Goal: Task Accomplishment & Management: Manage account settings

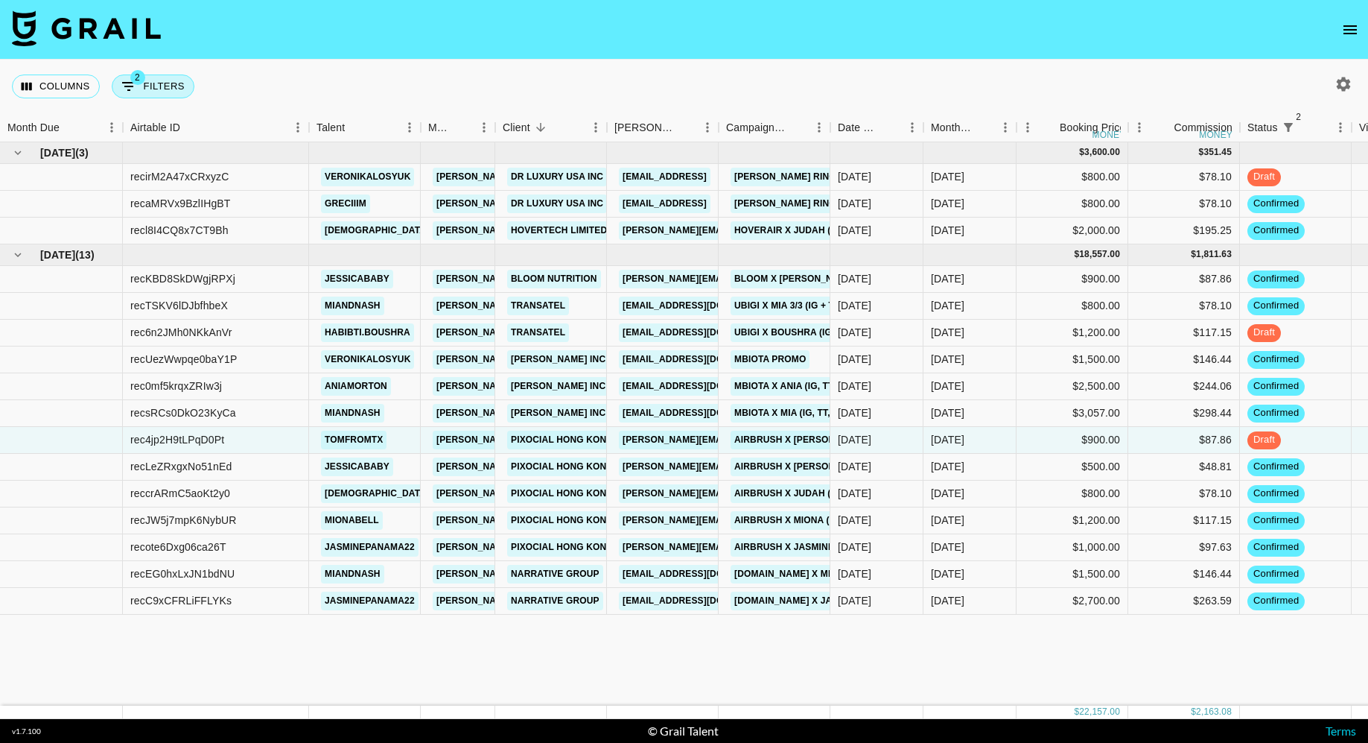
click at [153, 89] on button "2 Filters" at bounding box center [153, 86] width 83 height 24
select select "status"
select select "isNotAnyOf"
select select "status"
select select "not"
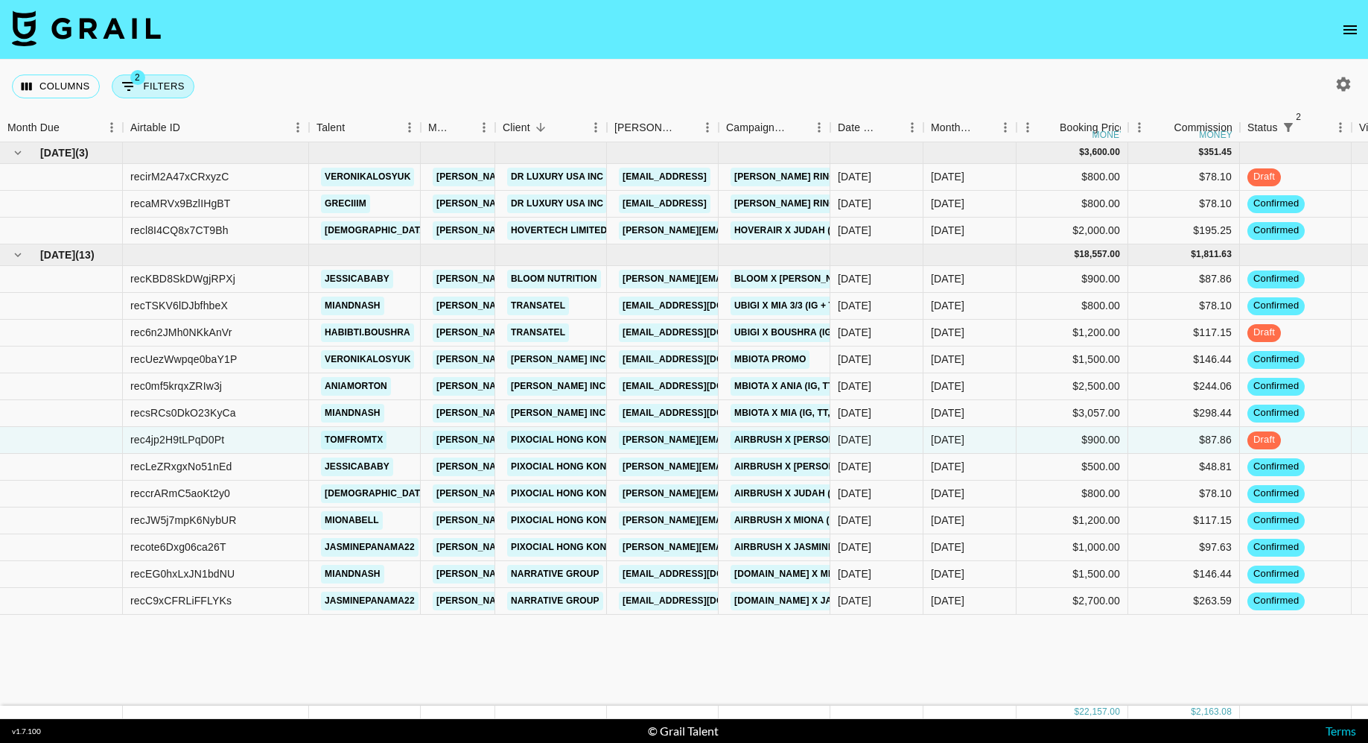
select select "approved"
select select "talentName"
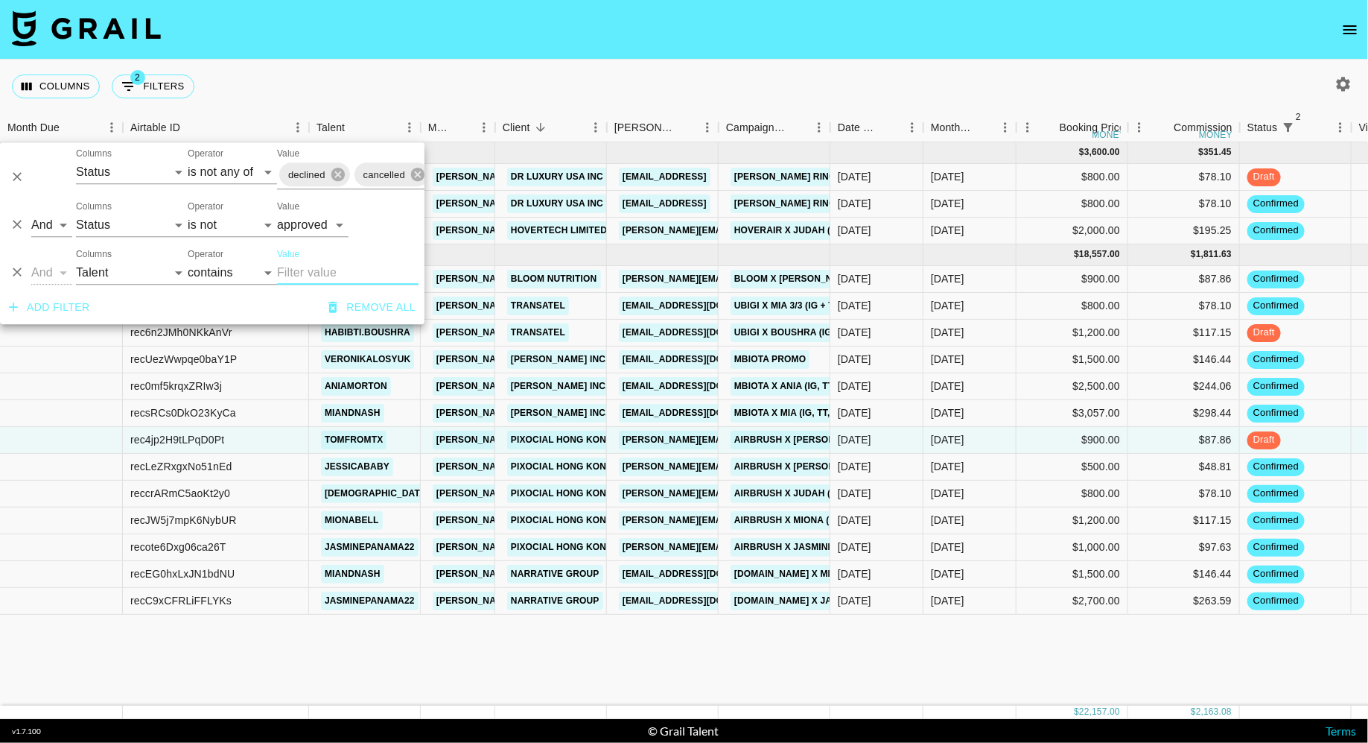
click at [603, 31] on nav at bounding box center [684, 30] width 1368 height 60
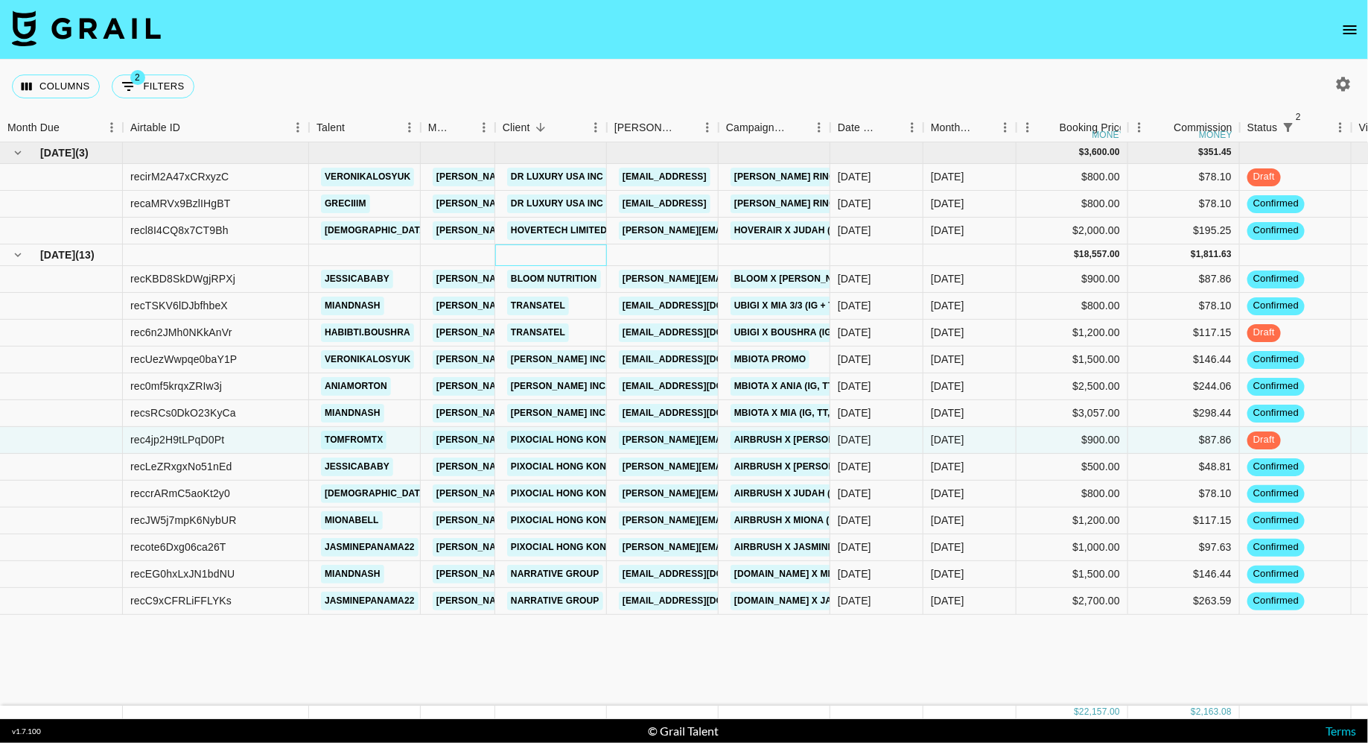
click at [588, 255] on div at bounding box center [551, 255] width 112 height 22
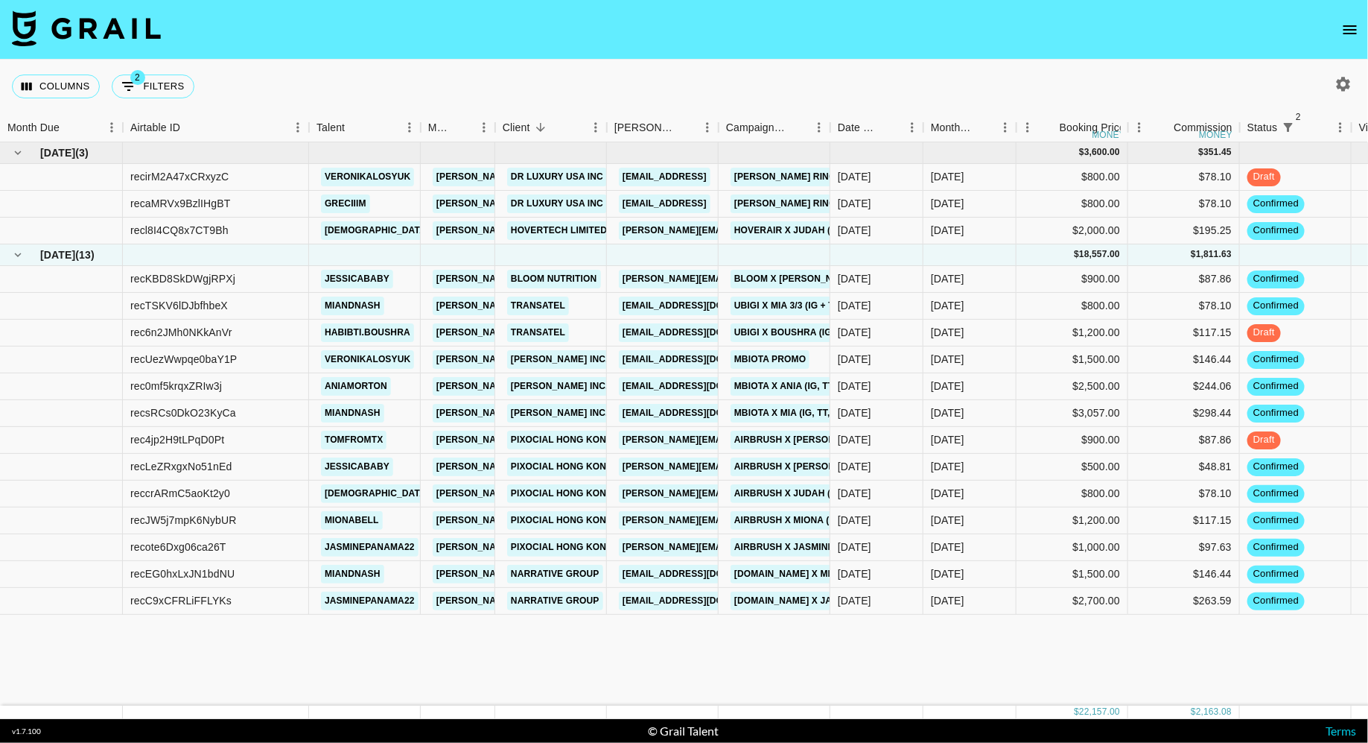
click at [1350, 33] on icon "open drawer" at bounding box center [1350, 29] width 13 height 9
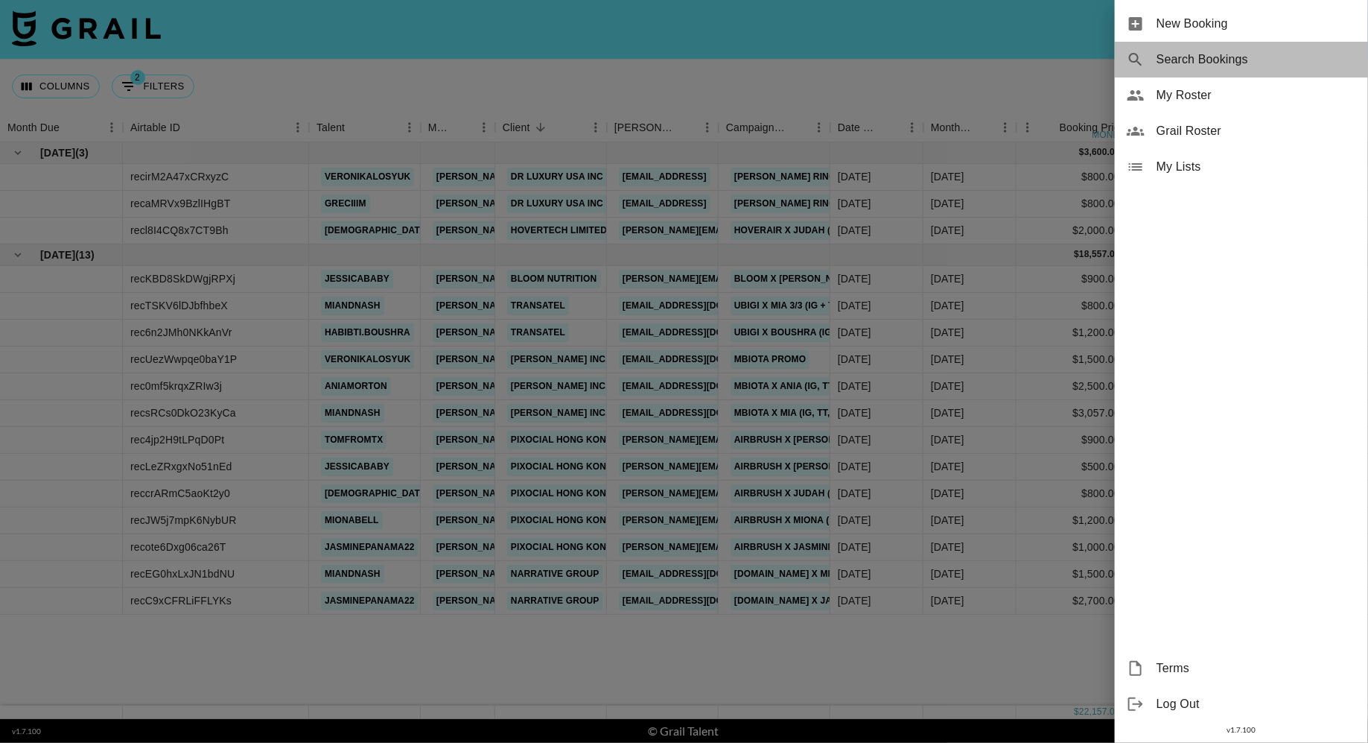
click at [1186, 57] on span "Search Bookings" at bounding box center [1257, 60] width 200 height 18
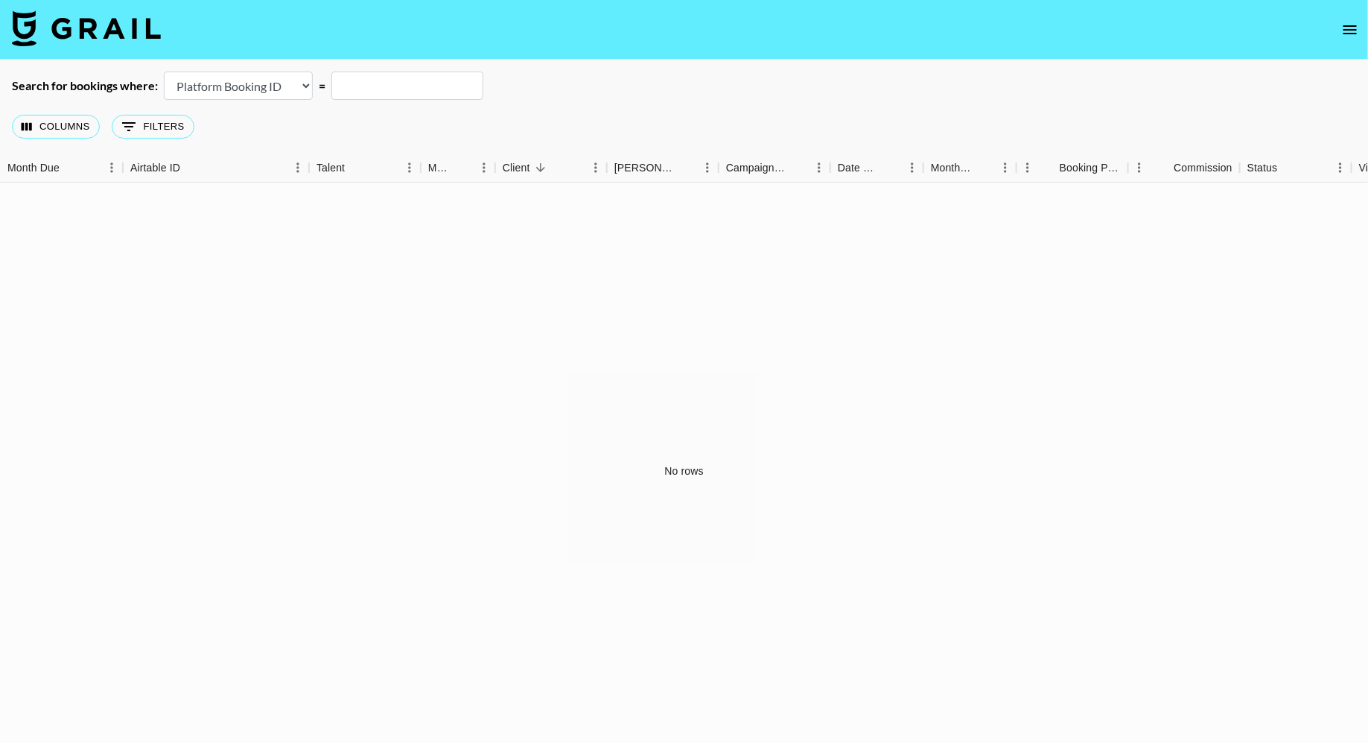
click at [385, 89] on input "text" at bounding box center [407, 86] width 152 height 28
click at [294, 90] on select "Airtable Booking ID Platform Booking ID Platform Campaign ID" at bounding box center [238, 86] width 149 height 28
click at [282, 84] on select "Airtable Booking ID Platform Booking ID Platform Campaign ID" at bounding box center [238, 86] width 149 height 28
select select "airtableId"
click at [164, 72] on select "Airtable Booking ID Platform Booking ID Platform Campaign ID" at bounding box center [238, 86] width 149 height 28
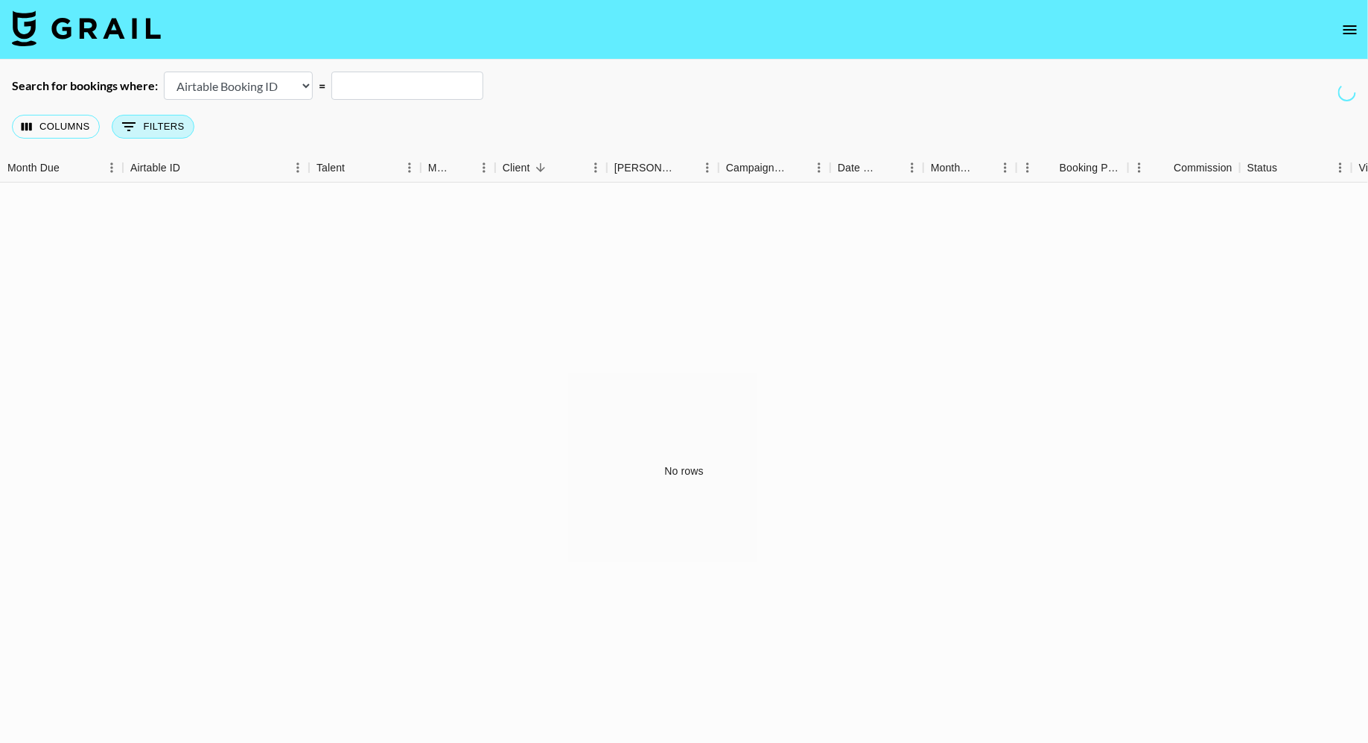
click at [165, 130] on button "0 Filters" at bounding box center [153, 127] width 83 height 24
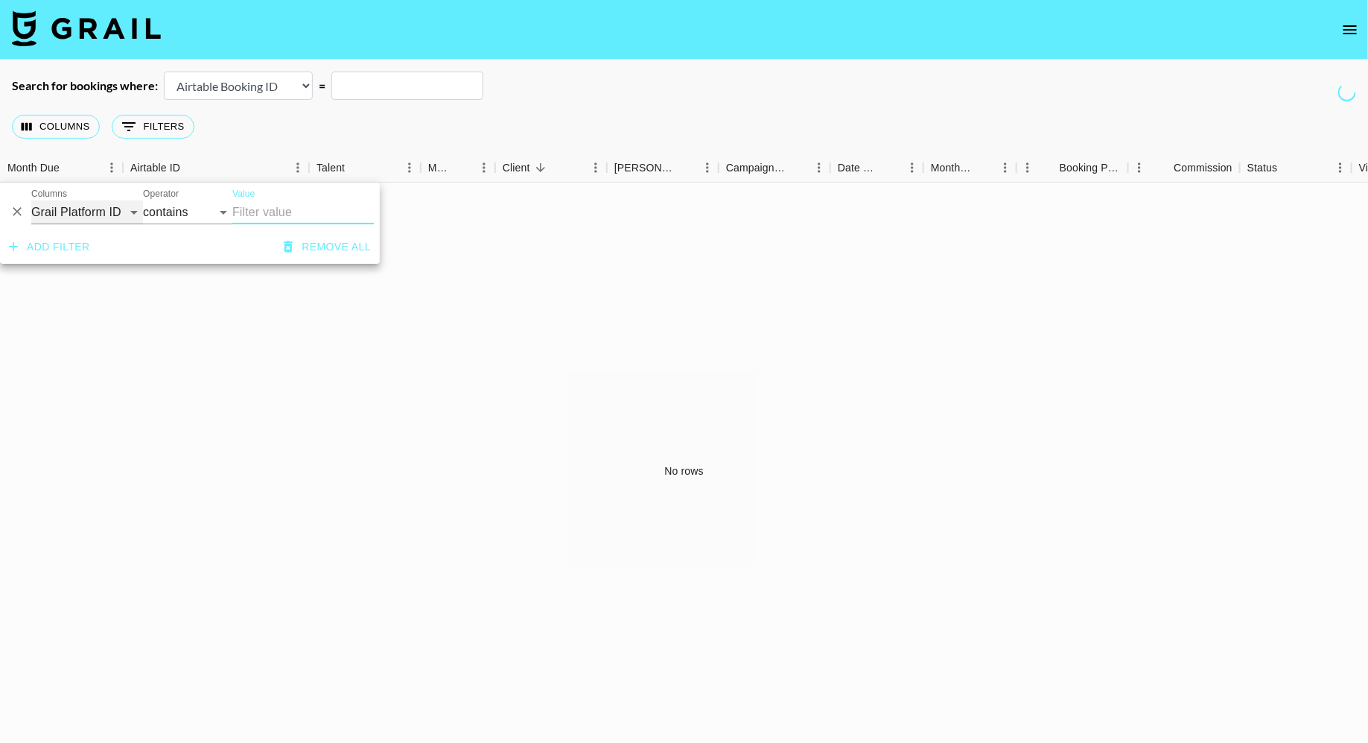
click at [117, 215] on select "Grail Platform ID Airtable ID Talent Manager Client [PERSON_NAME] Campaign (Typ…" at bounding box center [87, 212] width 112 height 24
select select "talentName"
click at [31, 200] on select "Grail Platform ID Airtable ID Talent Manager Client [PERSON_NAME] Campaign (Typ…" at bounding box center [87, 212] width 112 height 24
click at [296, 211] on input "Value" at bounding box center [303, 212] width 142 height 24
paste input "@emma__brownnnn"
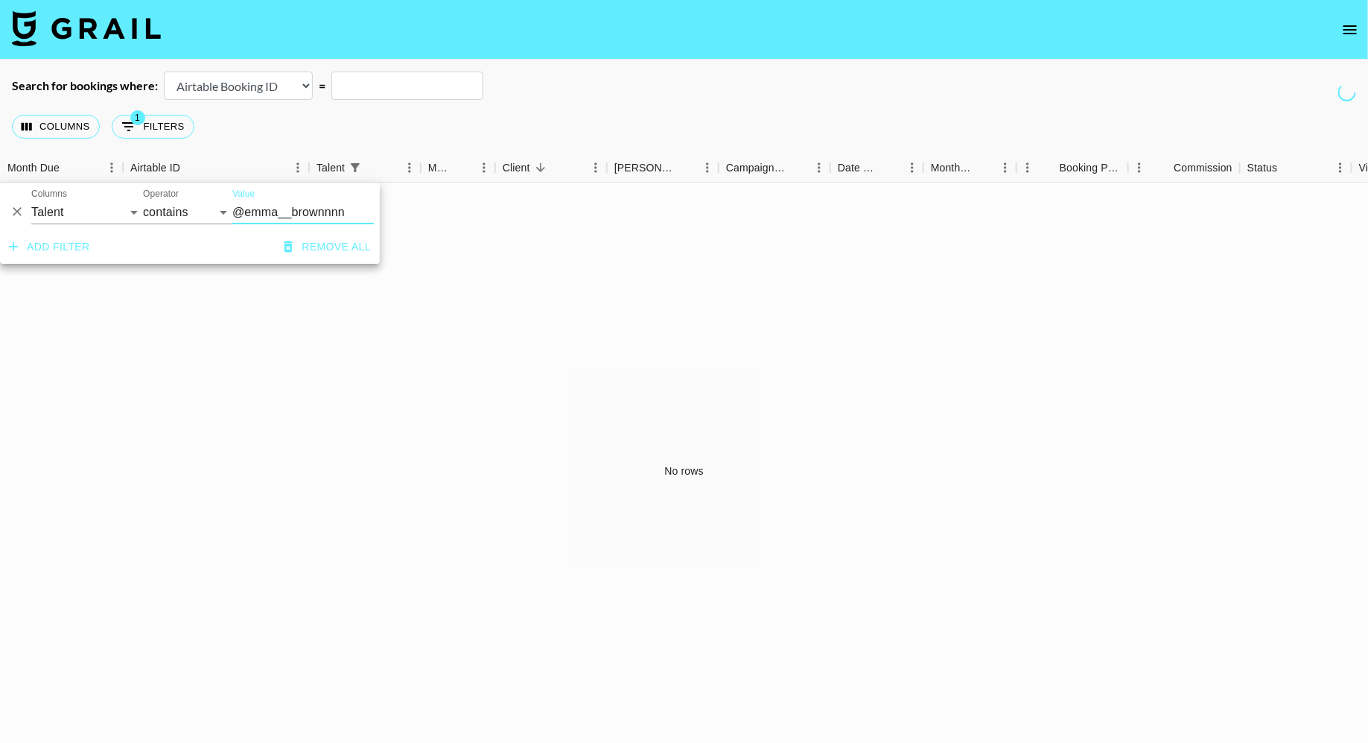
type input "@emma__brownnnn"
click at [438, 267] on div "No rows" at bounding box center [684, 470] width 1369 height 577
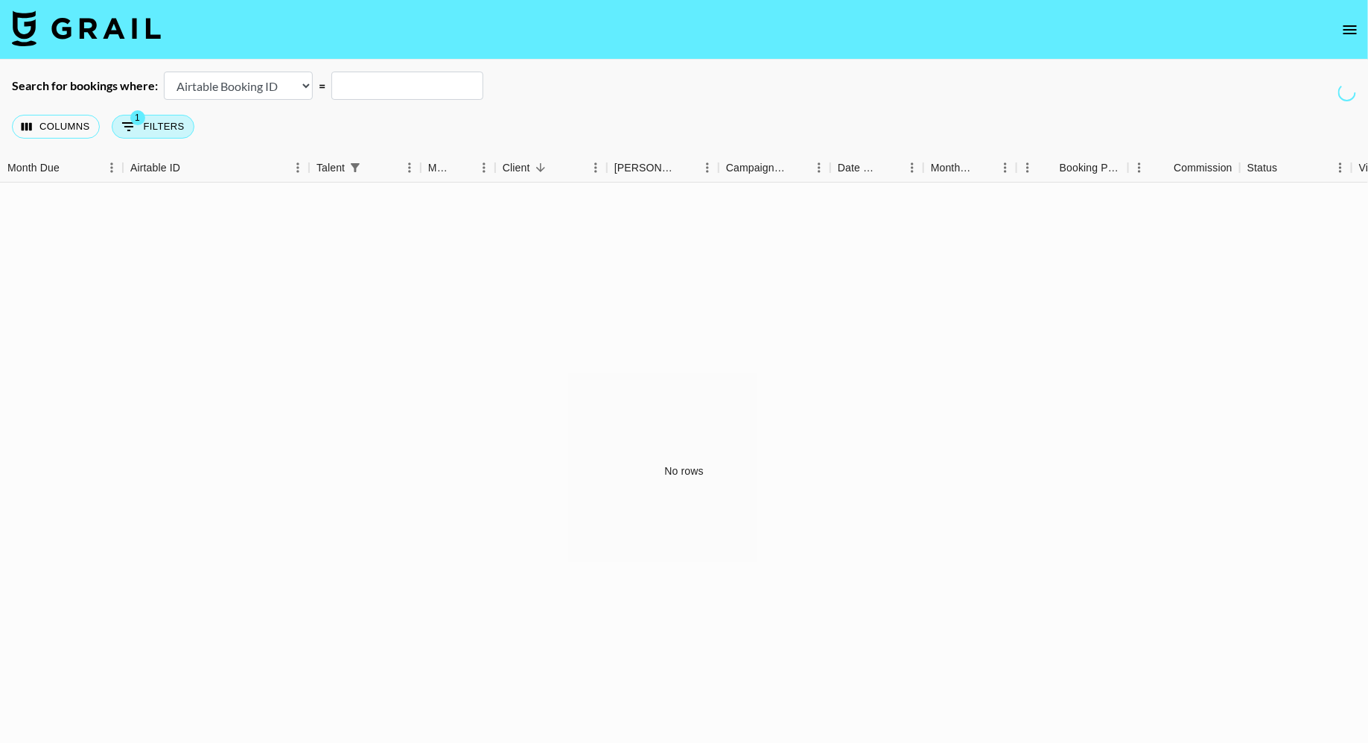
click at [162, 123] on button "1 Filters" at bounding box center [153, 127] width 83 height 24
select select "talentName"
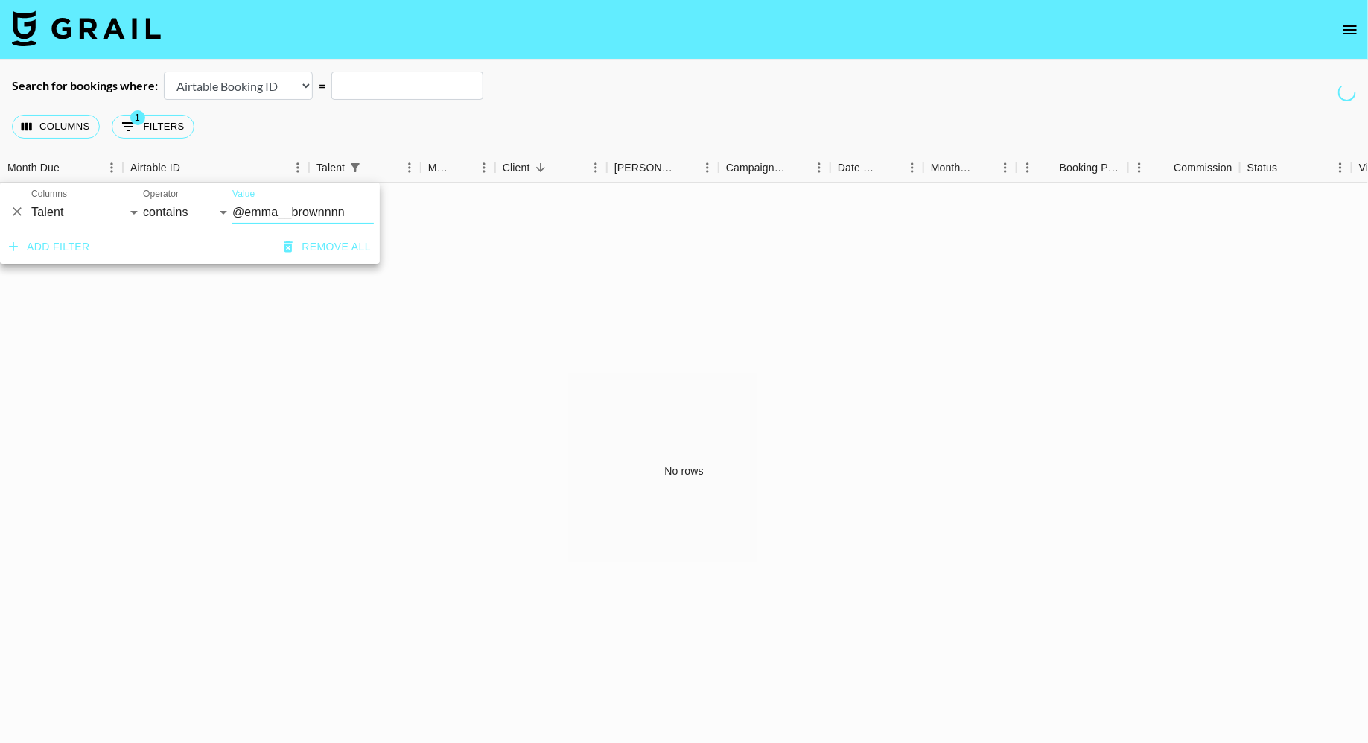
click at [575, 111] on div "Columns 1 Filters + Booking" at bounding box center [684, 127] width 1368 height 54
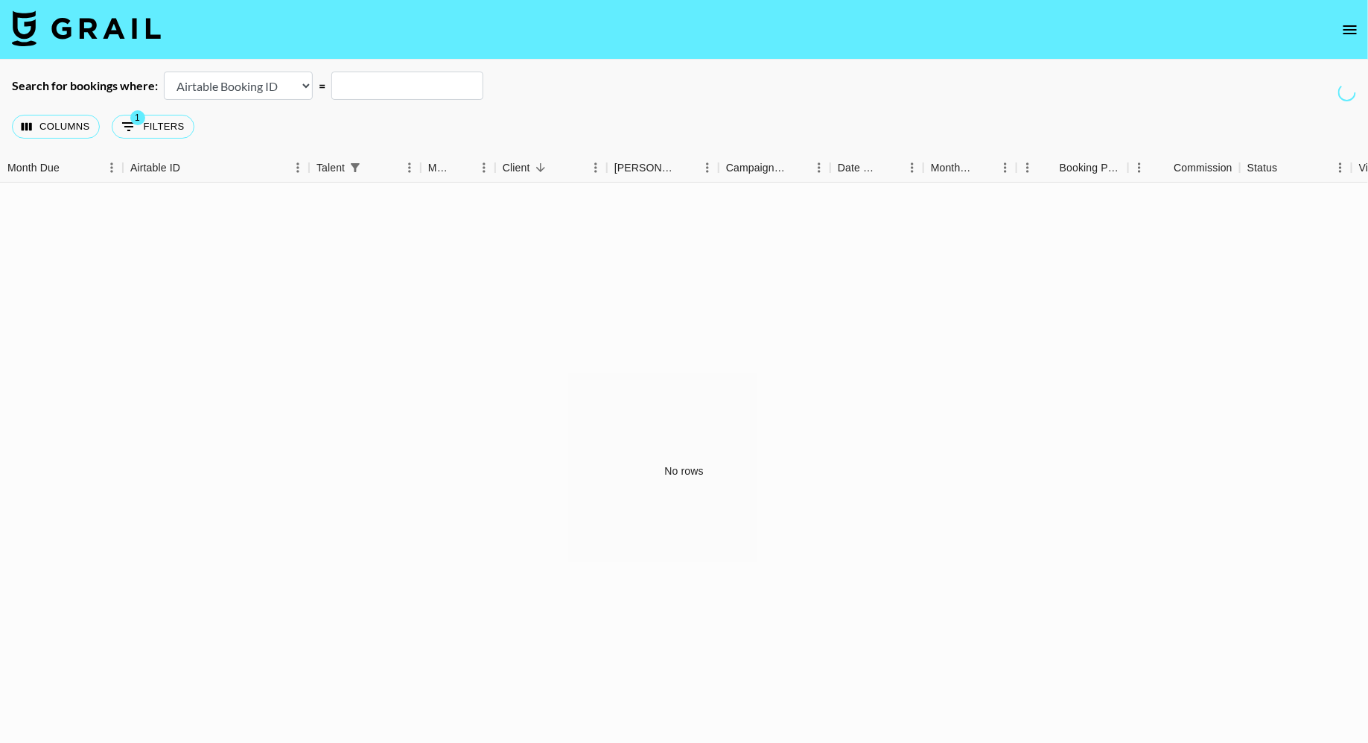
click at [1362, 18] on nav at bounding box center [684, 30] width 1368 height 60
click at [1352, 28] on icon "open drawer" at bounding box center [1350, 30] width 18 height 18
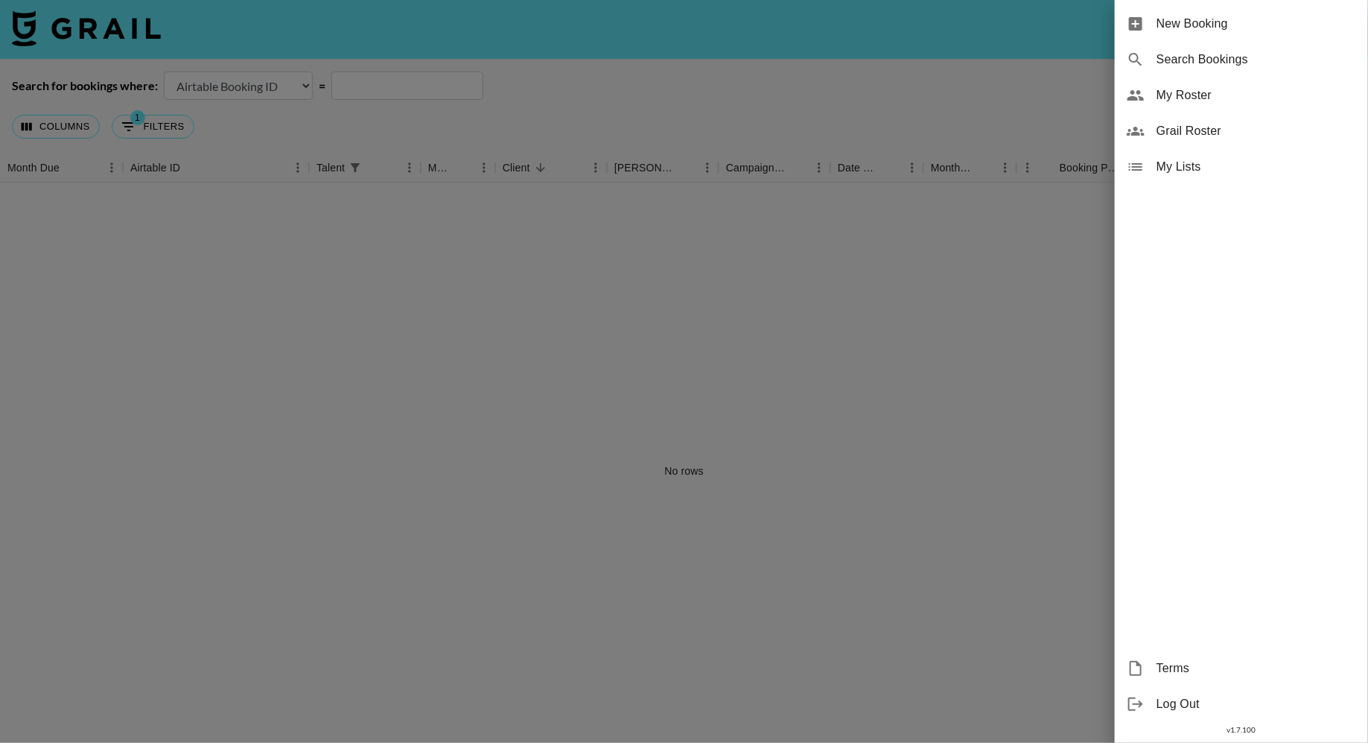
click at [789, 95] on div at bounding box center [684, 371] width 1368 height 743
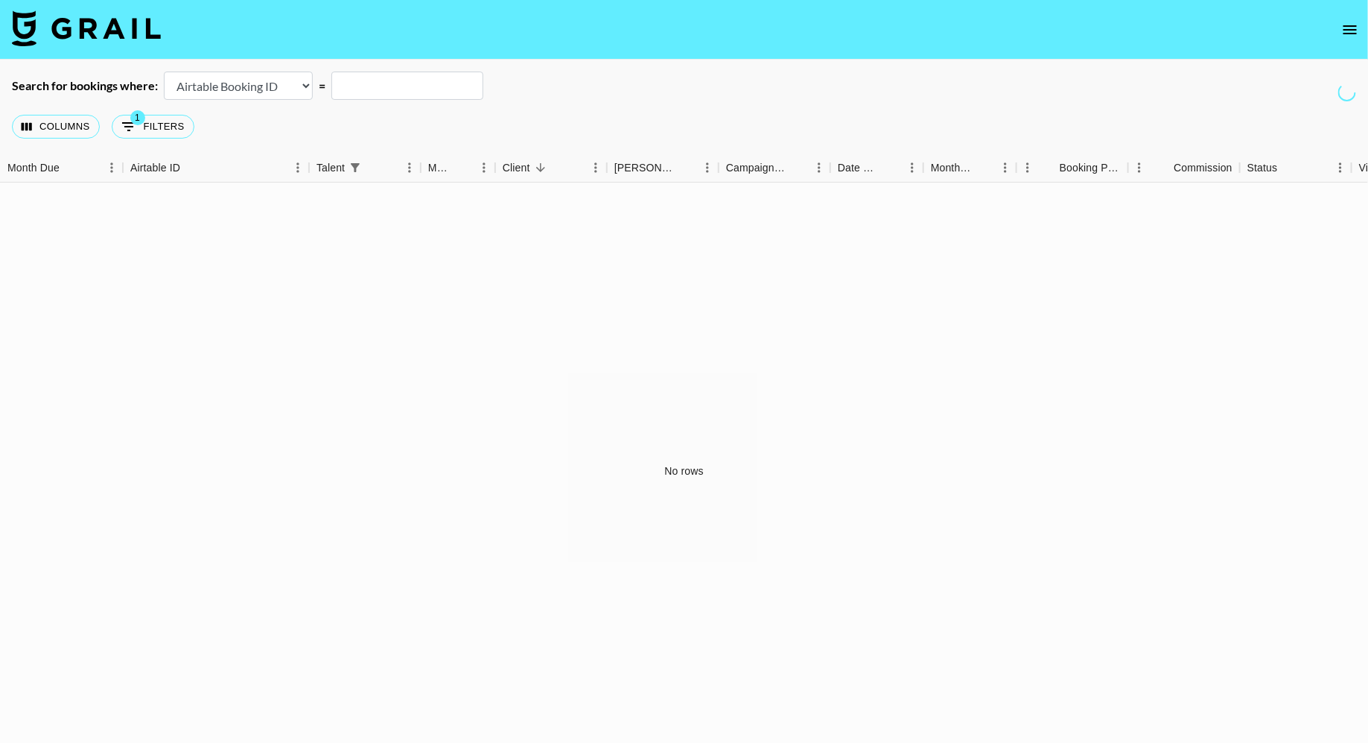
click at [104, 42] on img at bounding box center [86, 28] width 149 height 36
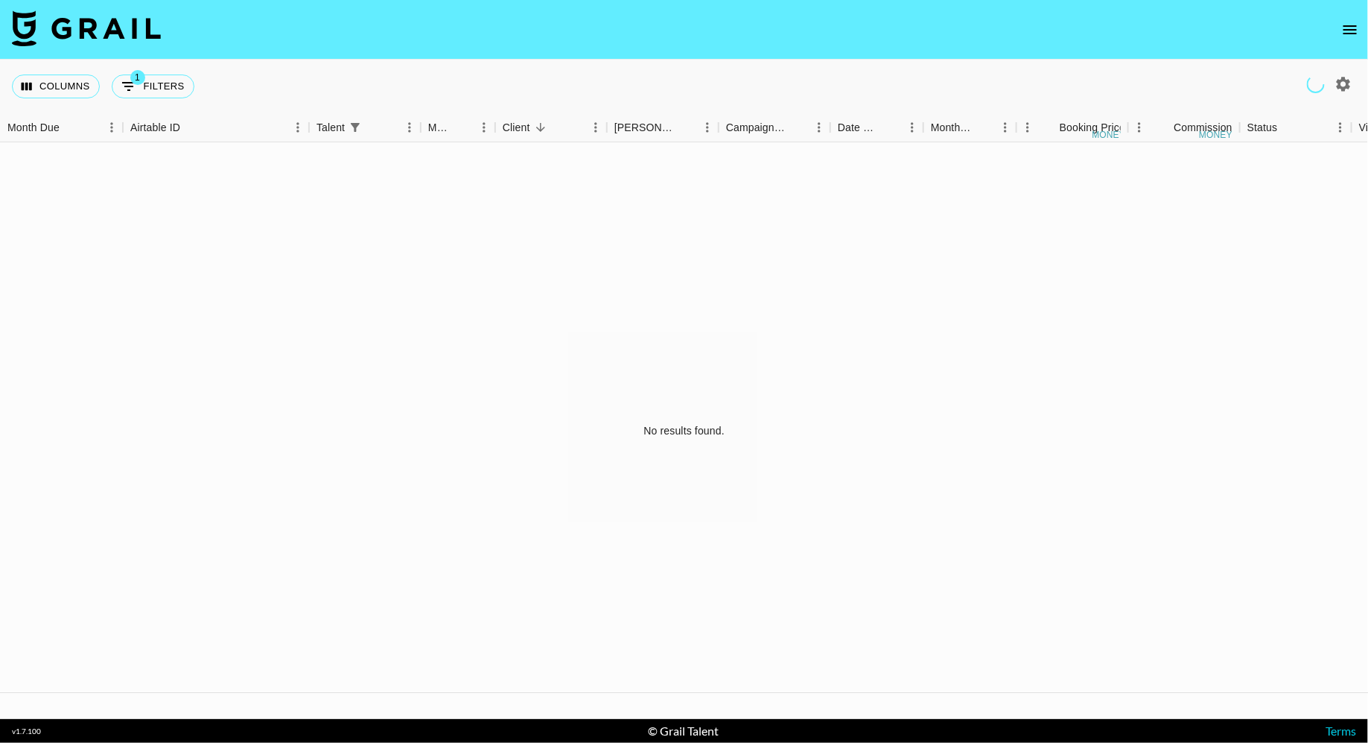
click at [1347, 92] on icon "button" at bounding box center [1344, 84] width 18 height 18
select select "Jun '25"
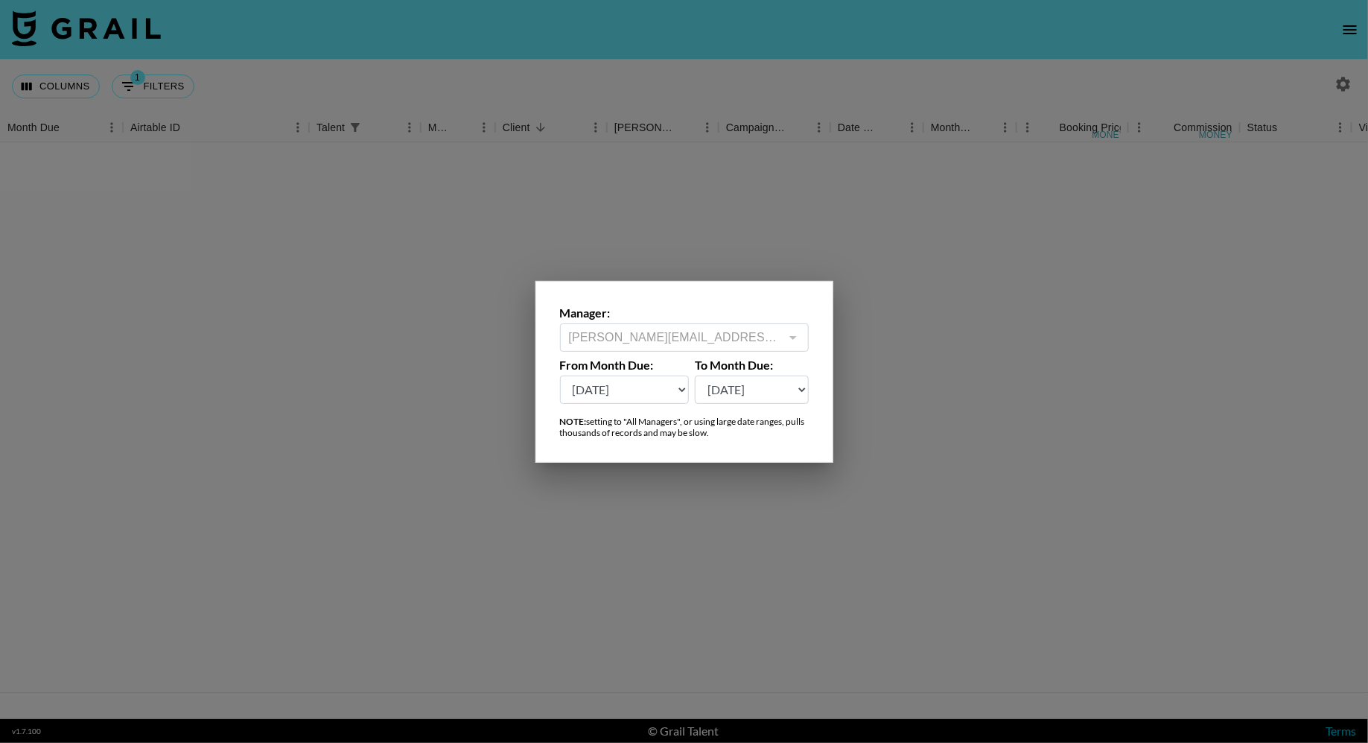
click at [699, 323] on div "diana.luc@grail-talent.com ​" at bounding box center [684, 337] width 249 height 28
click at [711, 346] on div "diana.luc@grail-talent.com ​" at bounding box center [684, 337] width 249 height 28
click at [652, 394] on select "Sep '26 Aug '26 Jul '26 Jun '26 May '26 Apr '26 Mar '26 Feb '26 Jan '26 Dec '25…" at bounding box center [625, 389] width 130 height 28
click at [785, 393] on select "Sep '26 Aug '26 Jul '26 Jun '26 May '26 Apr '26 Mar '26 Feb '26 Jan '26 Dec '25…" at bounding box center [752, 389] width 114 height 28
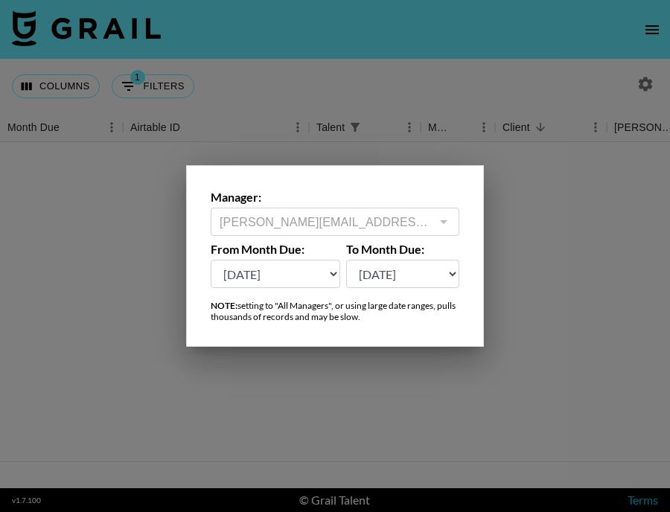
click at [446, 223] on div at bounding box center [442, 222] width 19 height 21
click at [444, 227] on div at bounding box center [442, 222] width 19 height 21
click at [445, 223] on div at bounding box center [442, 222] width 19 height 21
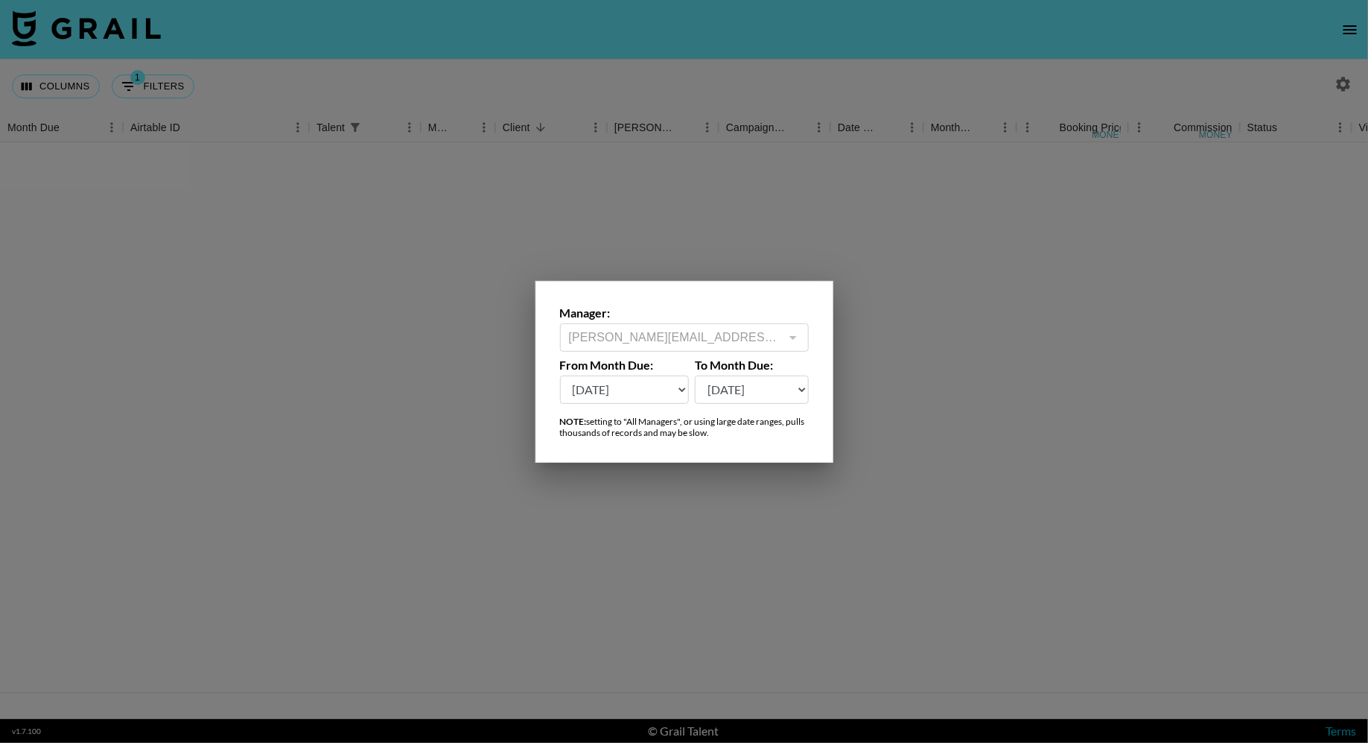
click at [916, 346] on div at bounding box center [684, 371] width 1368 height 743
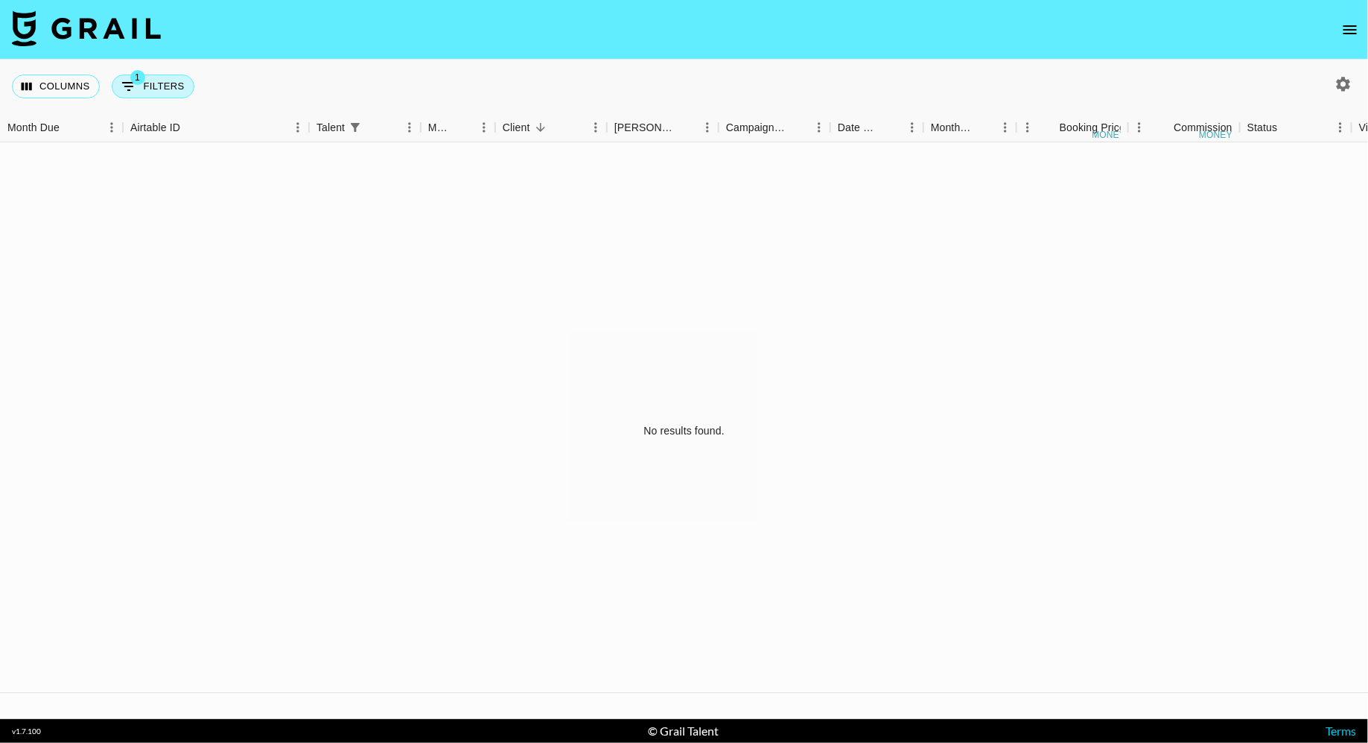
click at [171, 85] on button "1 Filters" at bounding box center [153, 86] width 83 height 24
select select "talentName"
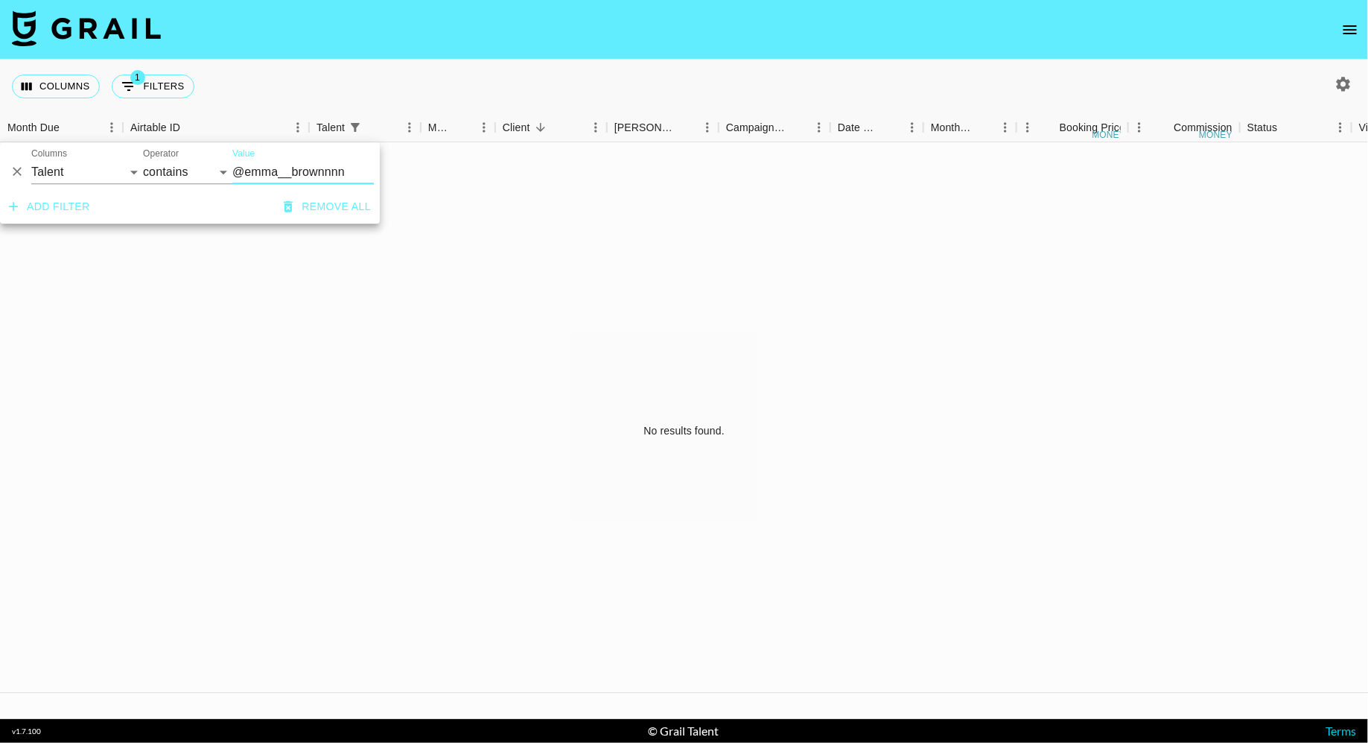
click at [334, 176] on input "@emma__brownnnn" at bounding box center [303, 172] width 142 height 24
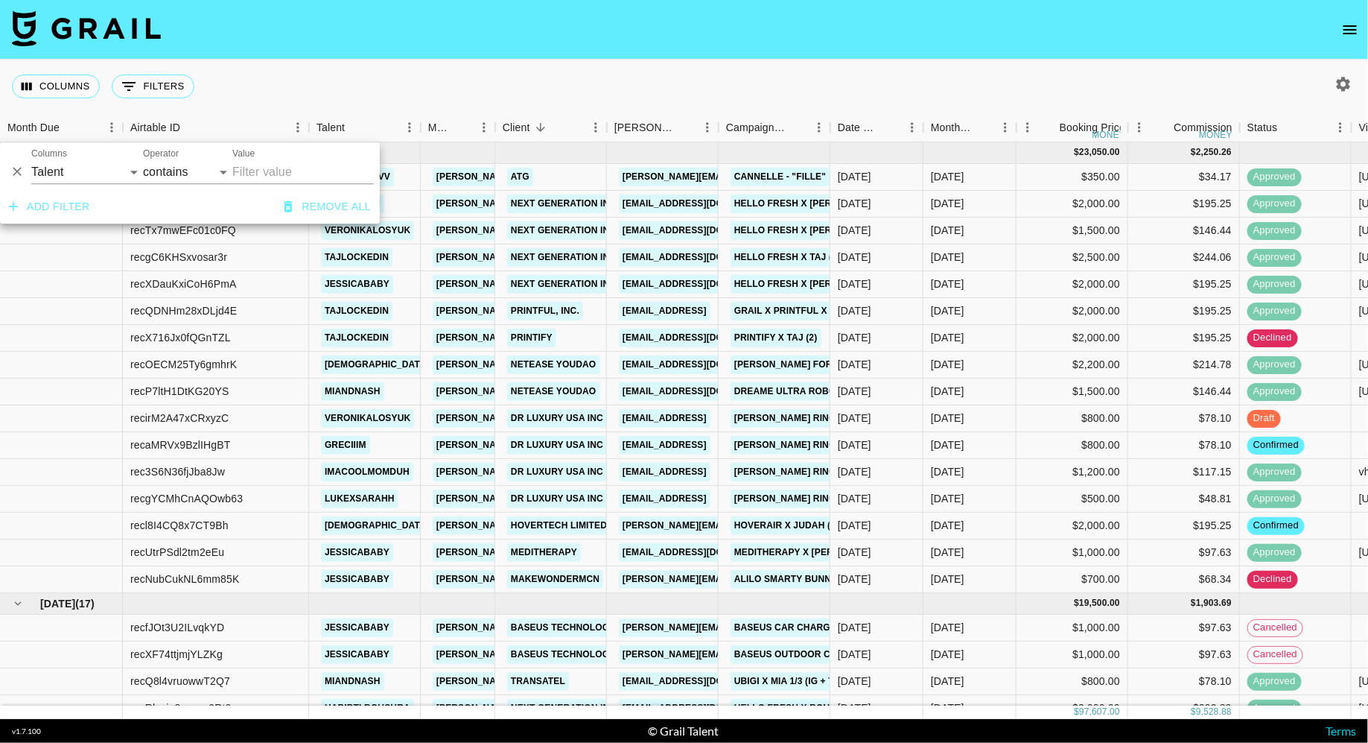
click at [395, 88] on div "Columns 0 Filters + Booking" at bounding box center [684, 87] width 1368 height 54
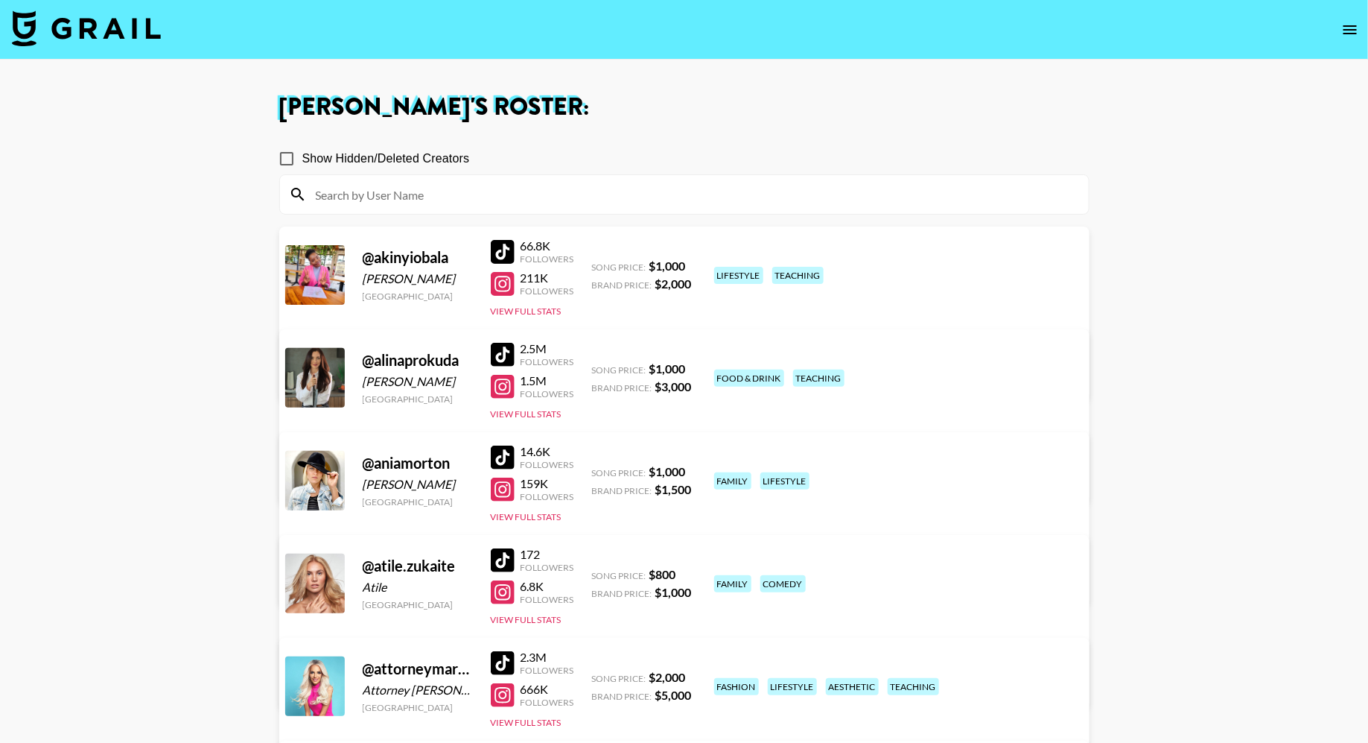
click at [119, 39] on img at bounding box center [86, 28] width 149 height 36
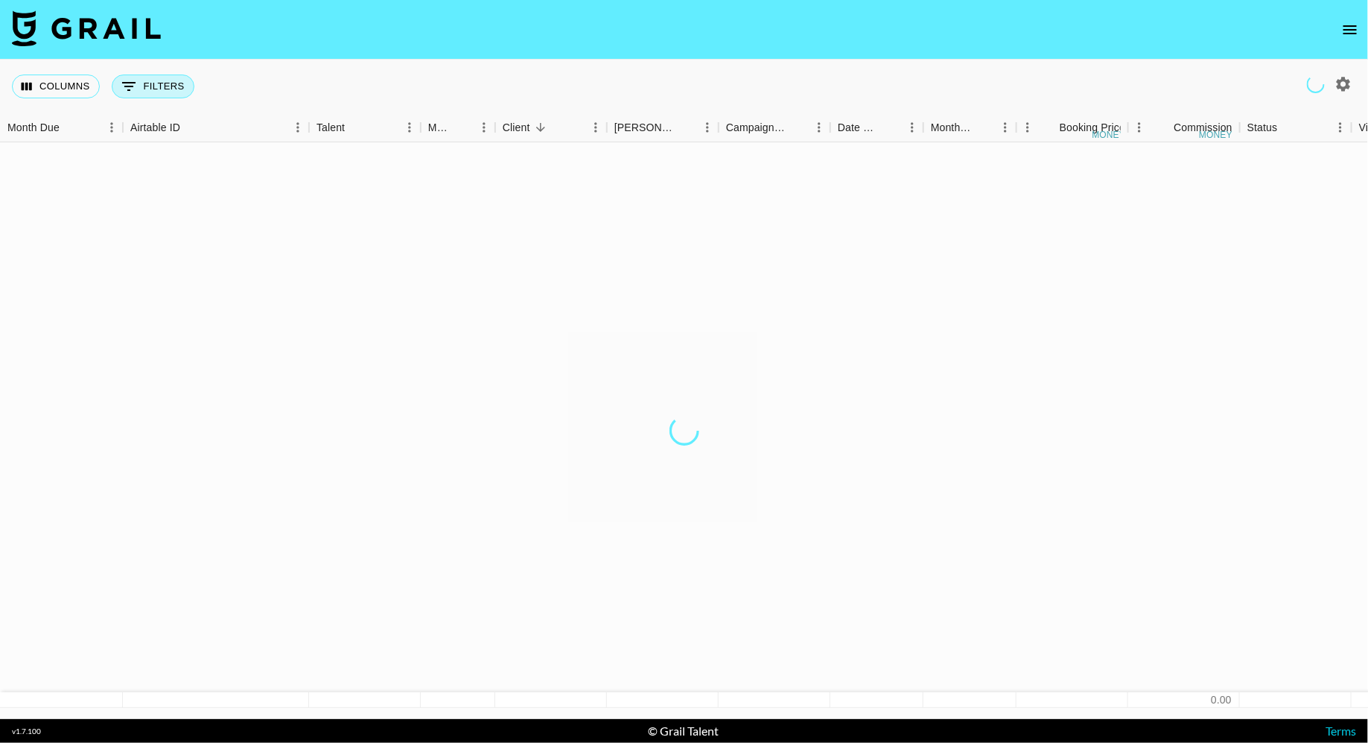
click at [150, 81] on button "0 Filters" at bounding box center [153, 86] width 83 height 24
select select "talentName"
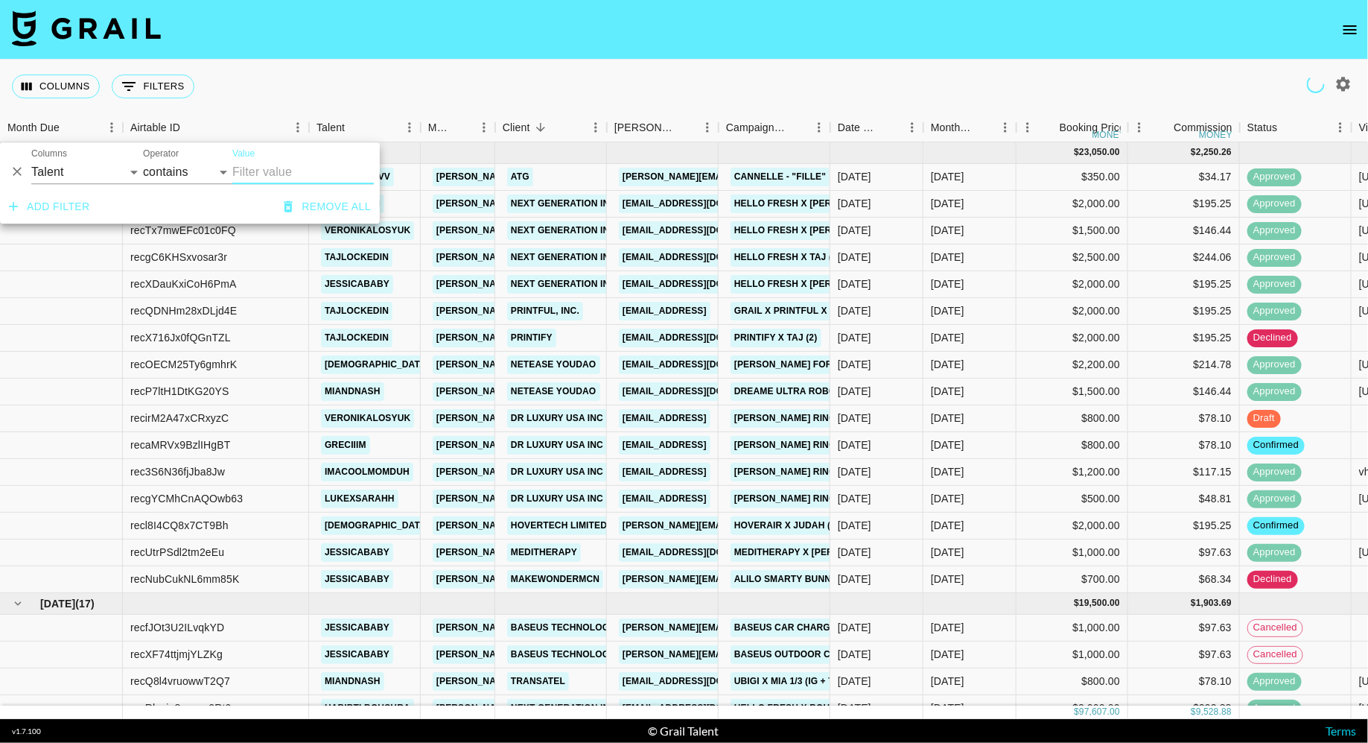
click at [65, 211] on button "Add filter" at bounding box center [49, 207] width 93 height 28
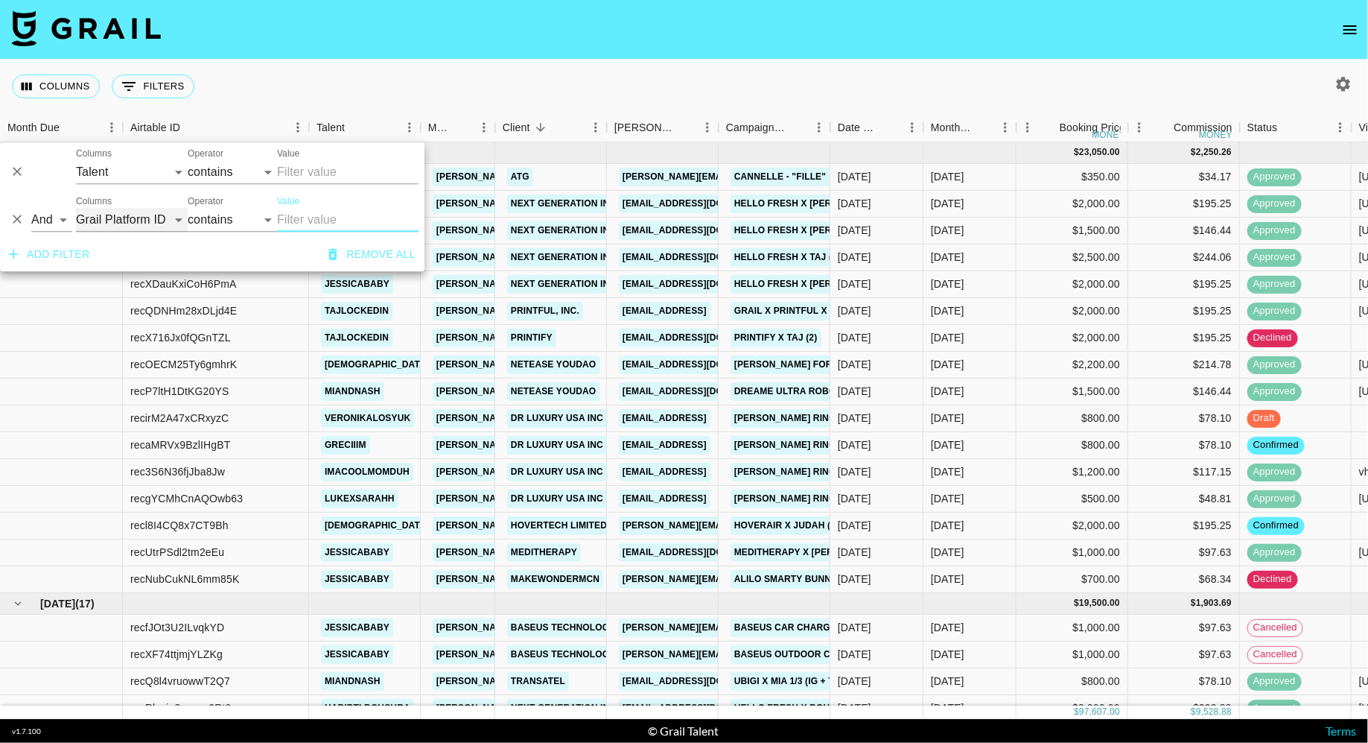
click at [138, 224] on select "Grail Platform ID Airtable ID Talent Manager Client [PERSON_NAME] Campaign (Typ…" at bounding box center [132, 220] width 112 height 24
click at [17, 169] on icon "Delete" at bounding box center [17, 172] width 15 height 15
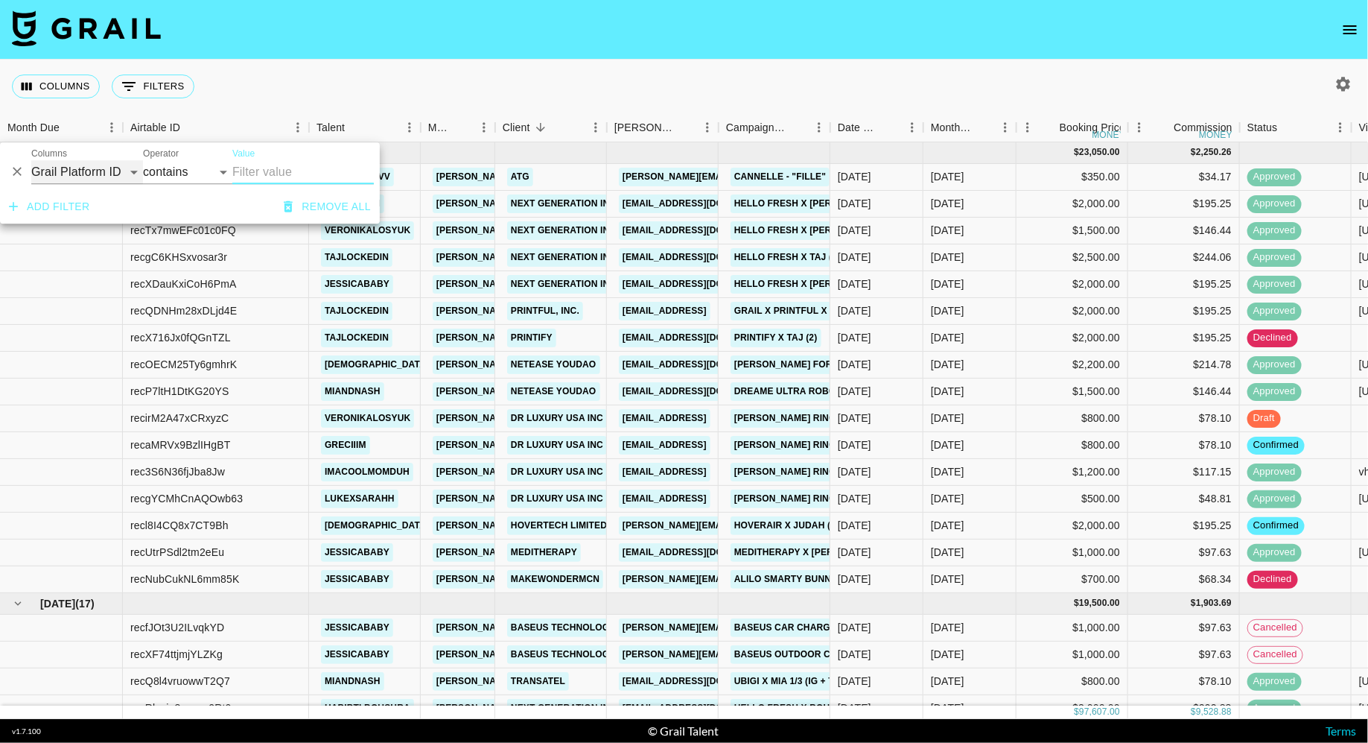
click at [106, 169] on select "Grail Platform ID Airtable ID Talent Manager Client [PERSON_NAME] Campaign (Typ…" at bounding box center [87, 172] width 112 height 24
select select "status"
click at [31, 160] on select "Grail Platform ID Airtable ID Talent Manager Client [PERSON_NAME] Campaign (Typ…" at bounding box center [87, 172] width 112 height 24
click at [194, 172] on select "is is not is any of is not any of" at bounding box center [187, 172] width 89 height 24
click at [143, 160] on select "is is not is any of is not any of" at bounding box center [187, 172] width 89 height 24
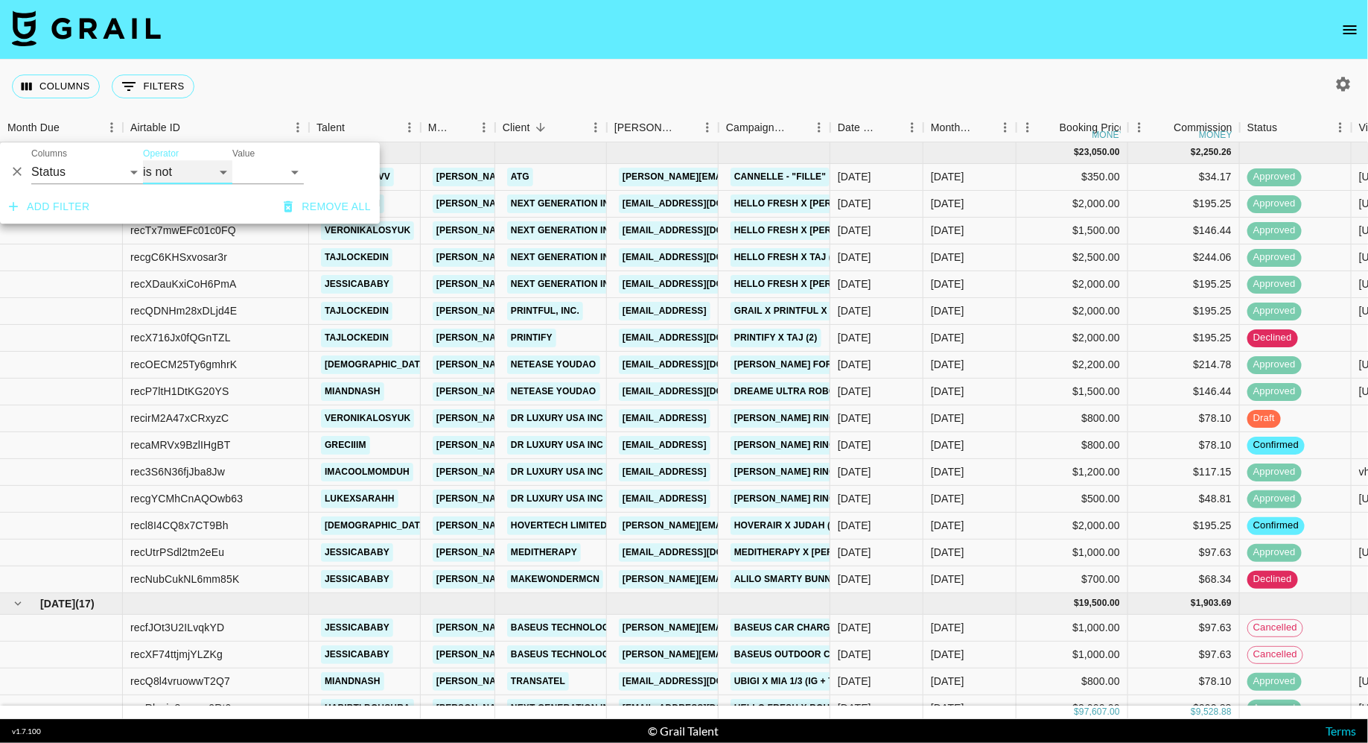
click at [183, 174] on select "is is not is any of is not any of" at bounding box center [187, 172] width 89 height 24
select select "isNotAnyOf"
click at [143, 160] on select "is is not is any of is not any of" at bounding box center [187, 172] width 89 height 24
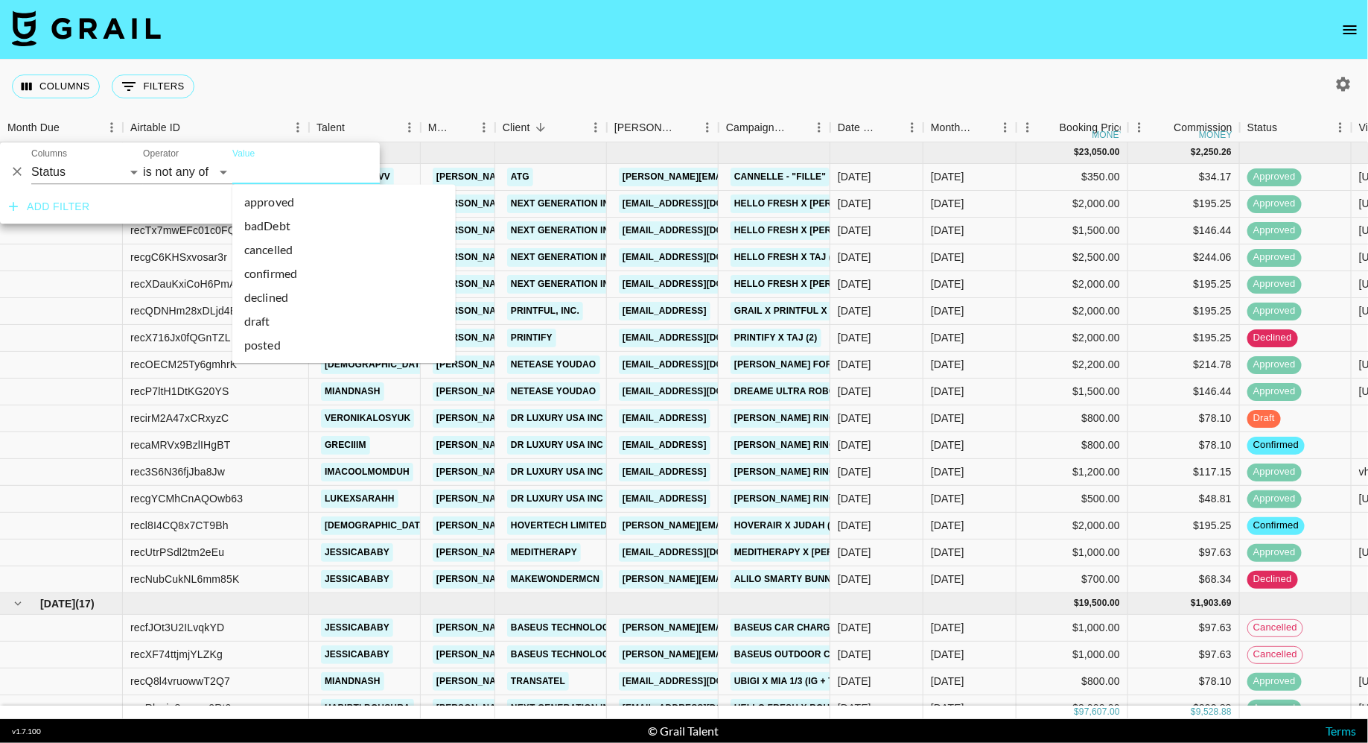
click at [284, 168] on input "Value" at bounding box center [332, 171] width 201 height 23
click at [289, 241] on li "cancelled" at bounding box center [343, 250] width 223 height 24
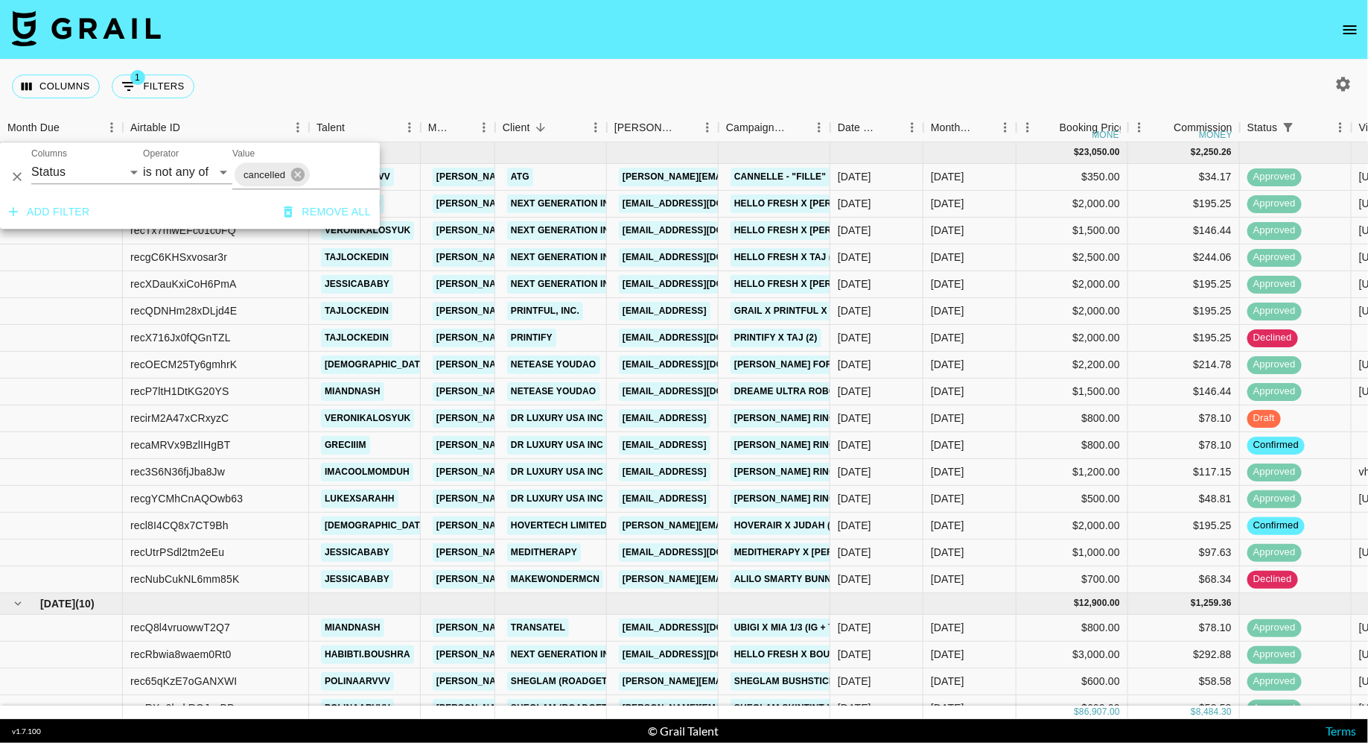
click at [321, 173] on input "Value" at bounding box center [363, 174] width 102 height 23
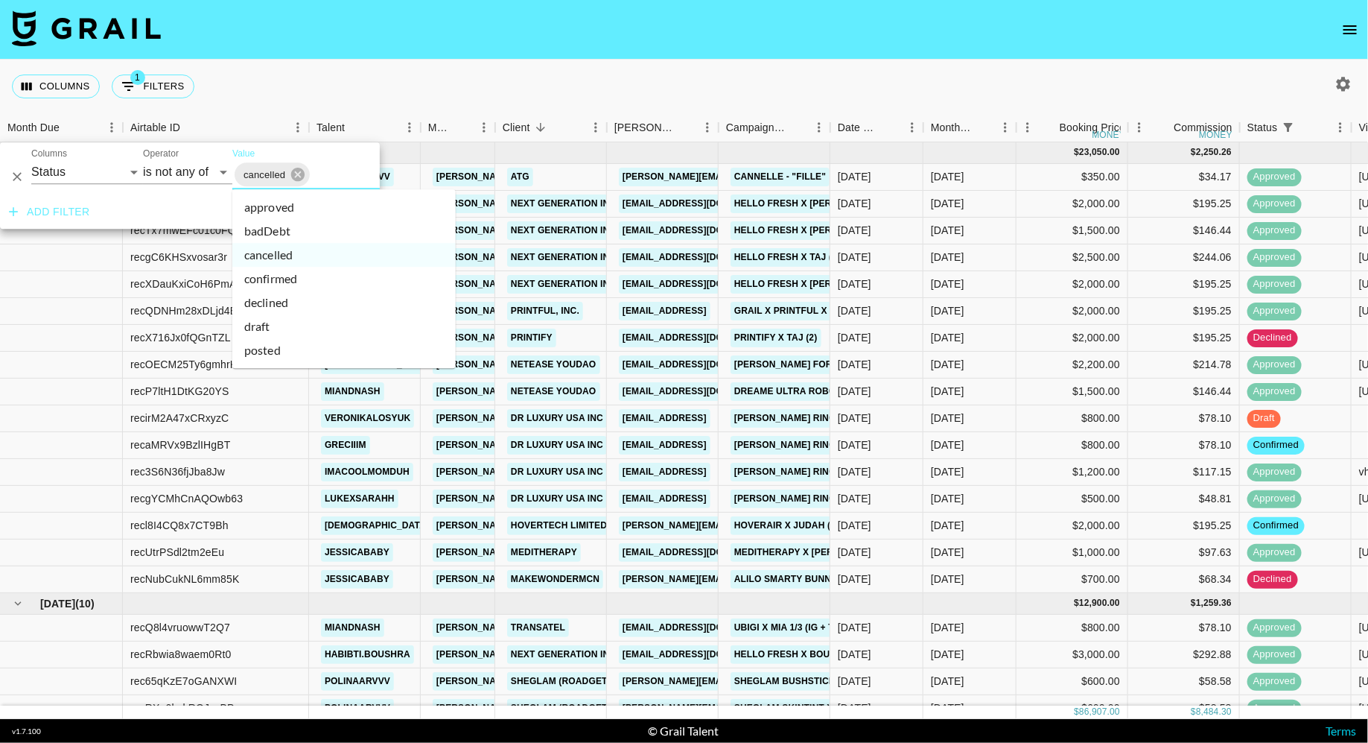
click at [317, 299] on li "declined" at bounding box center [343, 302] width 223 height 24
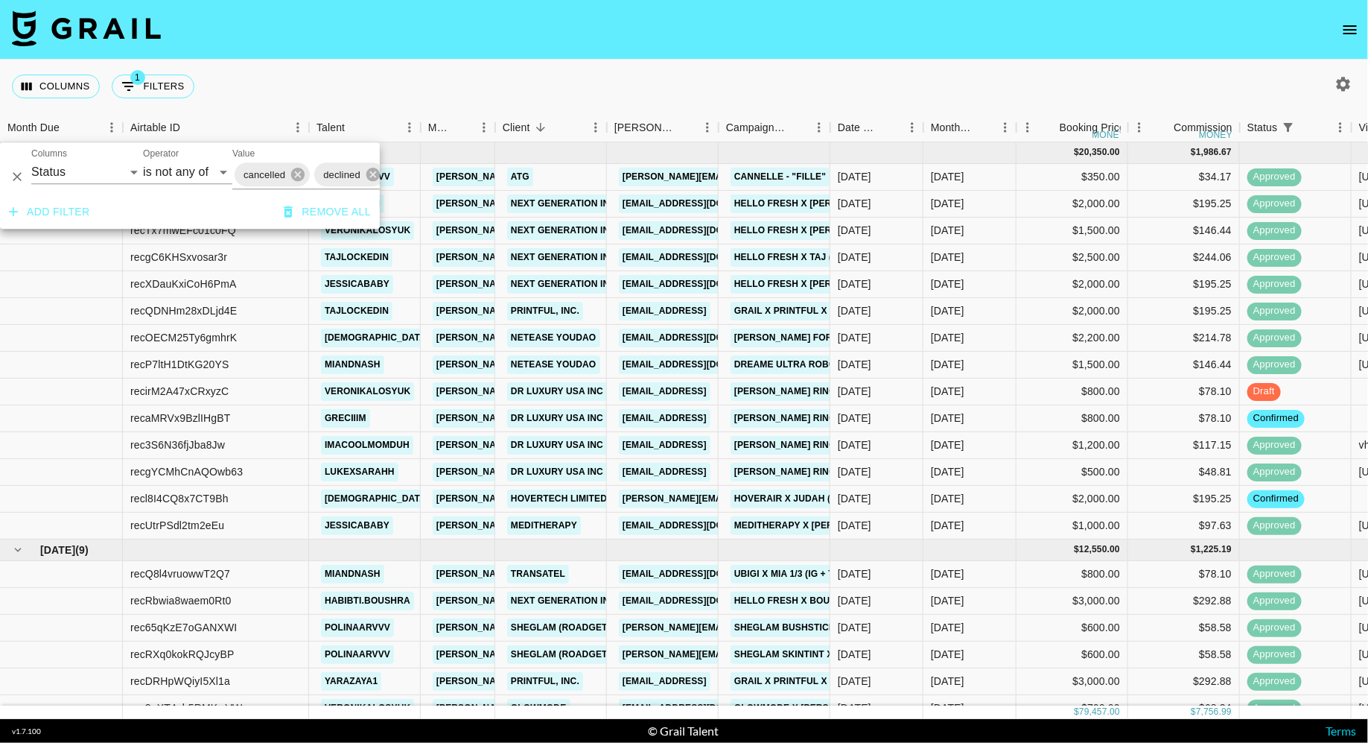
click at [69, 212] on button "Add filter" at bounding box center [49, 212] width 93 height 28
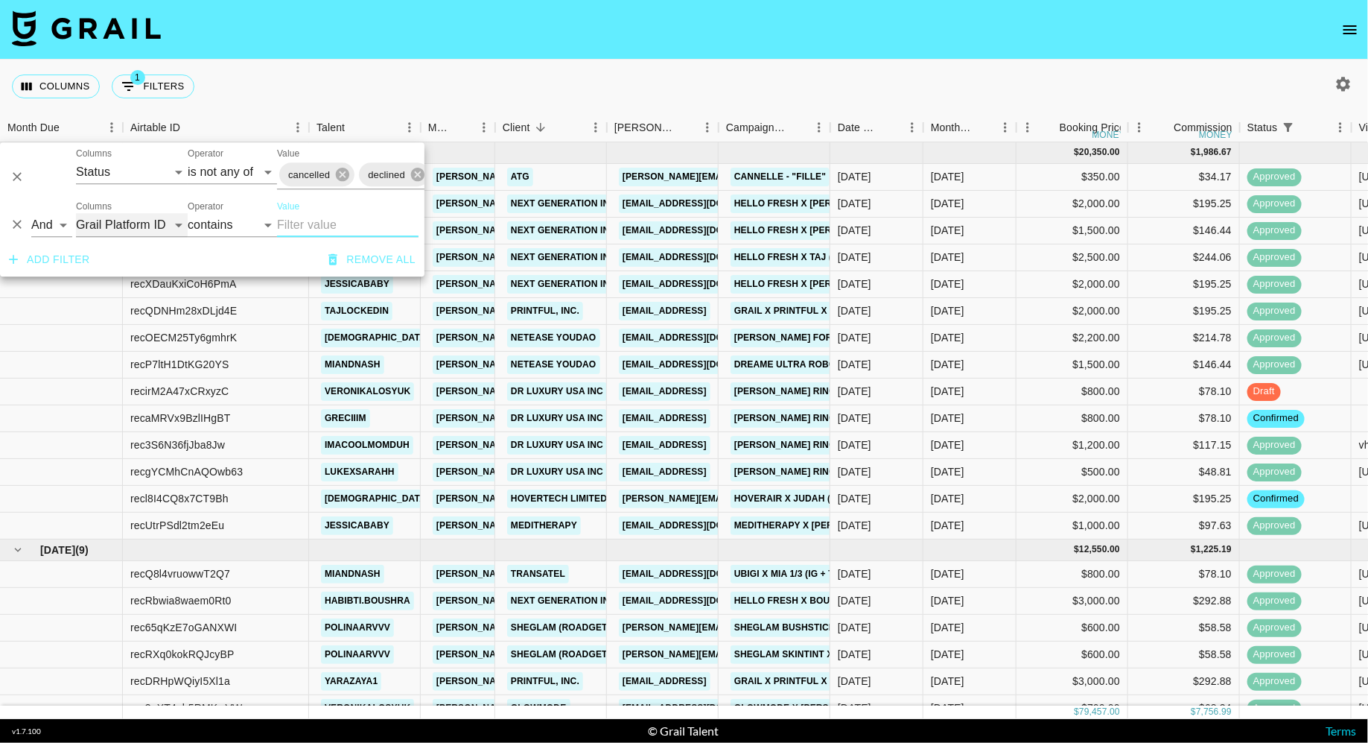
click at [127, 222] on select "Grail Platform ID Airtable ID Talent Manager Client Booker Campaign (Type) Date…" at bounding box center [132, 225] width 112 height 24
select select "status"
click at [76, 213] on select "Grail Platform ID Airtable ID Talent Manager Client Booker Campaign (Type) Date…" at bounding box center [132, 225] width 112 height 24
select select "is"
click at [305, 221] on select "confirmed declined draft posted approved cancelled badDebt" at bounding box center [313, 225] width 72 height 24
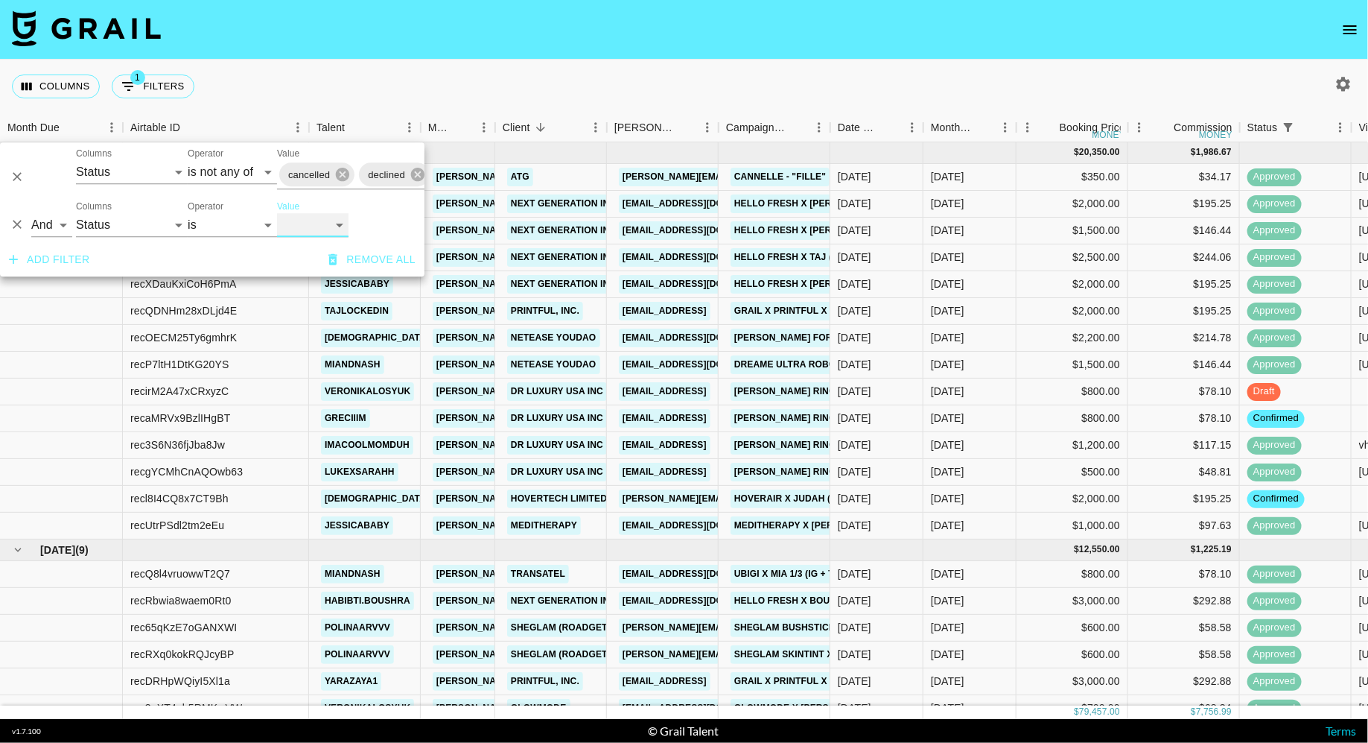
select select "confirmed"
click at [277, 213] on select "confirmed declined draft posted approved cancelled badDebt" at bounding box center [313, 225] width 72 height 24
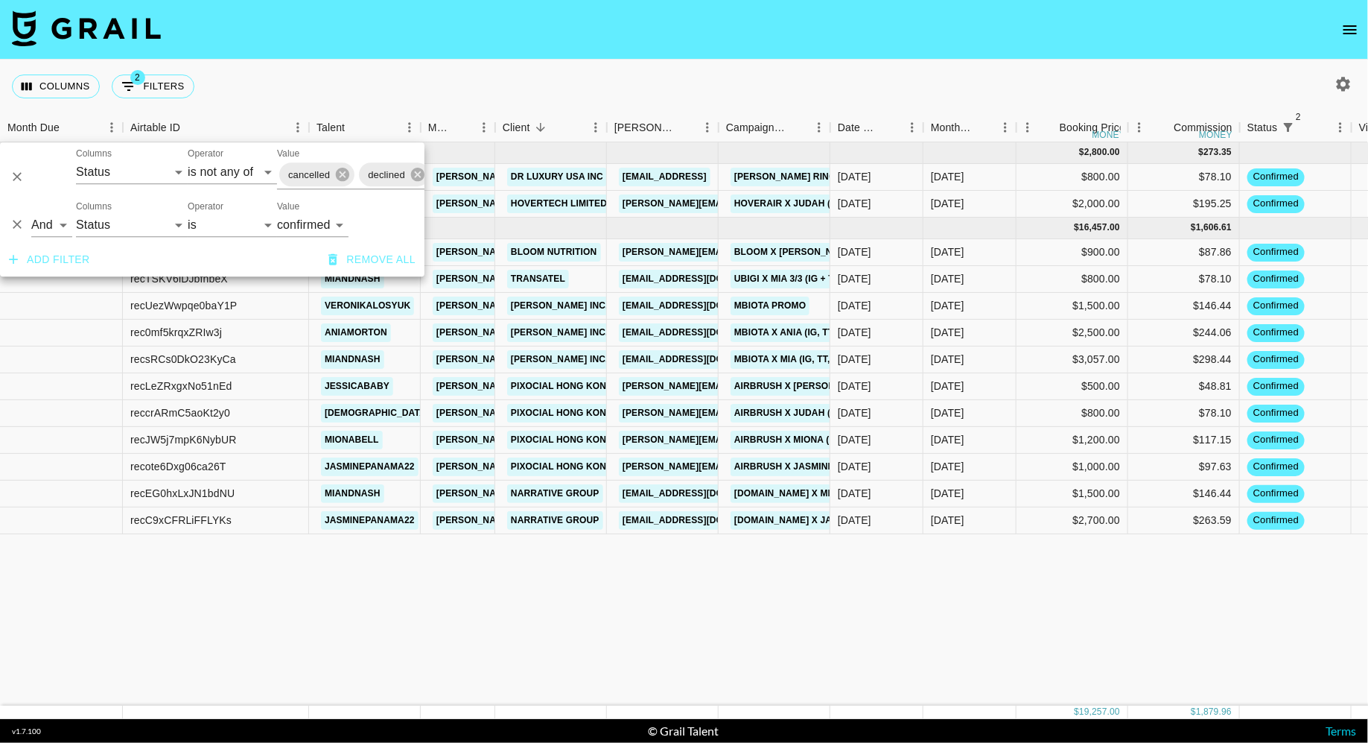
click at [395, 217] on div "Value confirmed declined draft posted approved cancelled badDebt" at bounding box center [348, 219] width 142 height 36
click at [324, 226] on select "confirmed declined draft posted approved cancelled badDebt" at bounding box center [313, 225] width 72 height 24
click at [234, 215] on select "is is not is any of is not any of" at bounding box center [232, 225] width 89 height 24
select select "not"
click at [188, 213] on select "is is not is any of is not any of" at bounding box center [232, 225] width 89 height 24
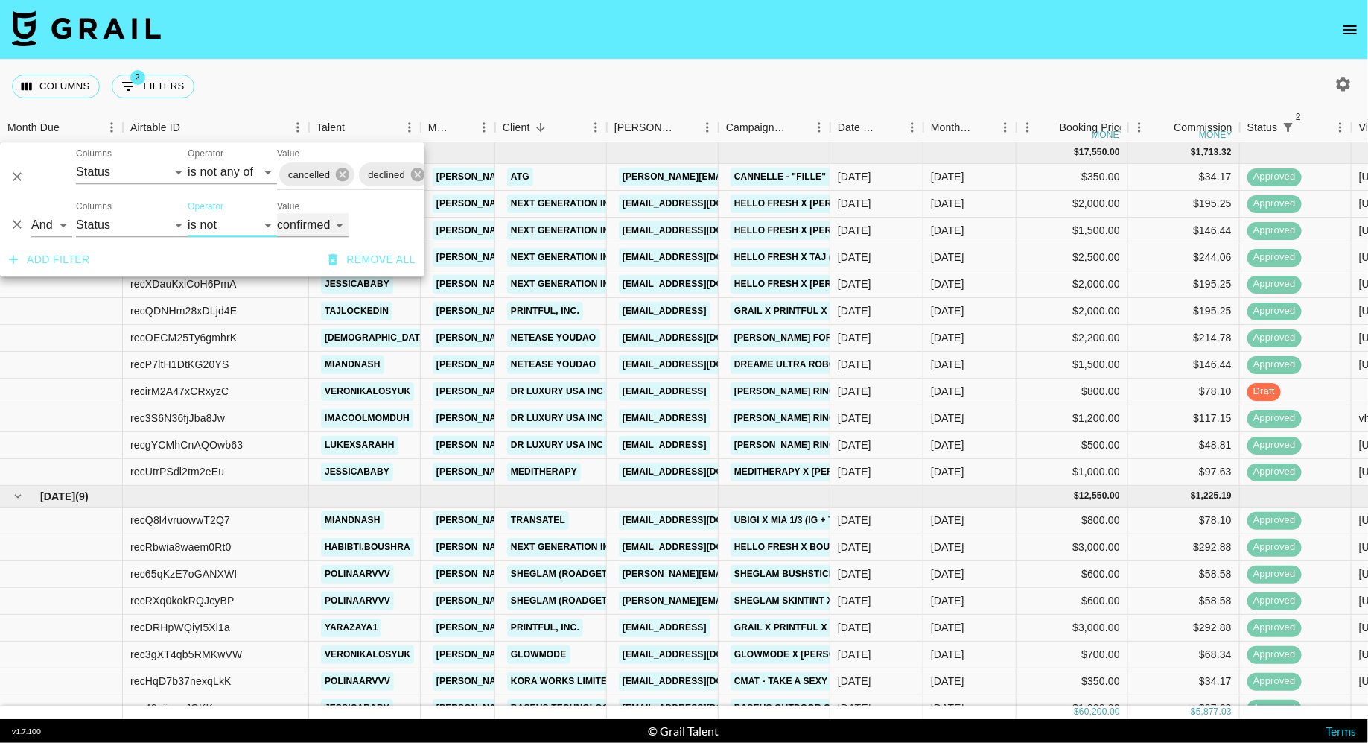
click at [323, 227] on select "confirmed declined draft posted approved cancelled badDebt" at bounding box center [313, 225] width 72 height 24
select select "approved"
click at [277, 213] on select "confirmed declined draft posted approved cancelled badDebt" at bounding box center [313, 225] width 72 height 24
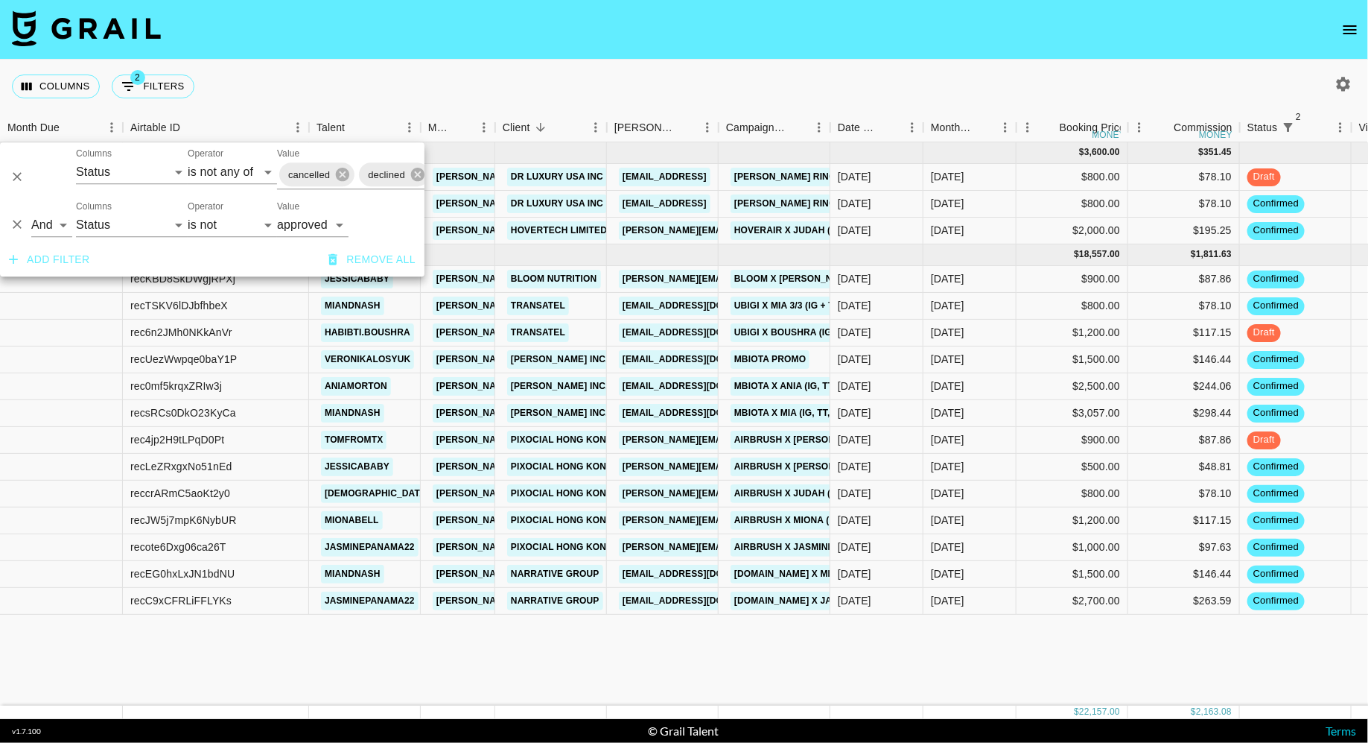
click at [381, 224] on div "Value confirmed declined draft posted approved cancelled badDebt" at bounding box center [348, 219] width 142 height 36
click at [237, 230] on select "is is not is any of is not any of" at bounding box center [232, 225] width 89 height 24
select select "is"
click at [188, 213] on select "is is not is any of is not any of" at bounding box center [232, 225] width 89 height 24
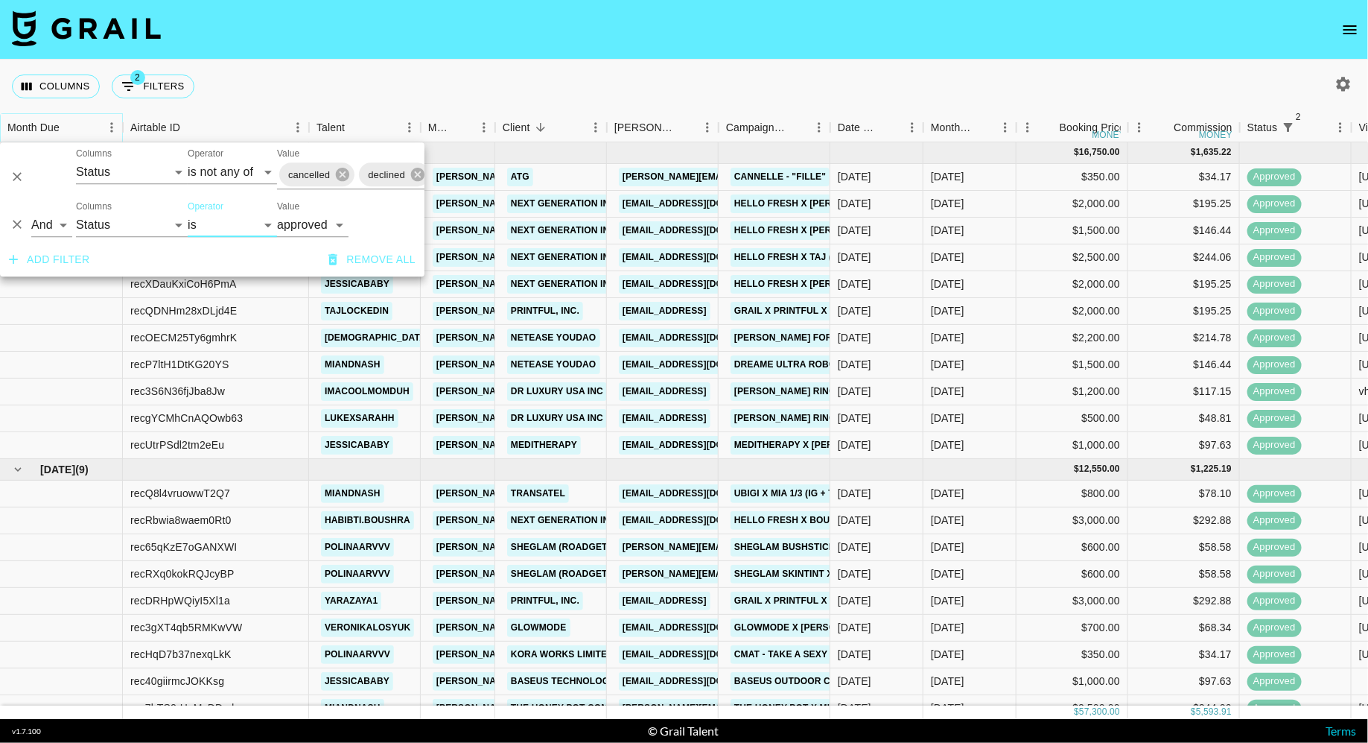
click at [74, 118] on button "Sort" at bounding box center [70, 127] width 21 height 21
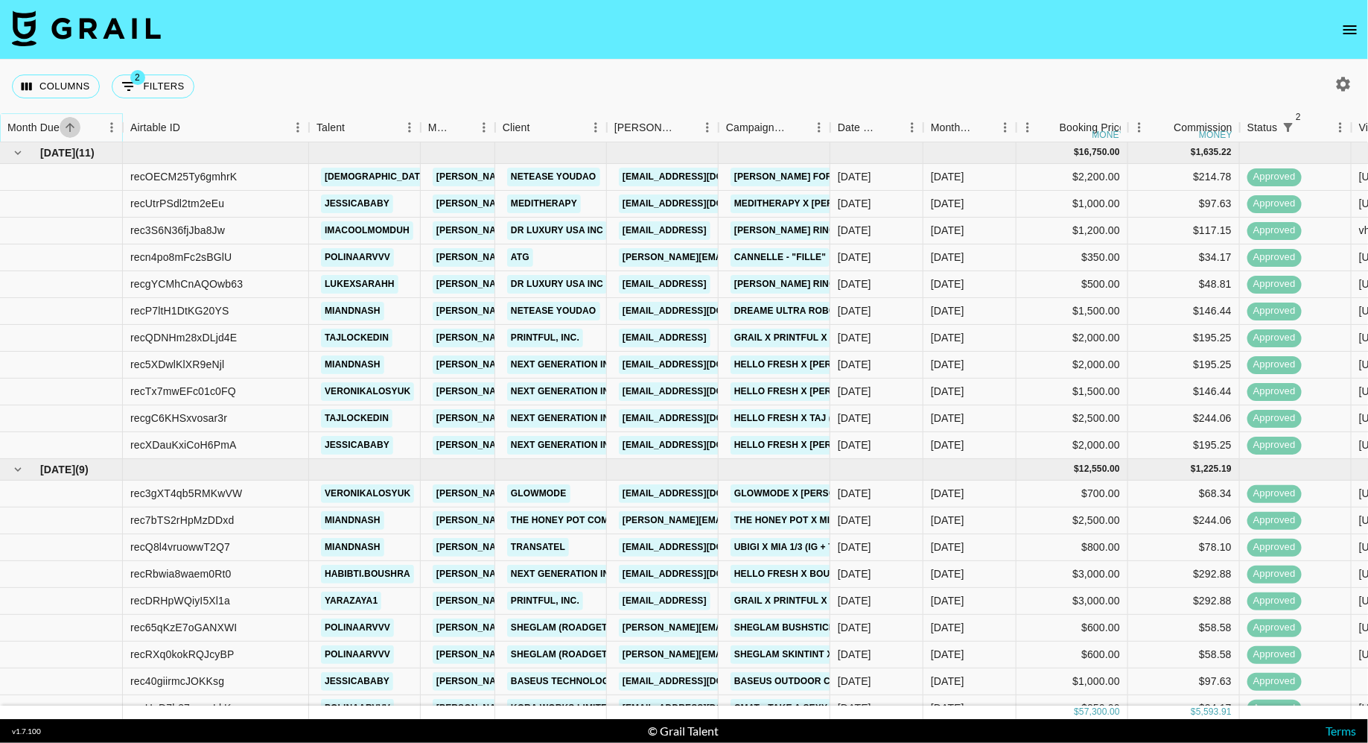
click at [74, 124] on icon "Sort" at bounding box center [69, 127] width 13 height 13
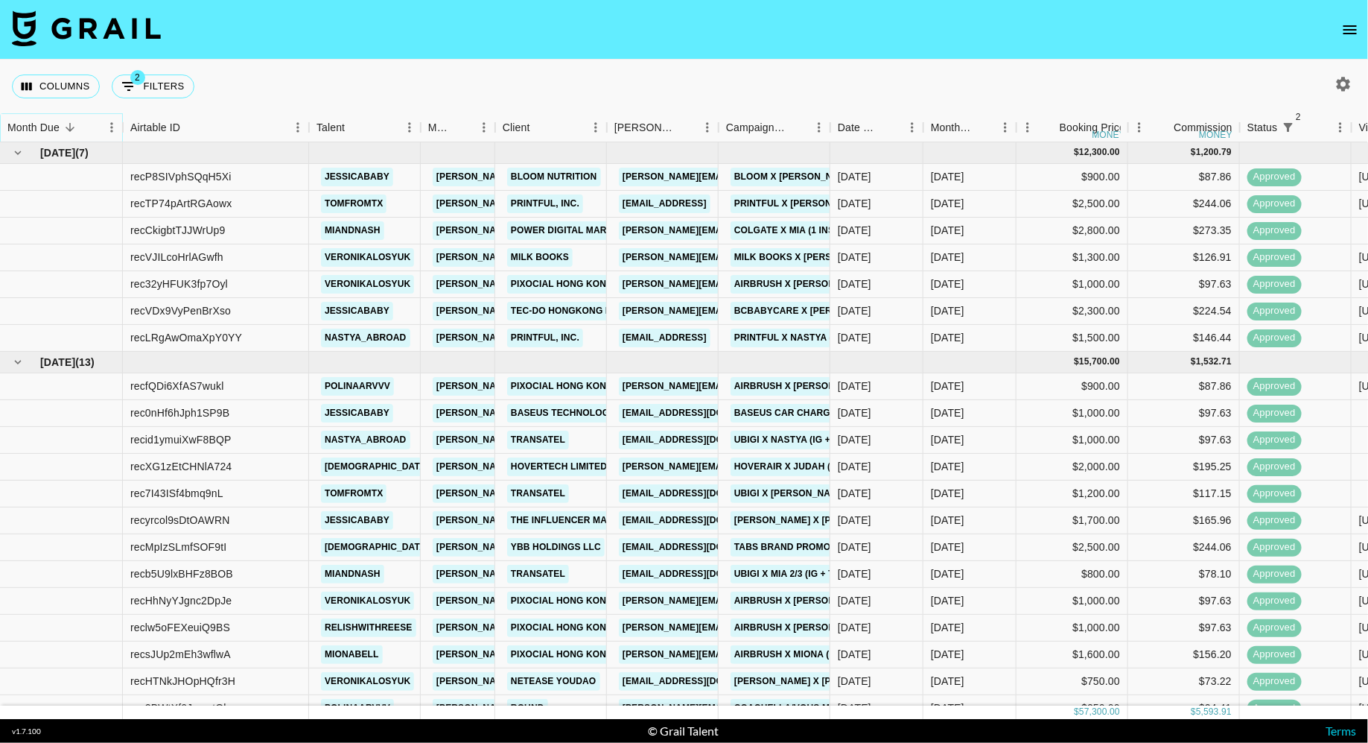
click at [74, 124] on icon "Sort" at bounding box center [69, 127] width 13 height 13
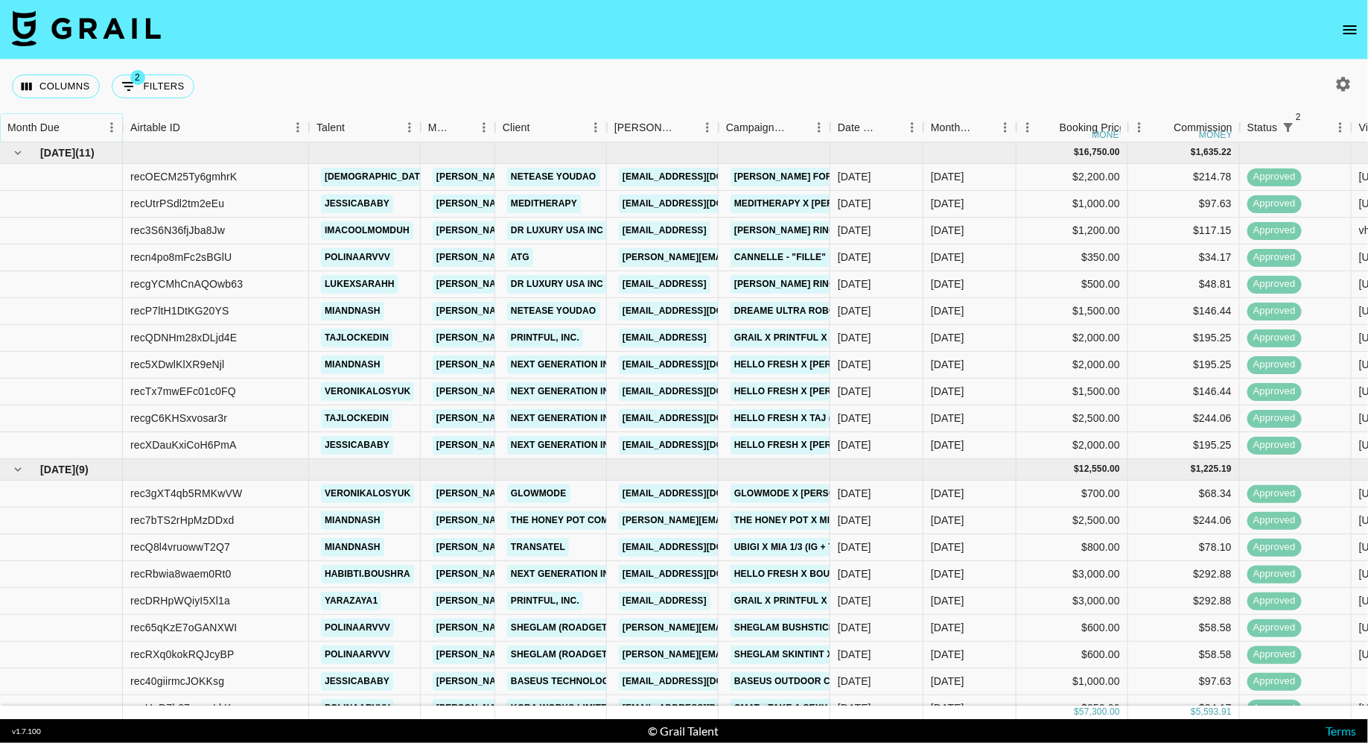
click at [74, 124] on icon "Sort" at bounding box center [69, 127] width 13 height 13
click at [77, 130] on button "Sort" at bounding box center [70, 127] width 21 height 21
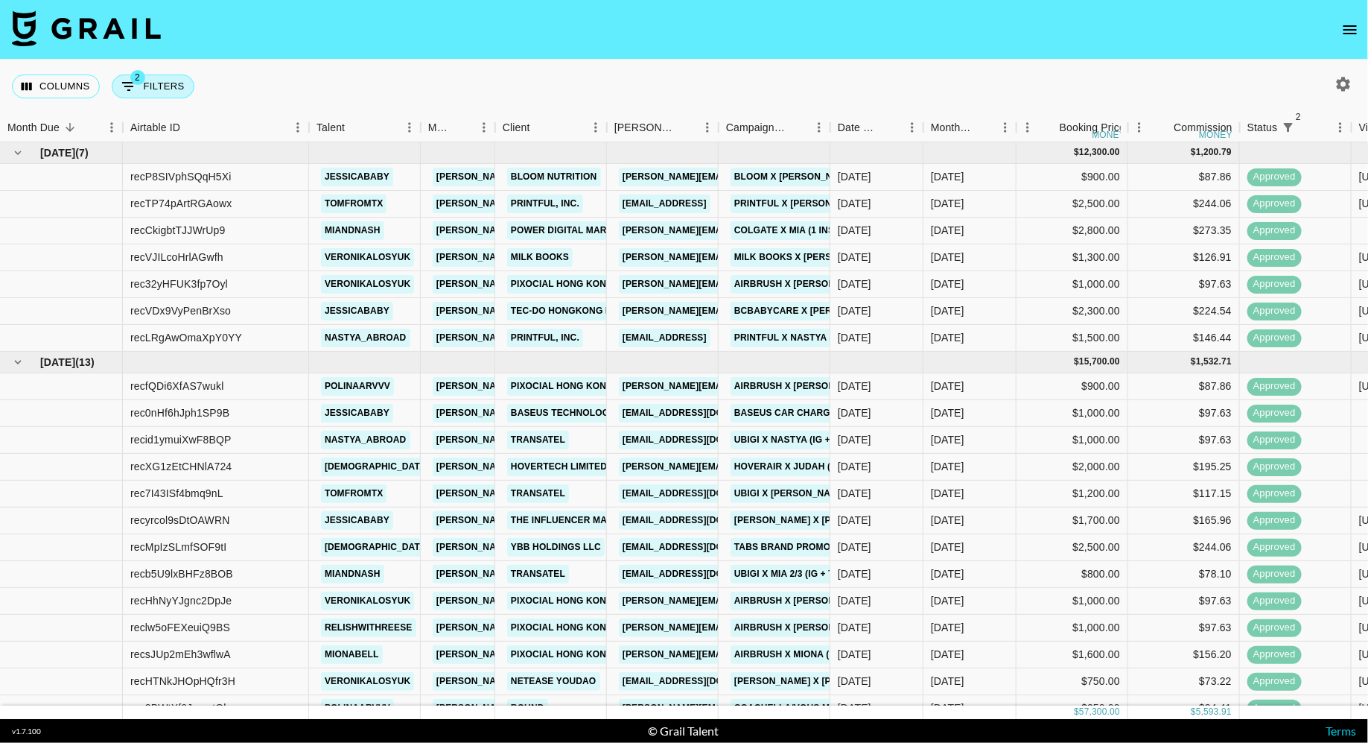
click at [147, 89] on button "2 Filters" at bounding box center [153, 86] width 83 height 24
select select "status"
select select "isNotAnyOf"
select select "status"
select select "approved"
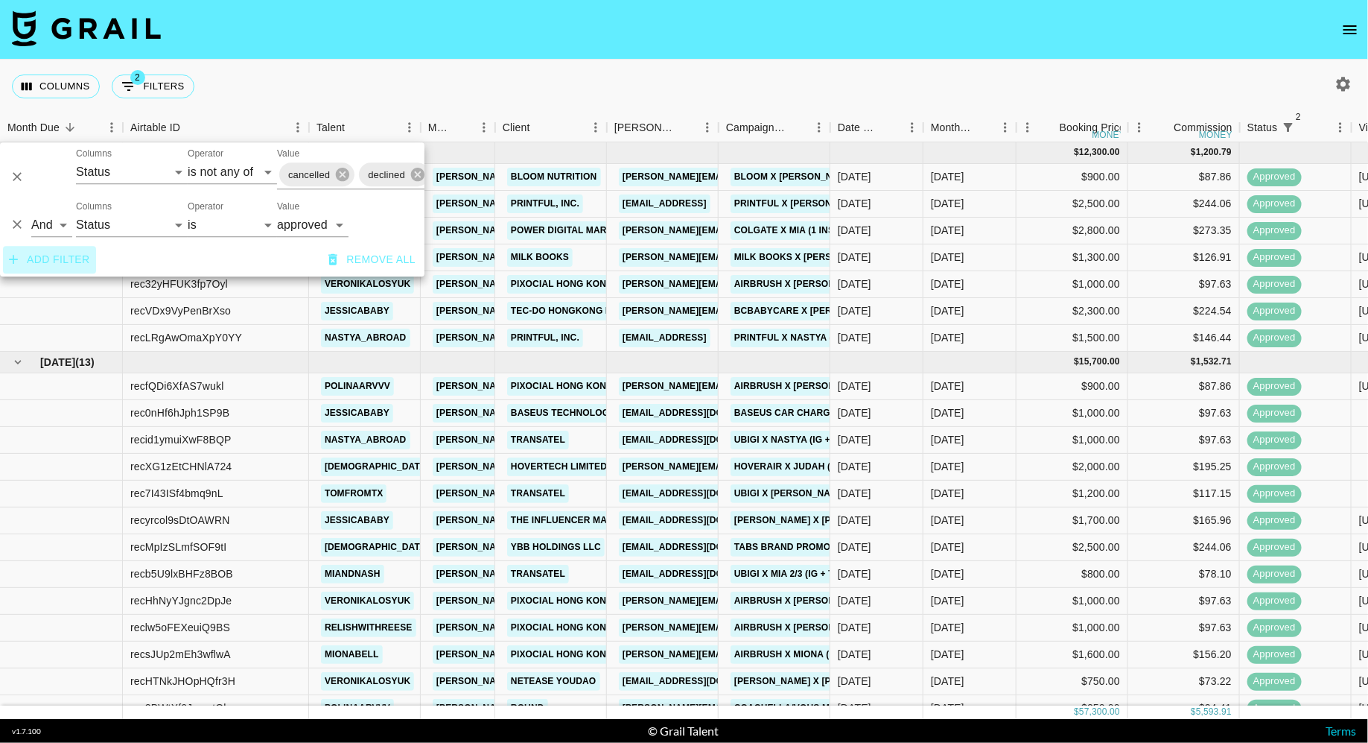
click at [63, 261] on button "Add filter" at bounding box center [49, 260] width 93 height 28
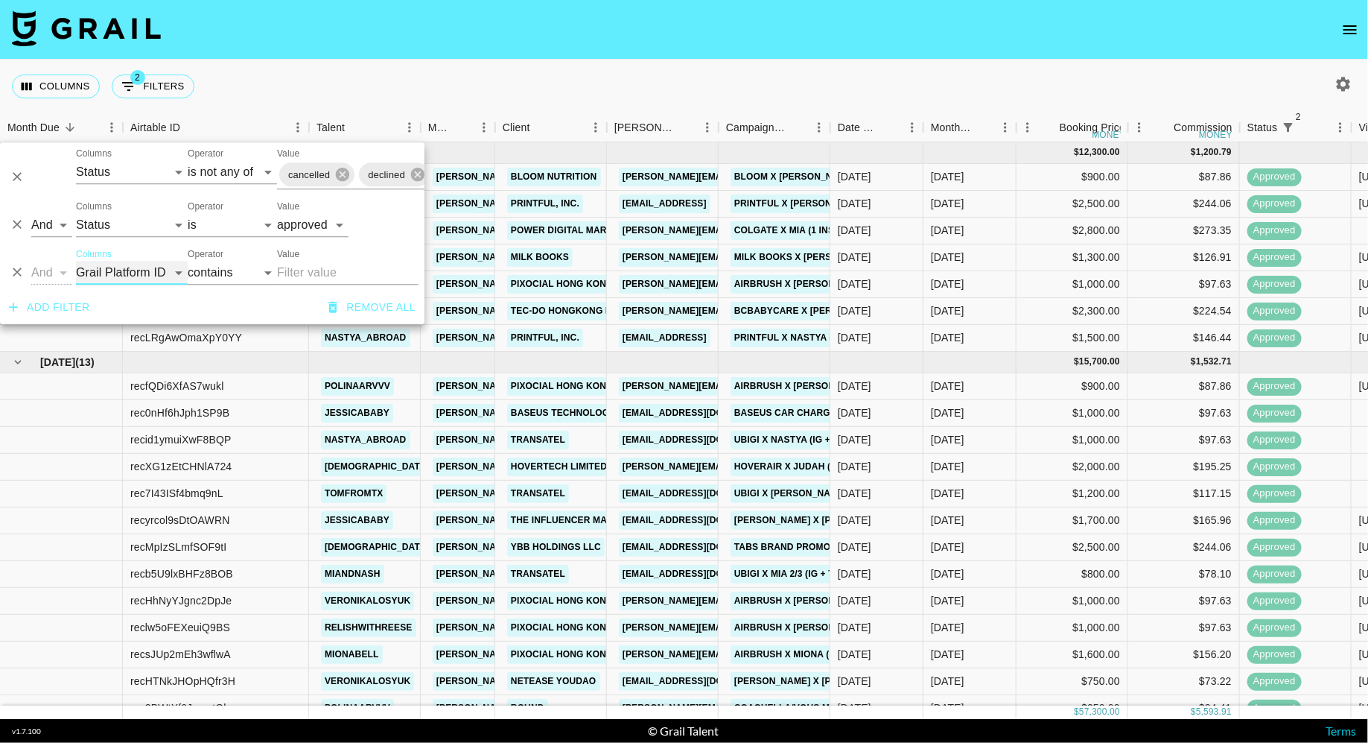
click at [115, 268] on select "Grail Platform ID Airtable ID Talent Manager Client Booker Campaign (Type) Date…" at bounding box center [132, 273] width 112 height 24
select select "talentName"
click at [76, 261] on select "Grail Platform ID Airtable ID Talent Manager Client Booker Campaign (Type) Date…" at bounding box center [132, 273] width 112 height 24
click at [222, 269] on select "contains equals starts with ends with is empty is not empty is any of" at bounding box center [232, 273] width 89 height 24
click at [519, 59] on nav at bounding box center [684, 30] width 1368 height 60
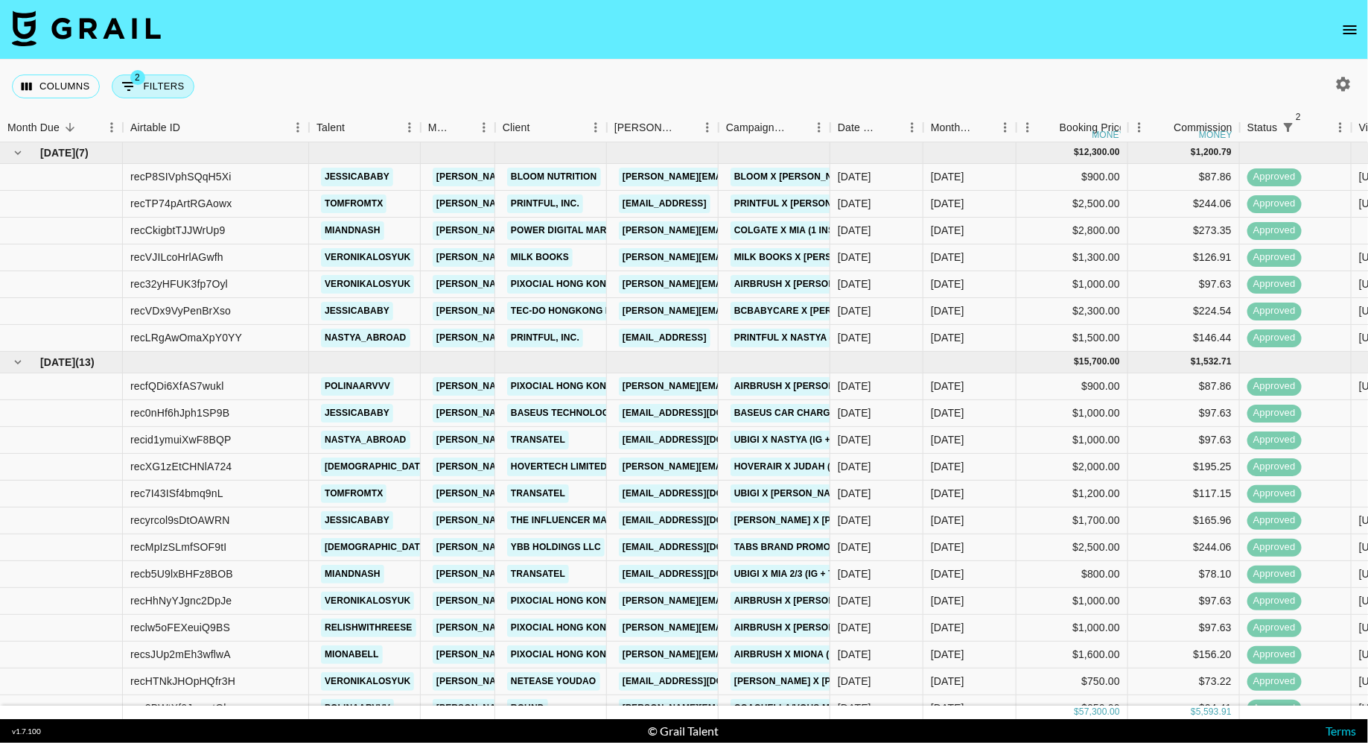
click at [164, 74] on button "2 Filters" at bounding box center [153, 86] width 83 height 24
select select "status"
select select "isNotAnyOf"
select select "status"
select select "approved"
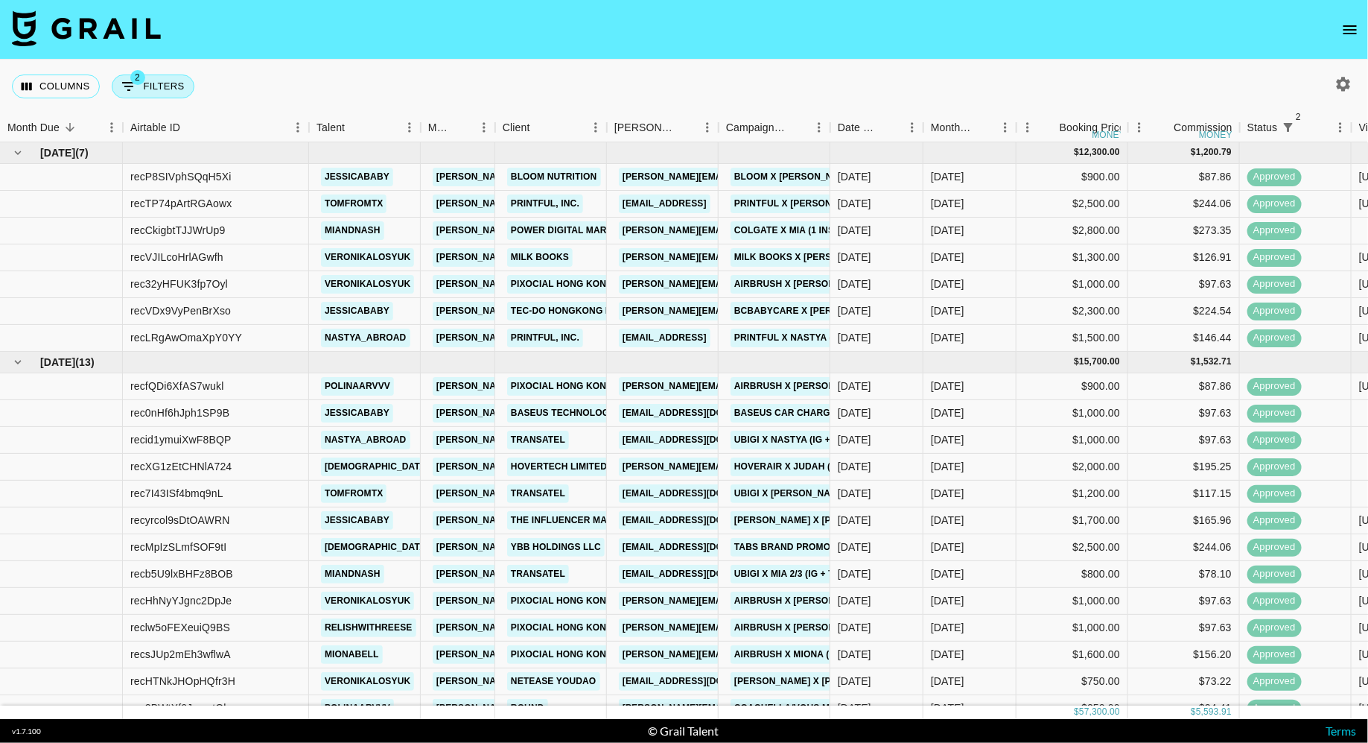
select select "talentName"
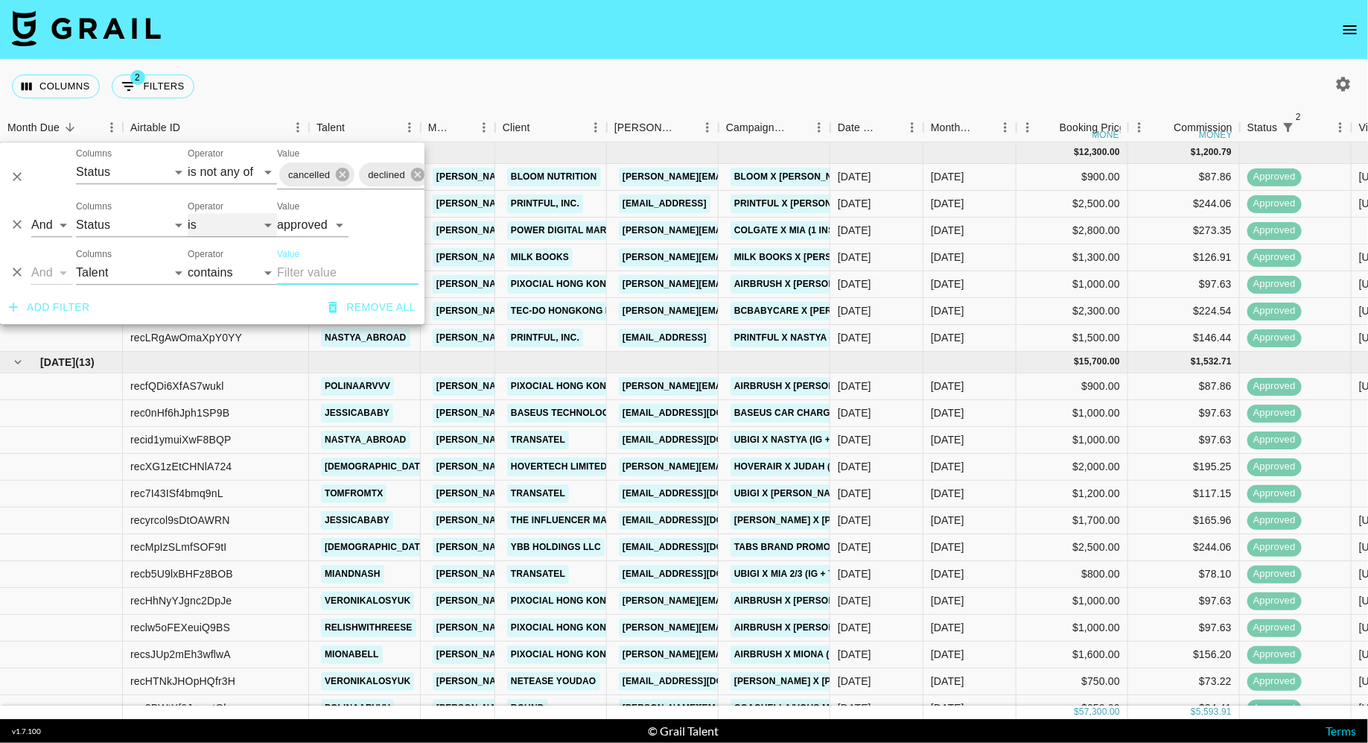
click at [205, 219] on select "is is not is any of is not any of" at bounding box center [232, 225] width 89 height 24
select select "not"
click at [188, 213] on select "is is not is any of is not any of" at bounding box center [232, 225] width 89 height 24
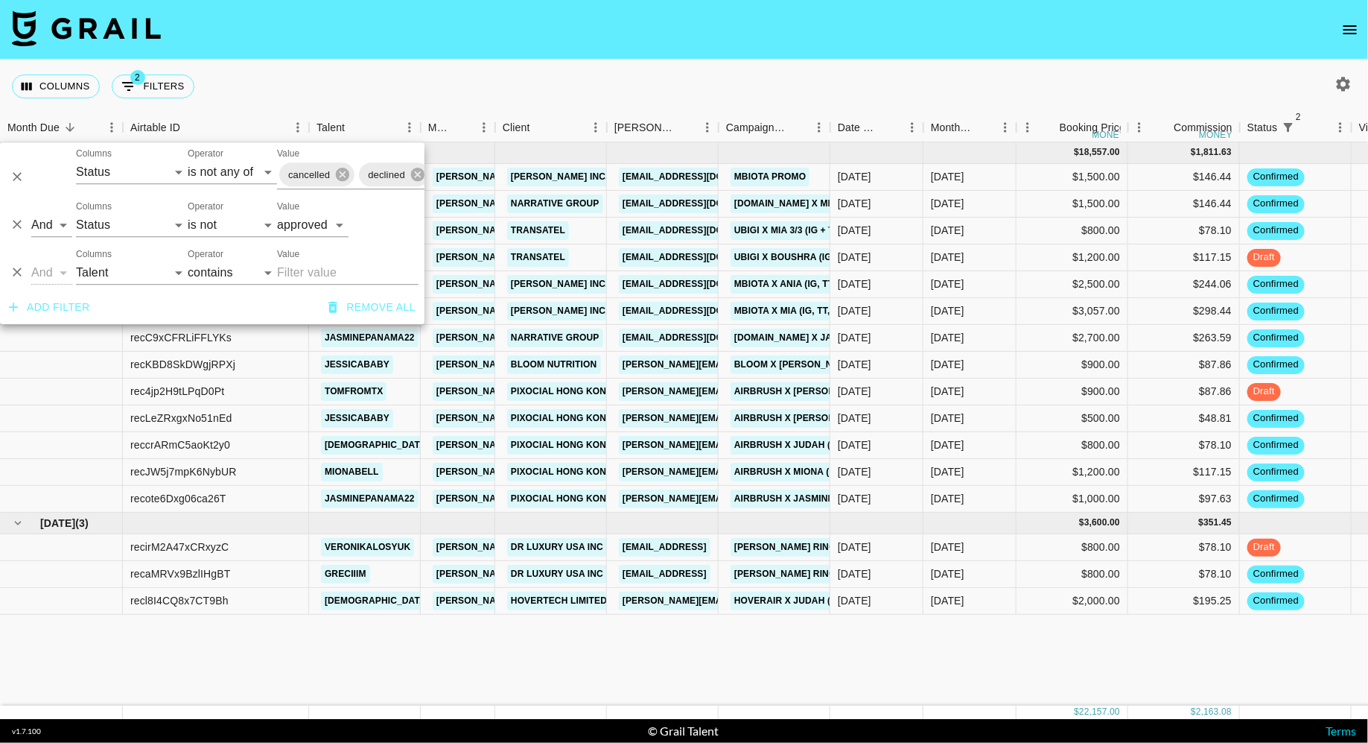
click at [605, 60] on div "Columns 2 Filters + Booking" at bounding box center [684, 87] width 1368 height 54
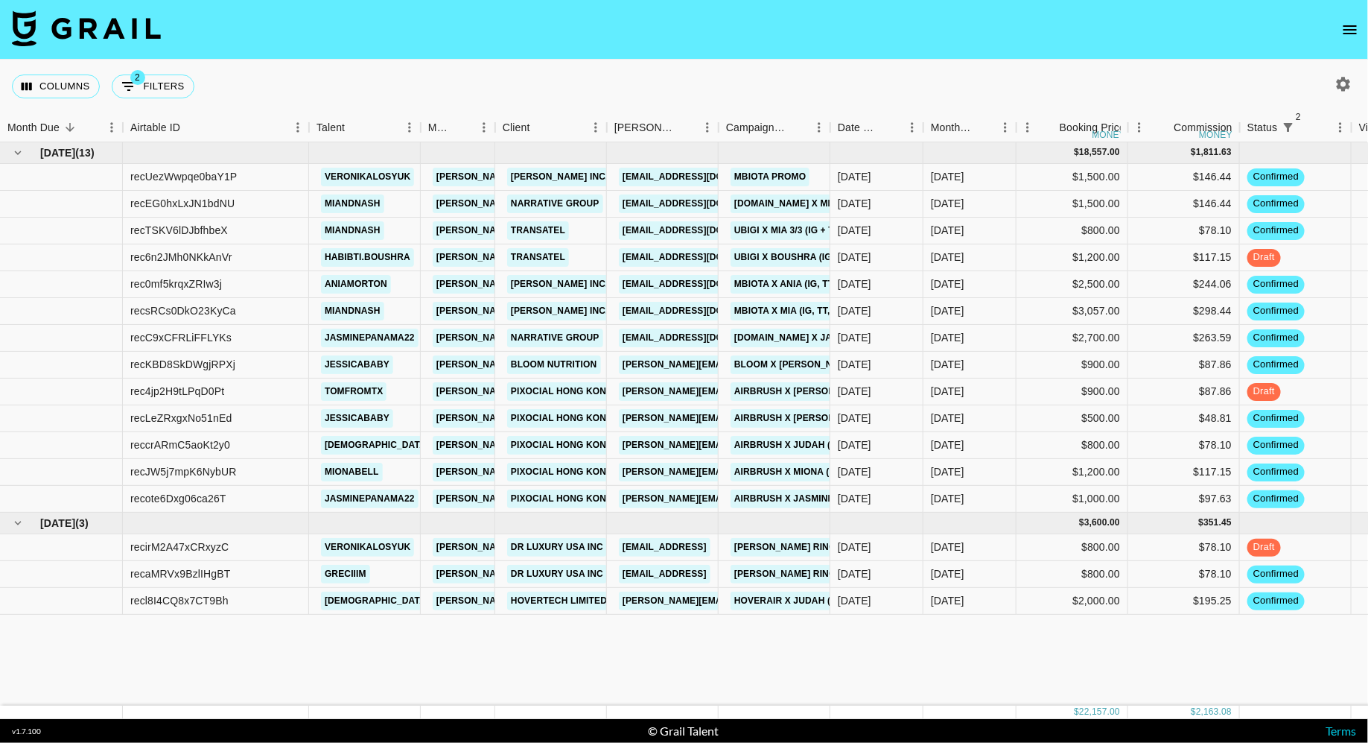
click at [619, 101] on div "Columns 2 Filters + Booking" at bounding box center [684, 87] width 1368 height 54
drag, startPoint x: 403, startPoint y: 387, endPoint x: 326, endPoint y: 391, distance: 76.8
click at [326, 391] on div "tomfromtx" at bounding box center [365, 391] width 112 height 27
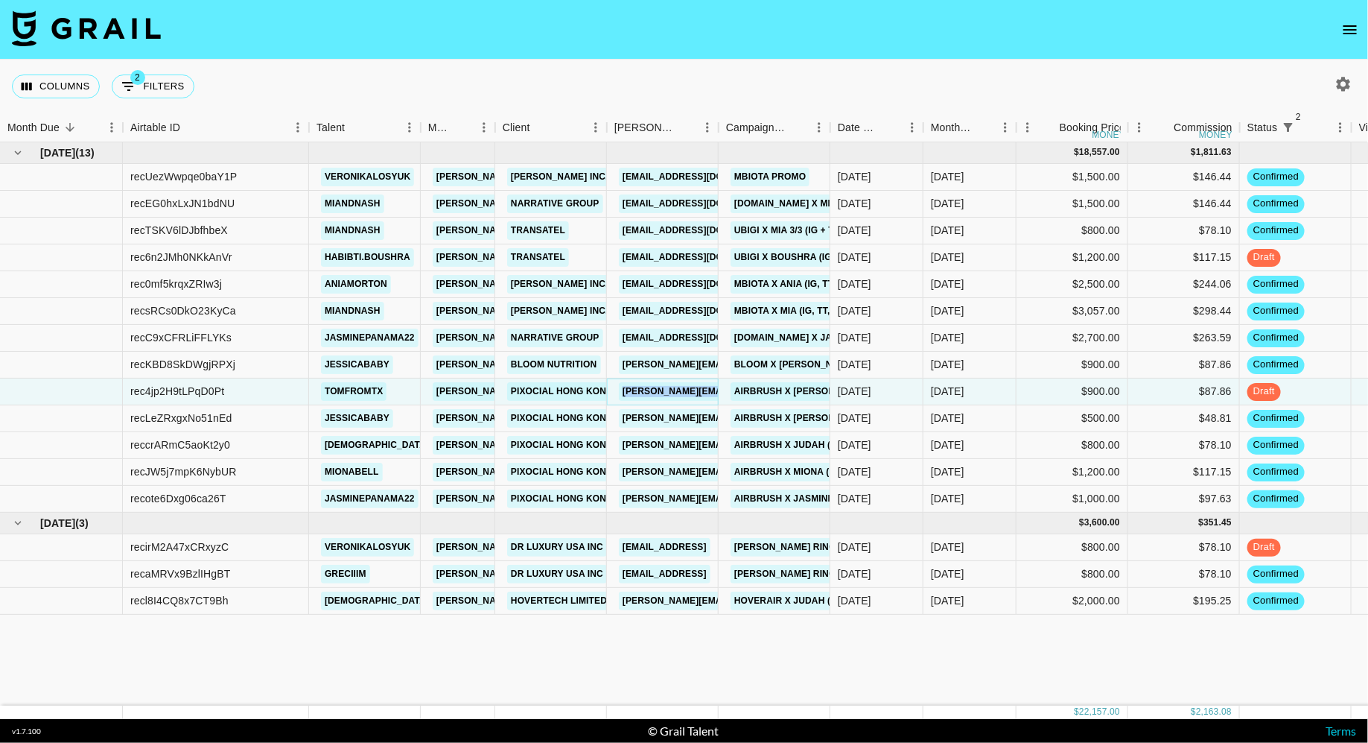
copy link "katherine.chan@pixocial.com"
click at [158, 61] on div "Columns 2 Filters + Booking" at bounding box center [106, 87] width 188 height 54
click at [162, 80] on button "2 Filters" at bounding box center [153, 86] width 83 height 24
select select "status"
select select "isNotAnyOf"
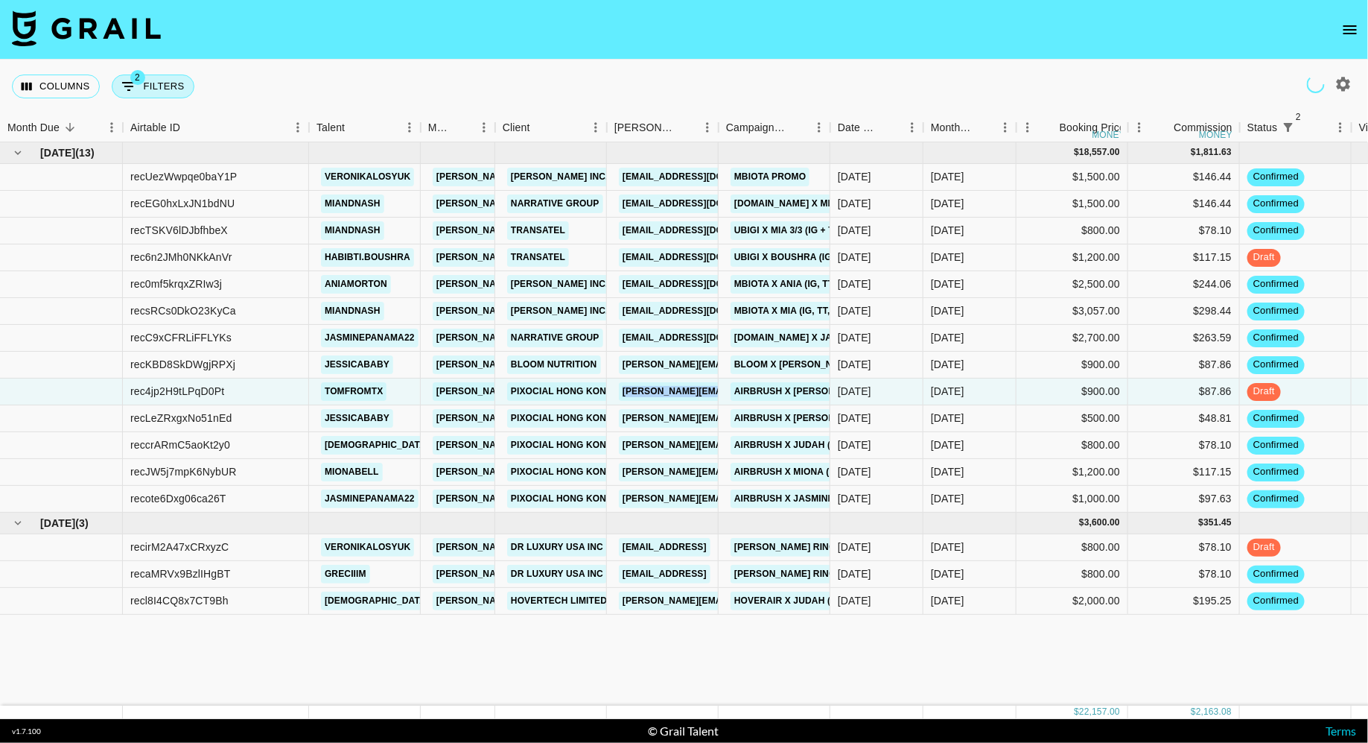
select select "status"
select select "not"
select select "approved"
select select "talentName"
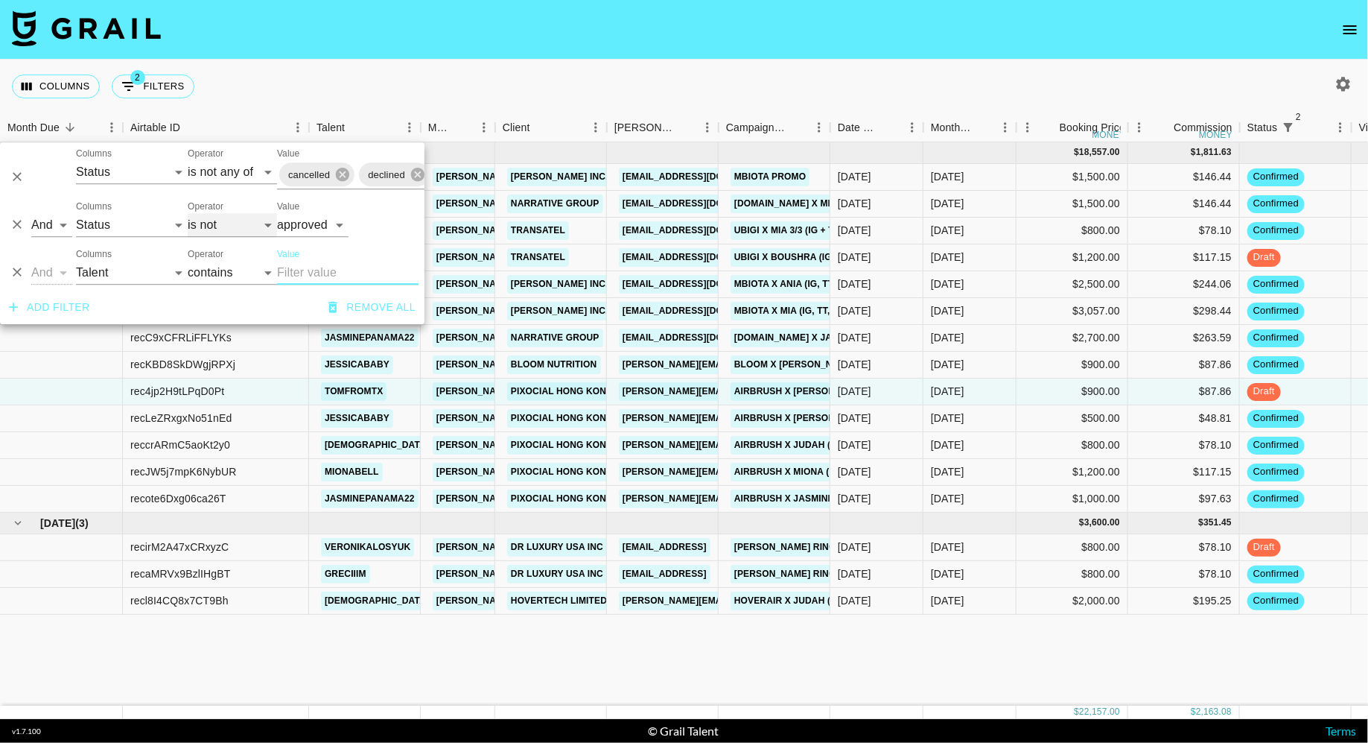
click at [216, 221] on select "is is not is any of is not any of" at bounding box center [232, 225] width 89 height 24
select select "is"
click at [188, 213] on select "is is not is any of is not any of" at bounding box center [232, 225] width 89 height 24
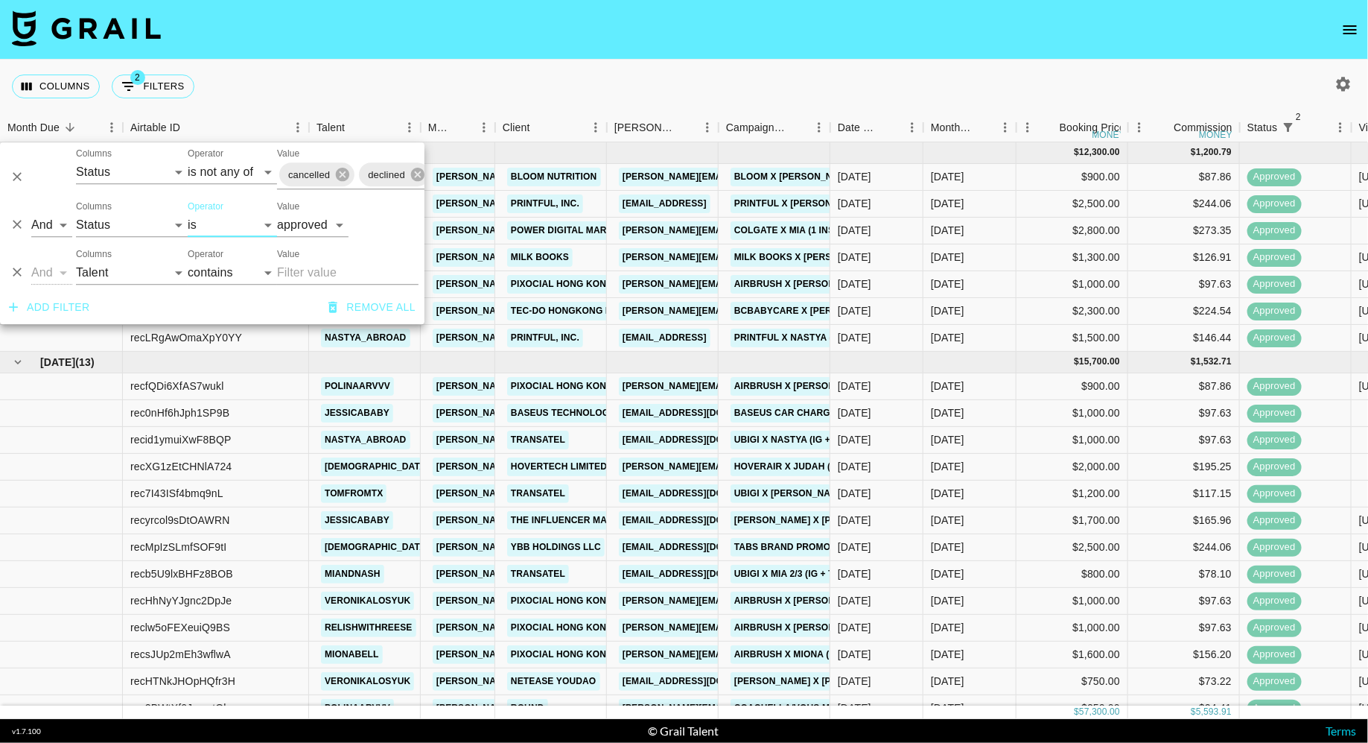
click at [317, 270] on input "Value" at bounding box center [348, 273] width 142 height 24
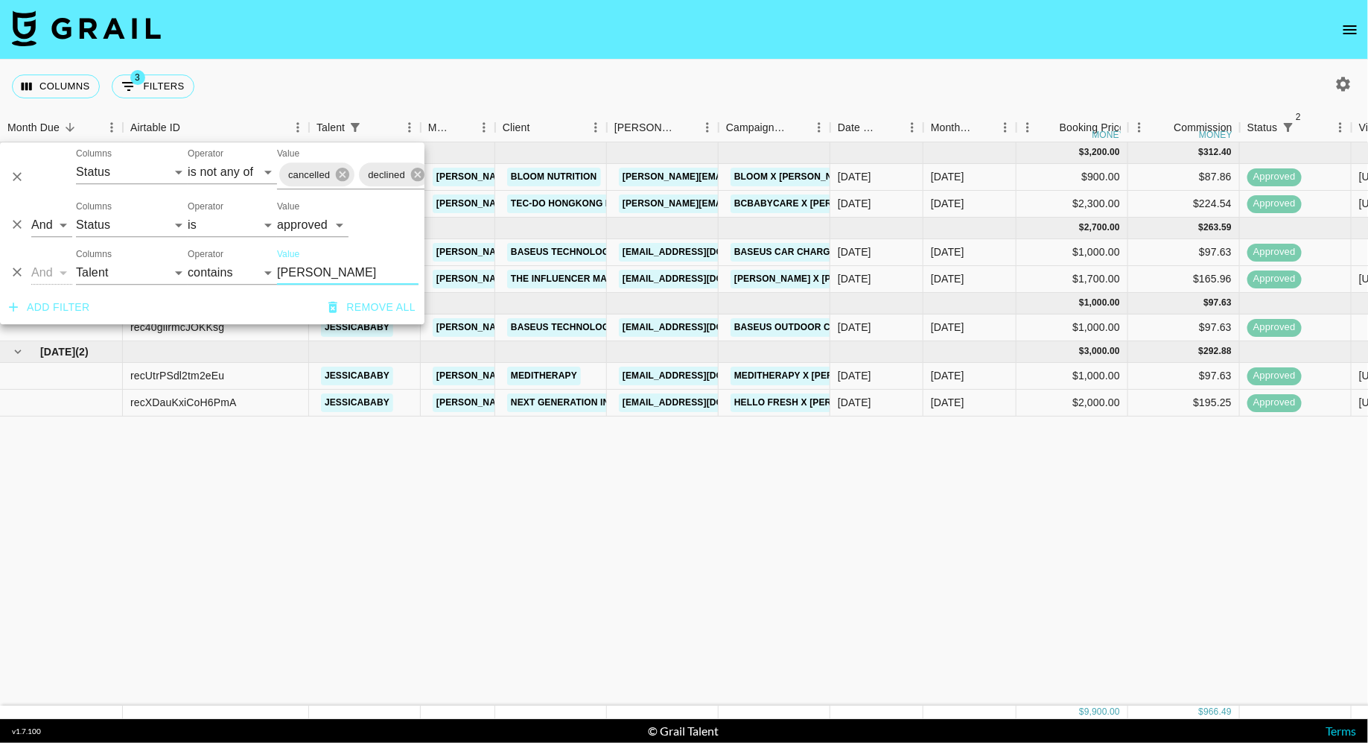
type input "jess"
click at [809, 95] on div "Columns 3 Filters + Booking" at bounding box center [684, 87] width 1368 height 54
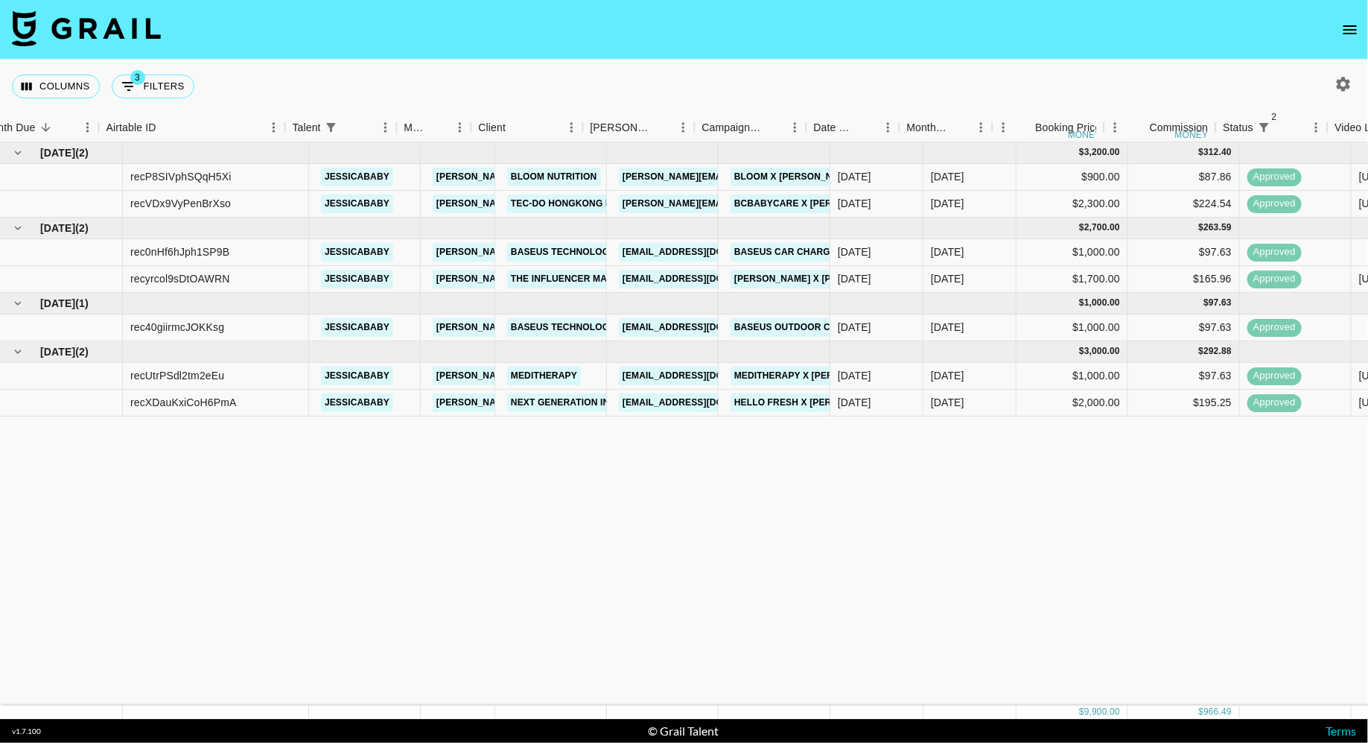
scroll to position [0, 936]
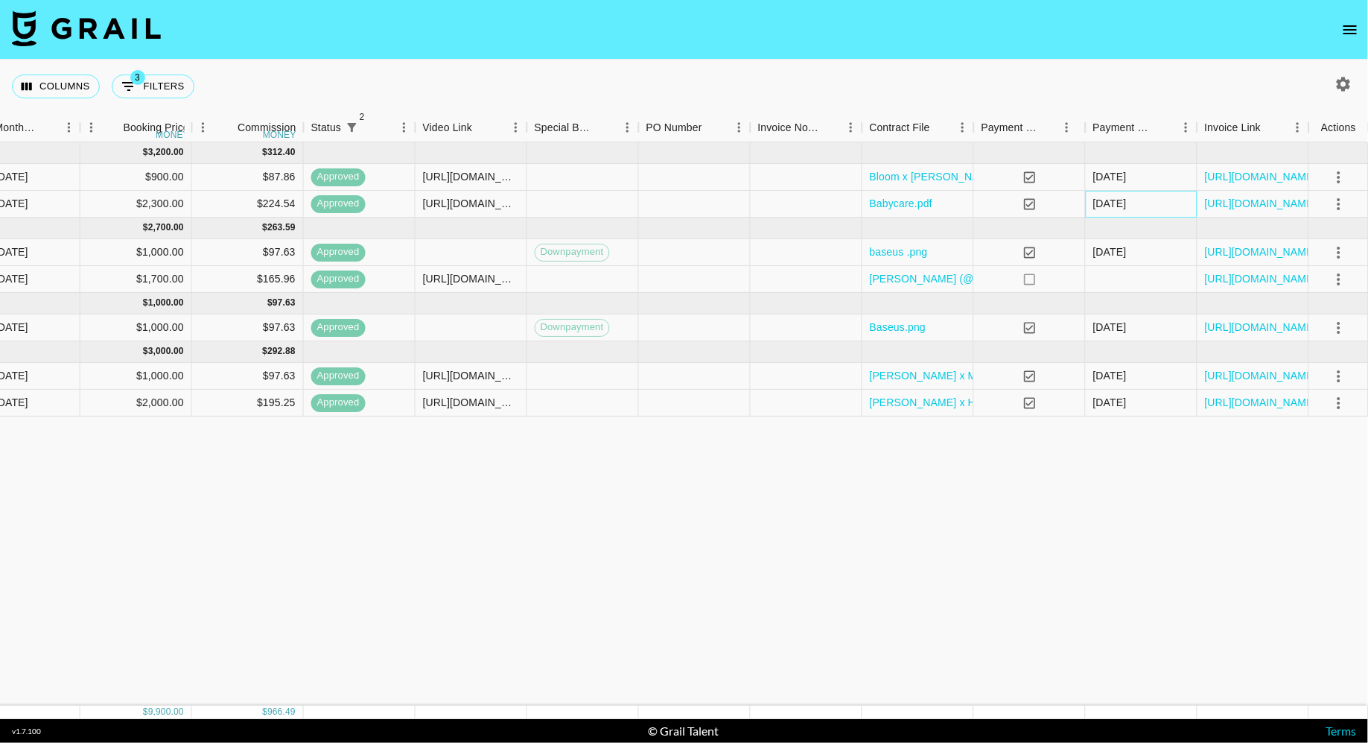
click at [1184, 203] on div "08/09/2025" at bounding box center [1142, 204] width 112 height 27
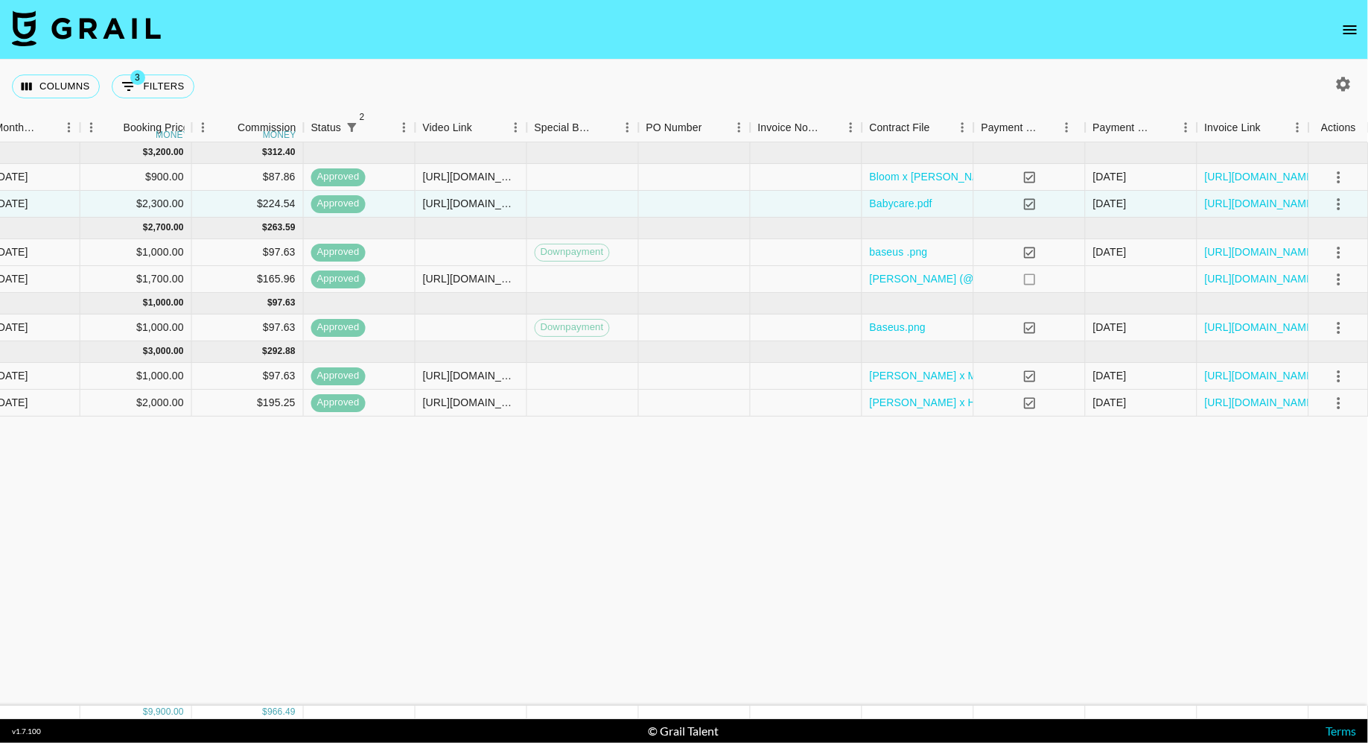
click at [1030, 530] on div "Sep '25 ( 2 ) $ 3,200.00 $ 312.40 recP8SIVphSQqH5Xi jessicababy diana.luc@grail…" at bounding box center [216, 423] width 2305 height 563
click at [810, 180] on div at bounding box center [807, 177] width 112 height 27
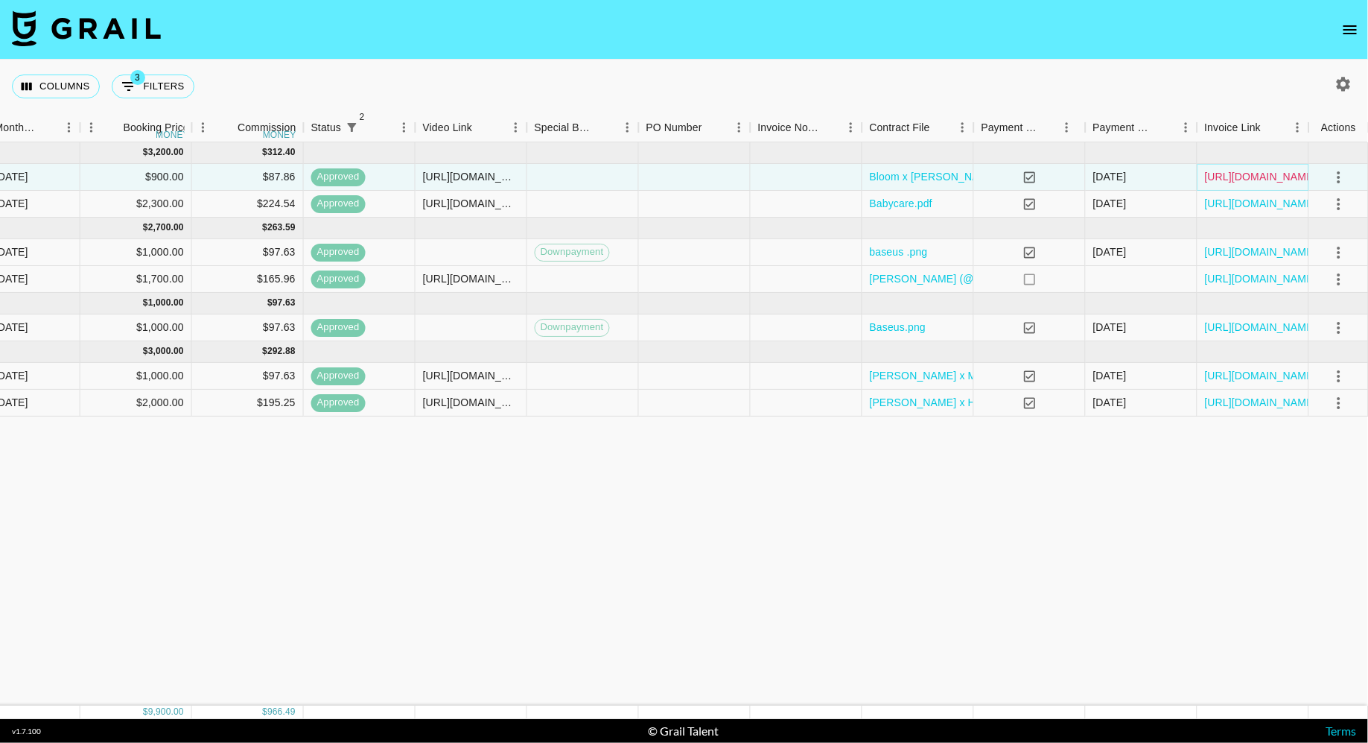
click at [1230, 174] on link "https://in.xero.com/UuZa3NEnU87nEkam0zw42XDPTkpMYADP6TYHTfyE" at bounding box center [1261, 176] width 112 height 15
click at [752, 253] on div at bounding box center [807, 252] width 112 height 27
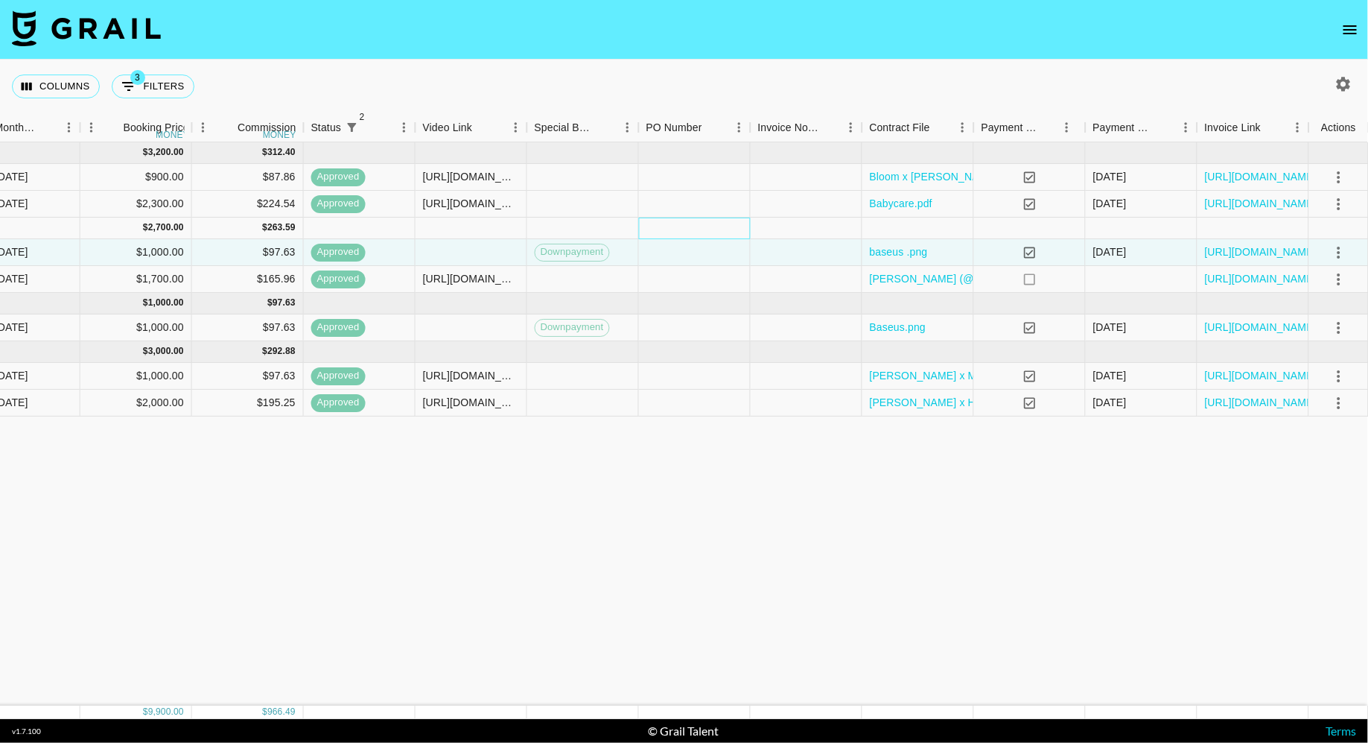
click at [709, 233] on div at bounding box center [695, 228] width 112 height 22
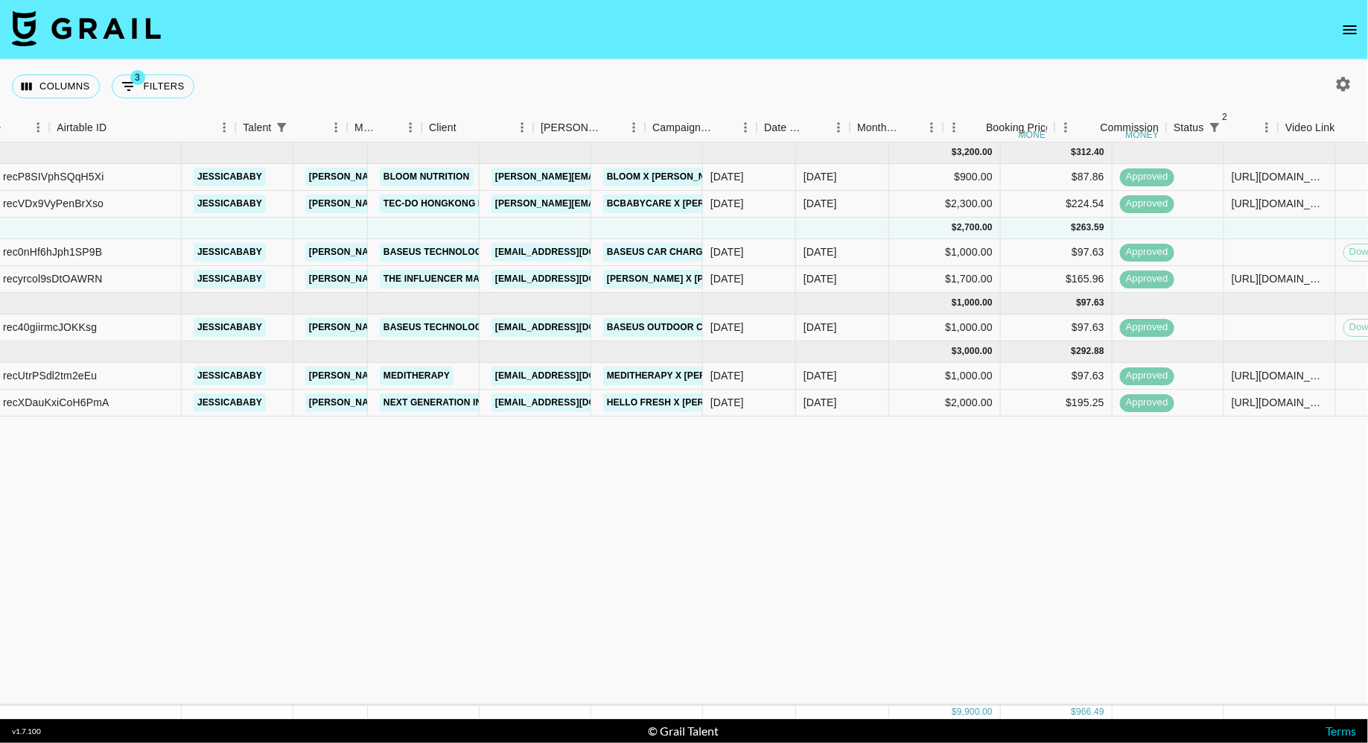
scroll to position [0, 35]
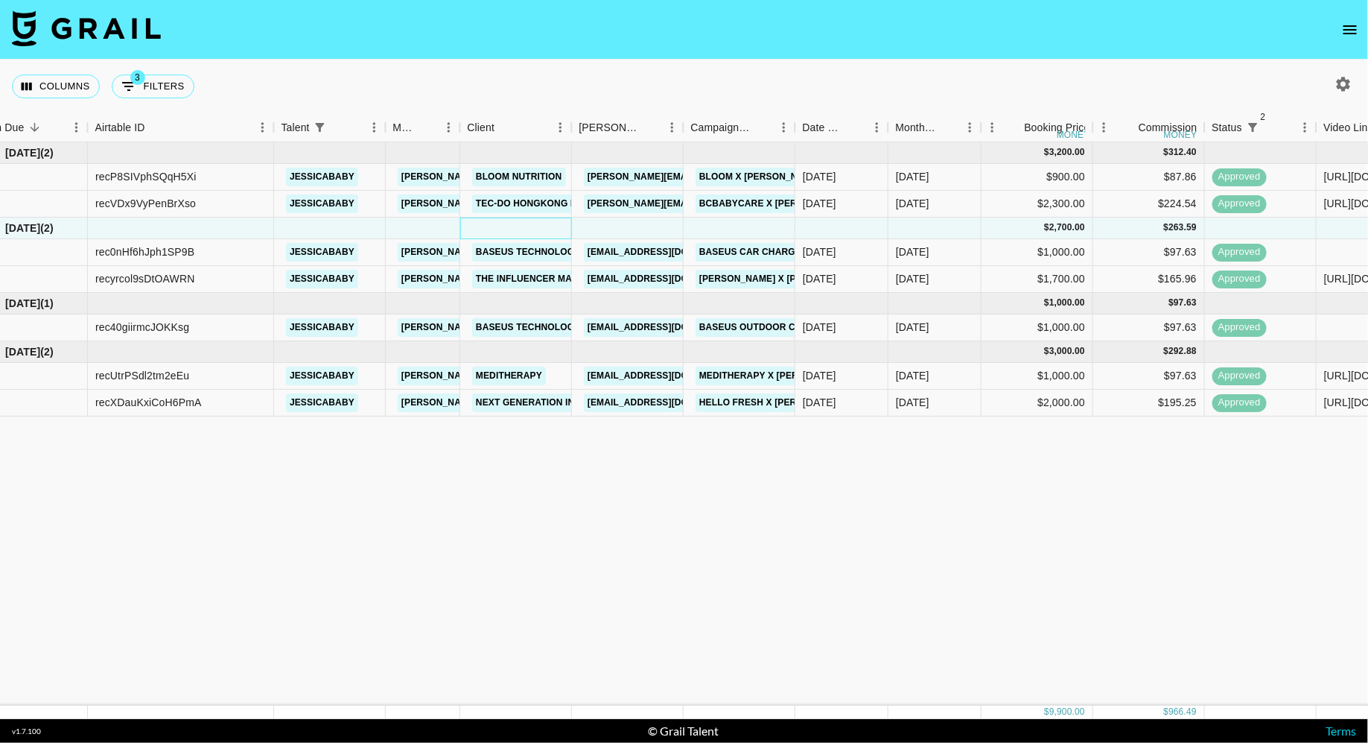
click at [486, 229] on div at bounding box center [516, 228] width 112 height 22
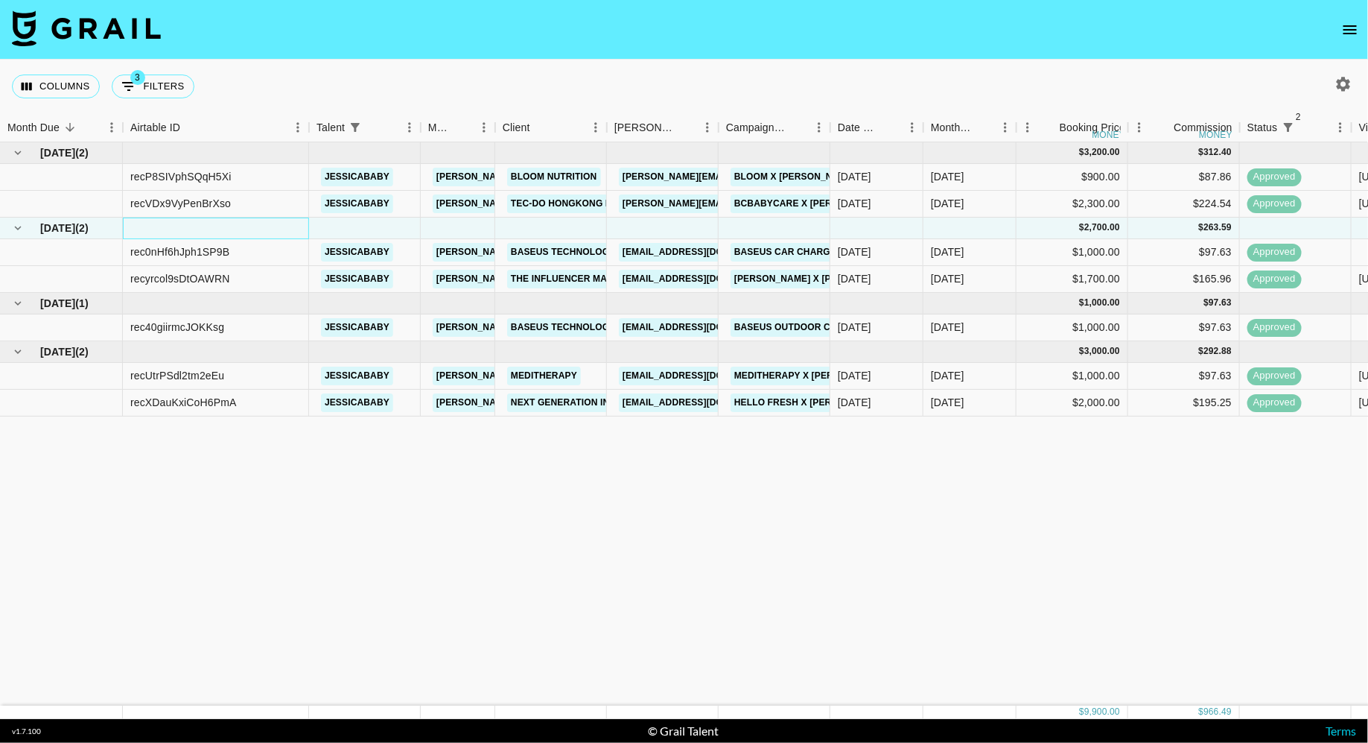
click at [188, 225] on div at bounding box center [216, 228] width 186 height 22
click at [73, 235] on span "Aug '25" at bounding box center [57, 227] width 35 height 15
click at [72, 253] on div at bounding box center [61, 252] width 123 height 27
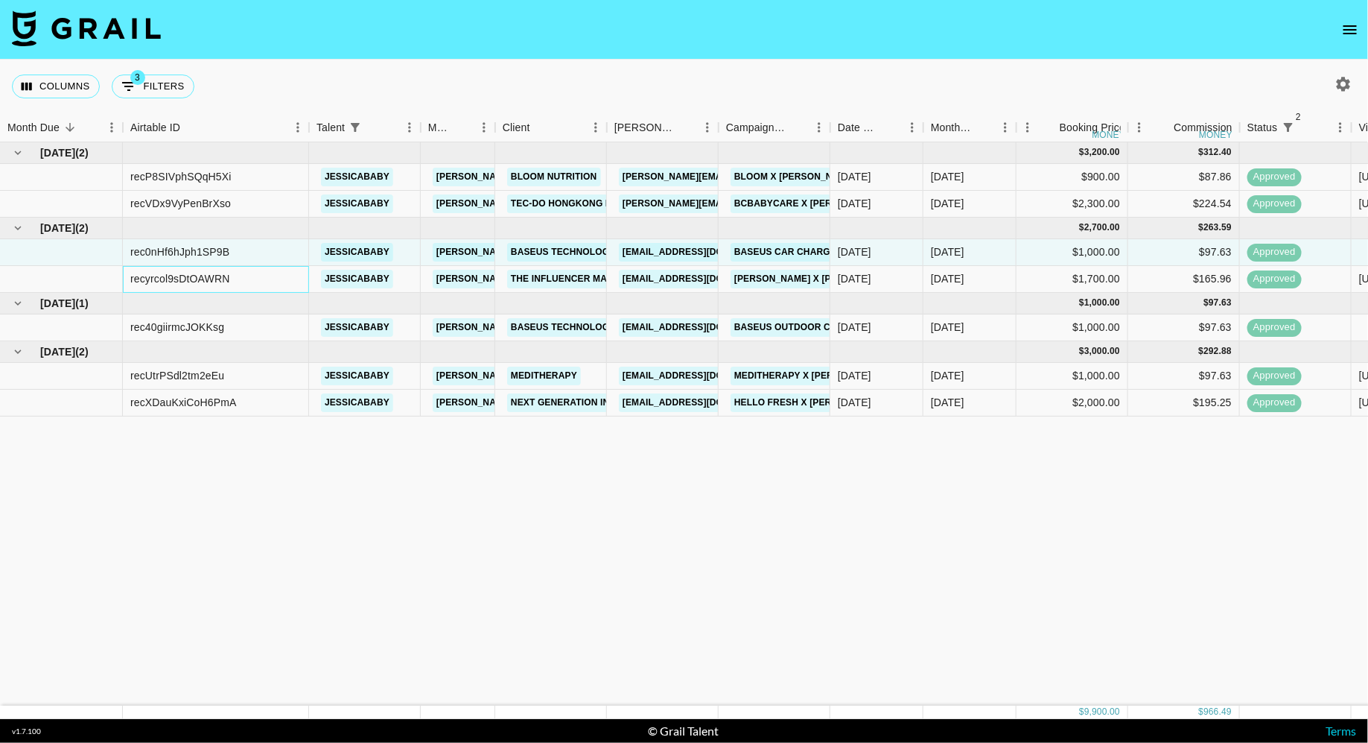
click at [213, 266] on div "recyrcol9sDtOAWRN" at bounding box center [216, 279] width 186 height 27
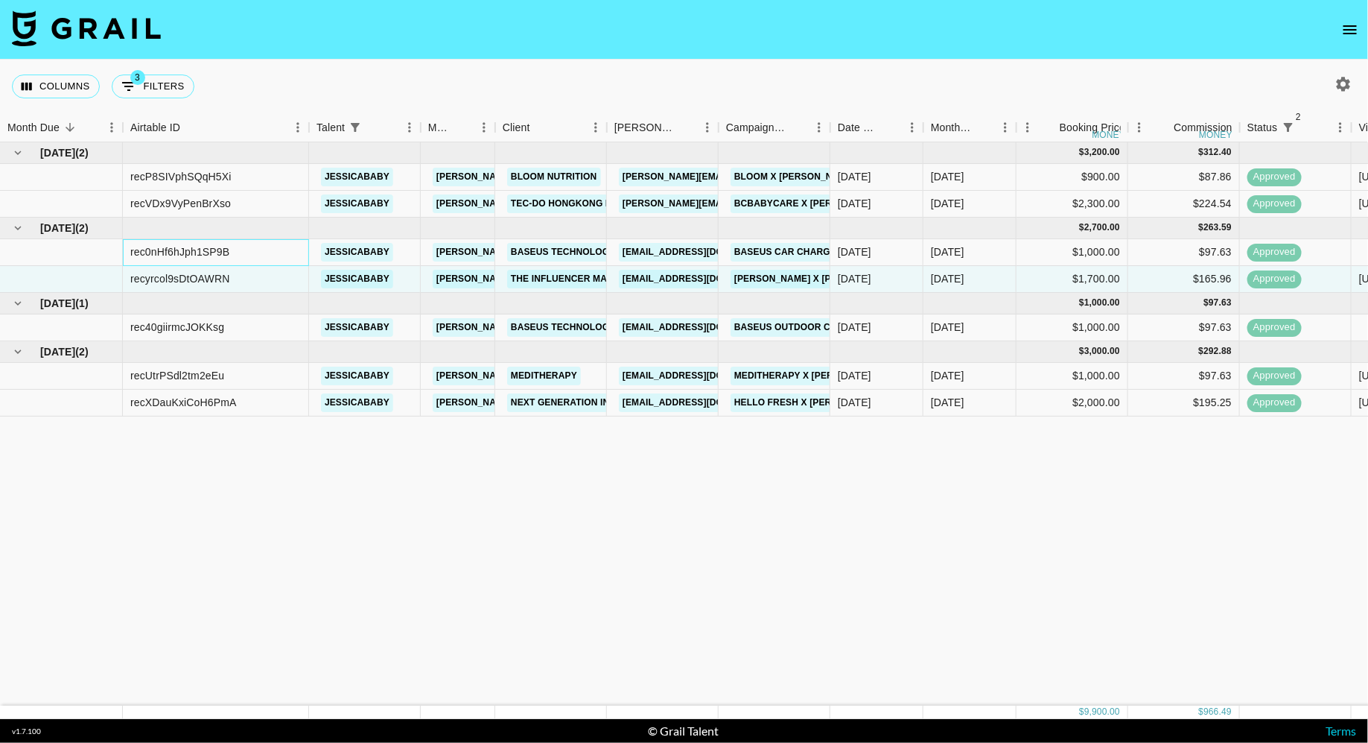
click at [205, 253] on div "rec0nHf6hJph1SP9B" at bounding box center [179, 251] width 99 height 15
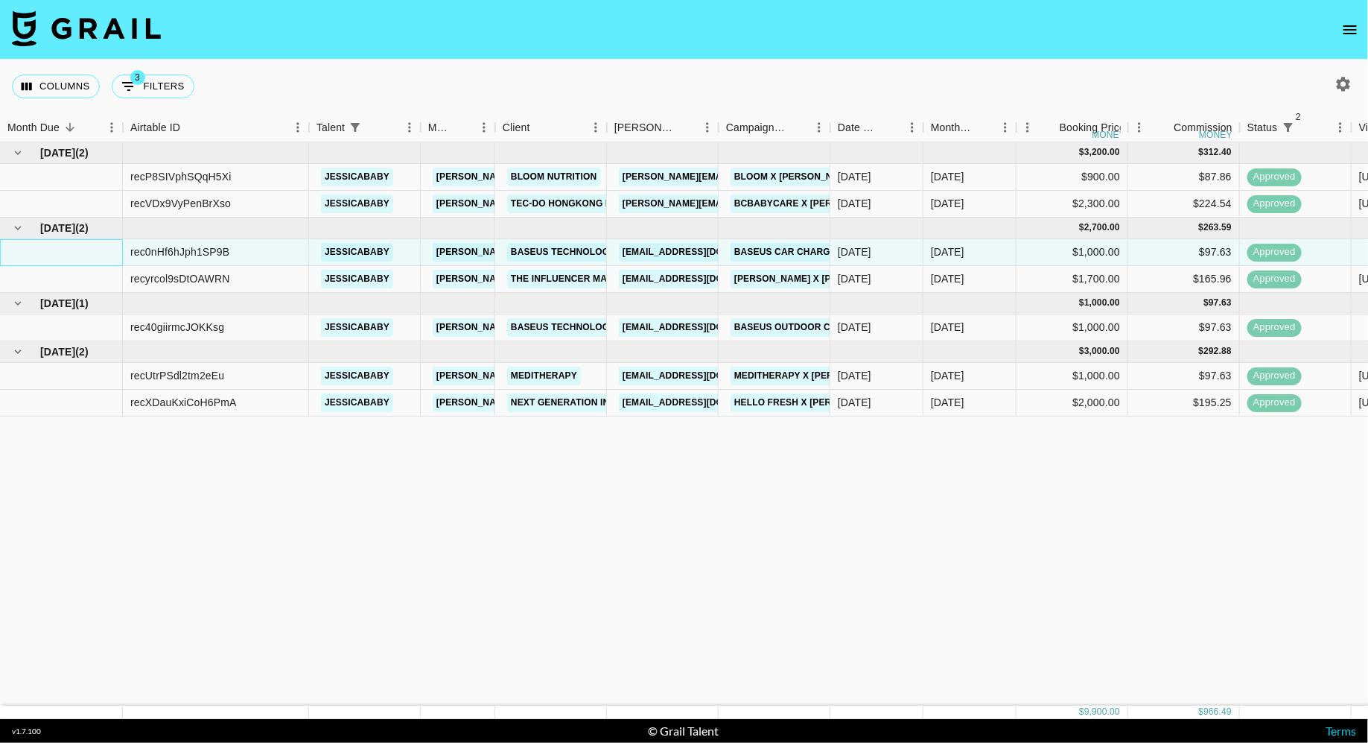
click at [112, 258] on div at bounding box center [61, 252] width 123 height 27
click at [112, 278] on div at bounding box center [61, 279] width 123 height 27
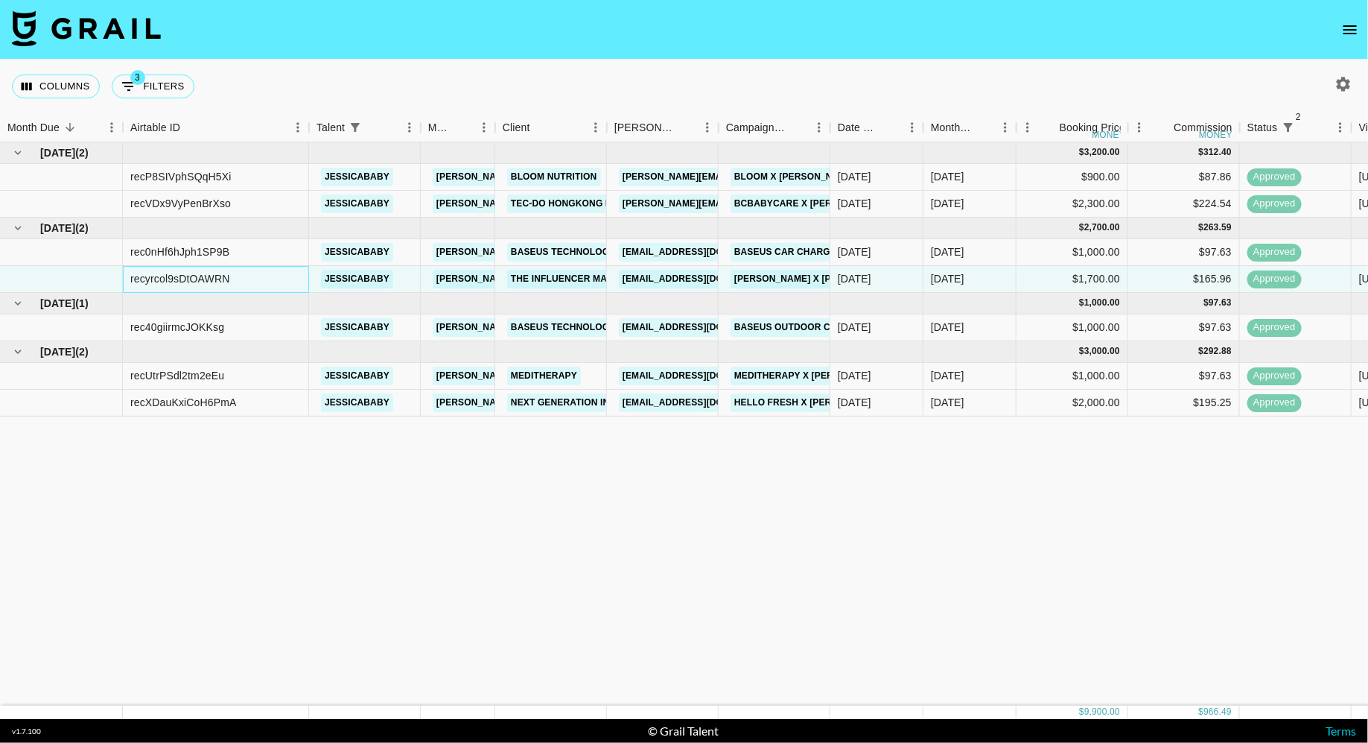
click at [199, 278] on div "recyrcol9sDtOAWRN" at bounding box center [180, 278] width 100 height 15
click at [218, 240] on div "rec0nHf6hJph1SP9B" at bounding box center [216, 252] width 186 height 27
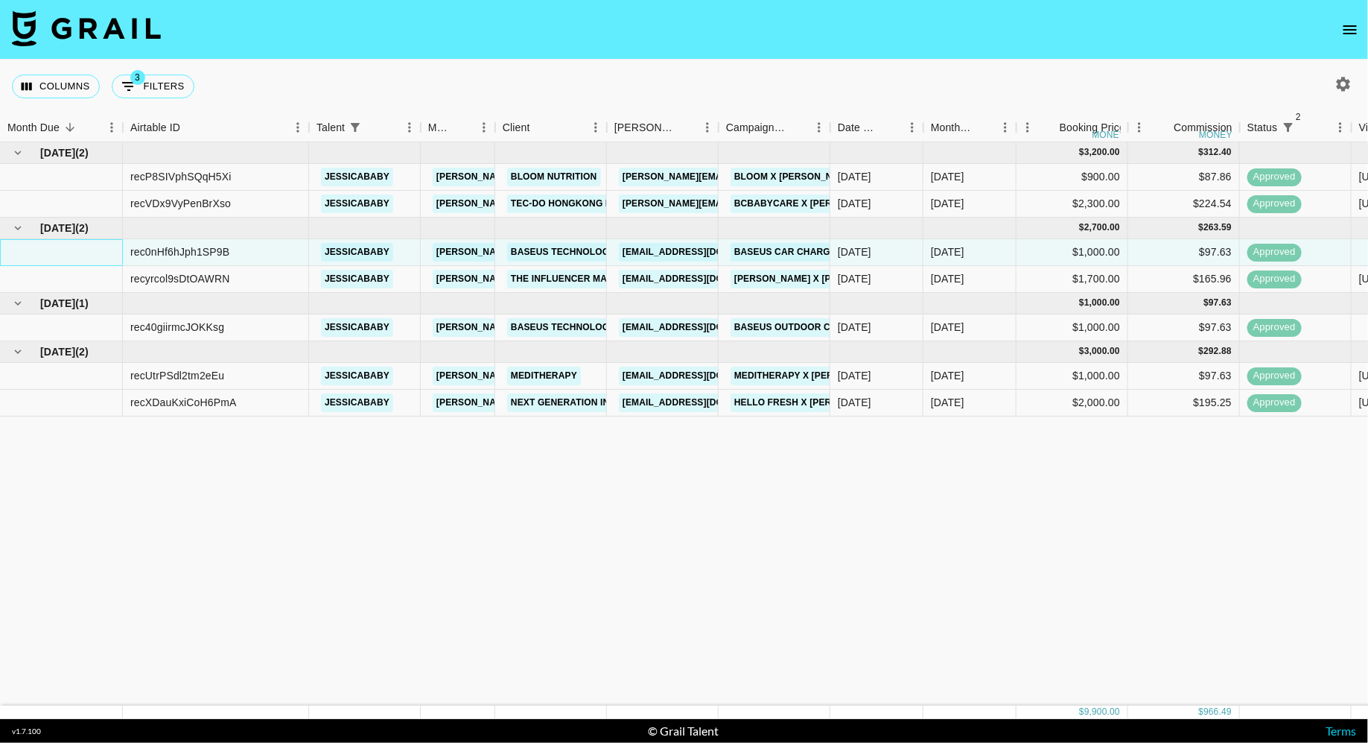
click at [82, 251] on div at bounding box center [61, 252] width 123 height 27
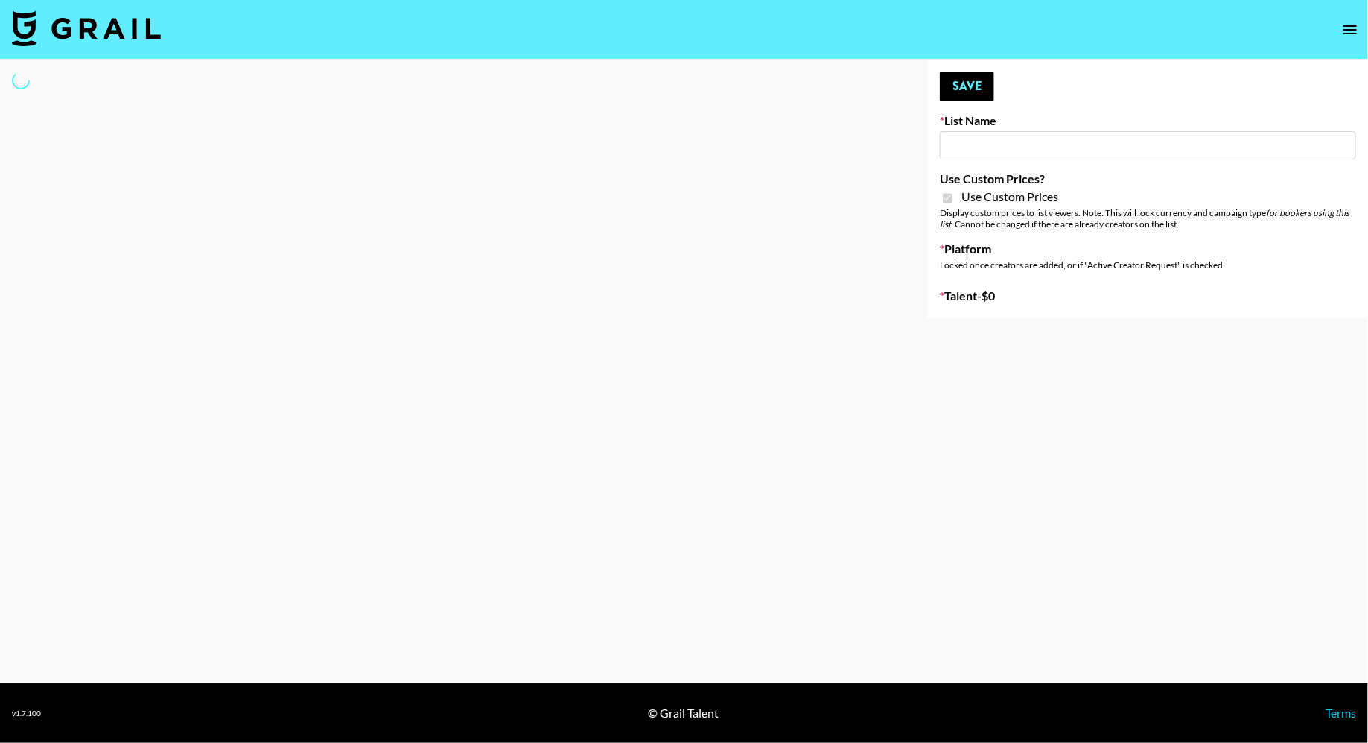
type input "House of Fab ([DATE])"
checkbox input "true"
select select "Brand"
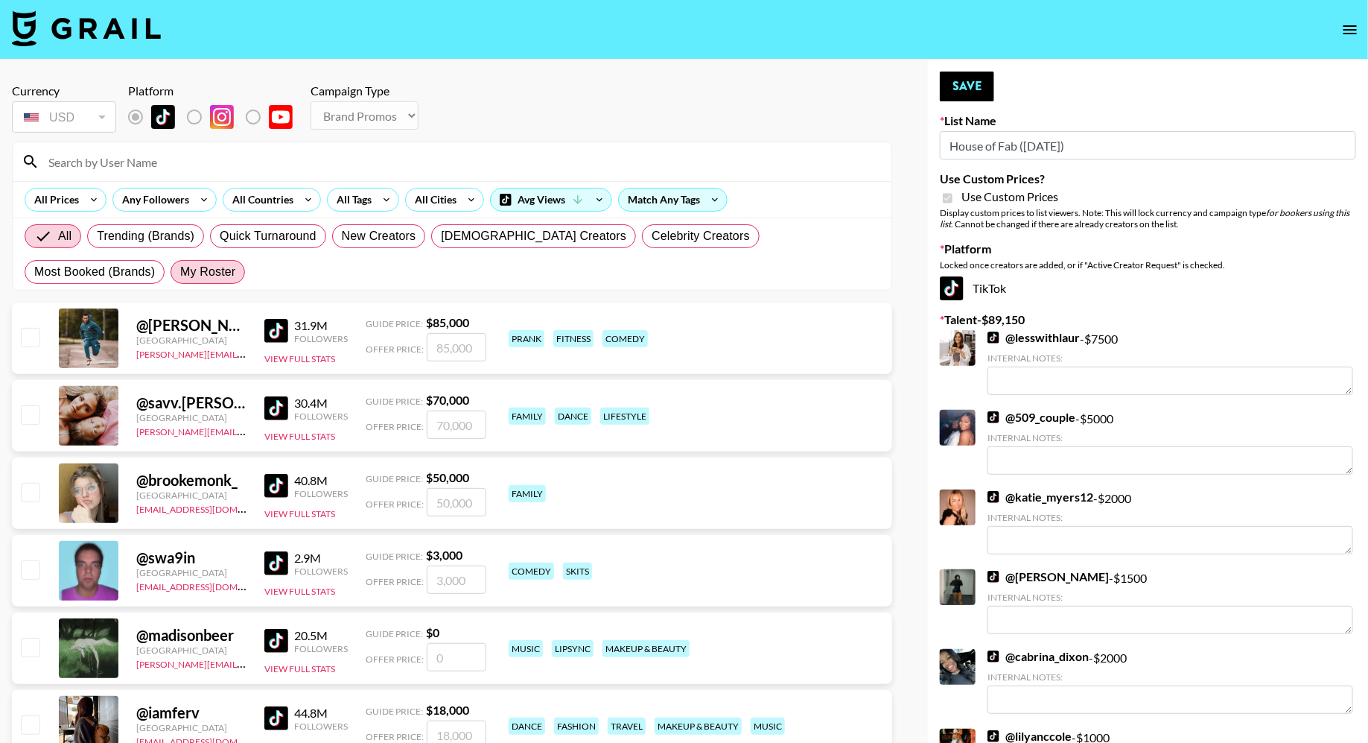
click at [180, 264] on span "My Roster" at bounding box center [207, 272] width 55 height 18
click at [180, 272] on input "My Roster" at bounding box center [180, 272] width 0 height 0
radio input "true"
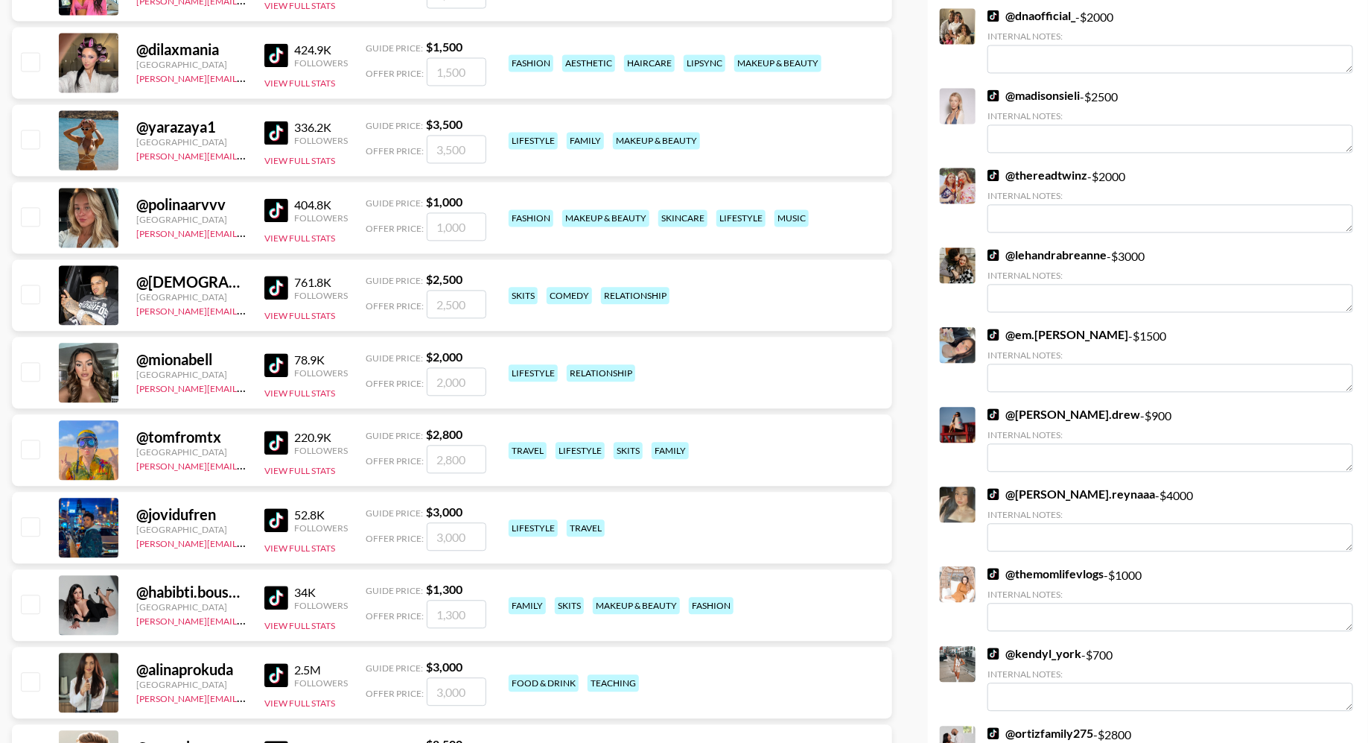
scroll to position [1581, 0]
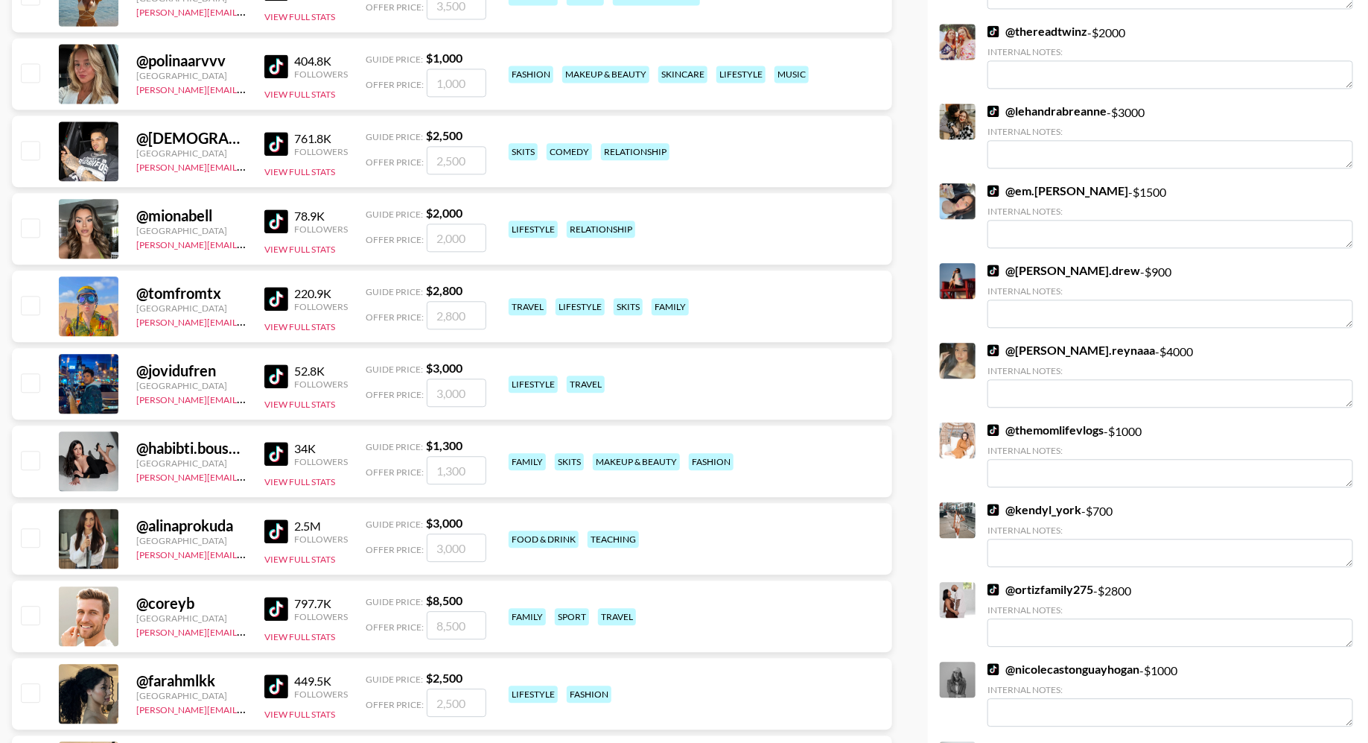
click at [39, 226] on input "checkbox" at bounding box center [30, 227] width 18 height 18
checkbox input "true"
type input "2000"
click at [34, 226] on input "checkbox" at bounding box center [30, 227] width 18 height 18
checkbox input "false"
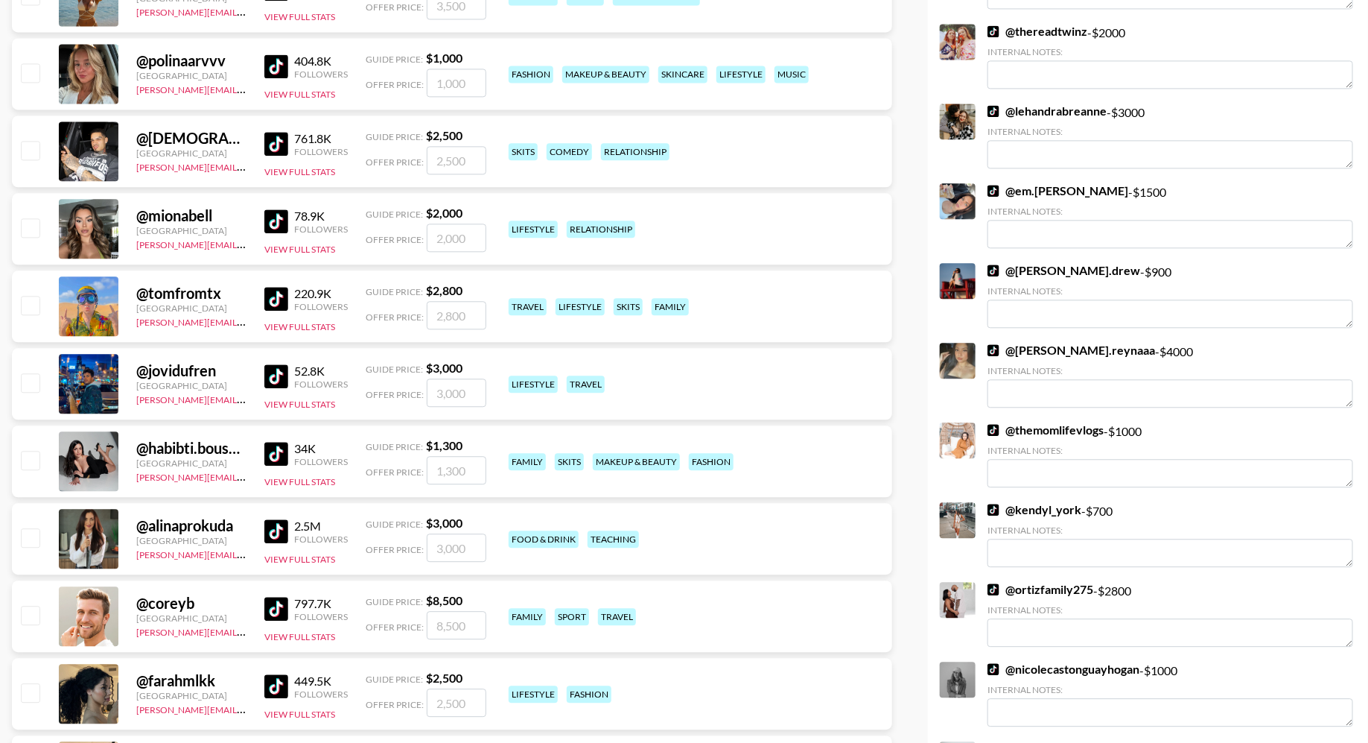
click at [31, 142] on input "checkbox" at bounding box center [30, 150] width 18 height 18
checkbox input "true"
type input "2500"
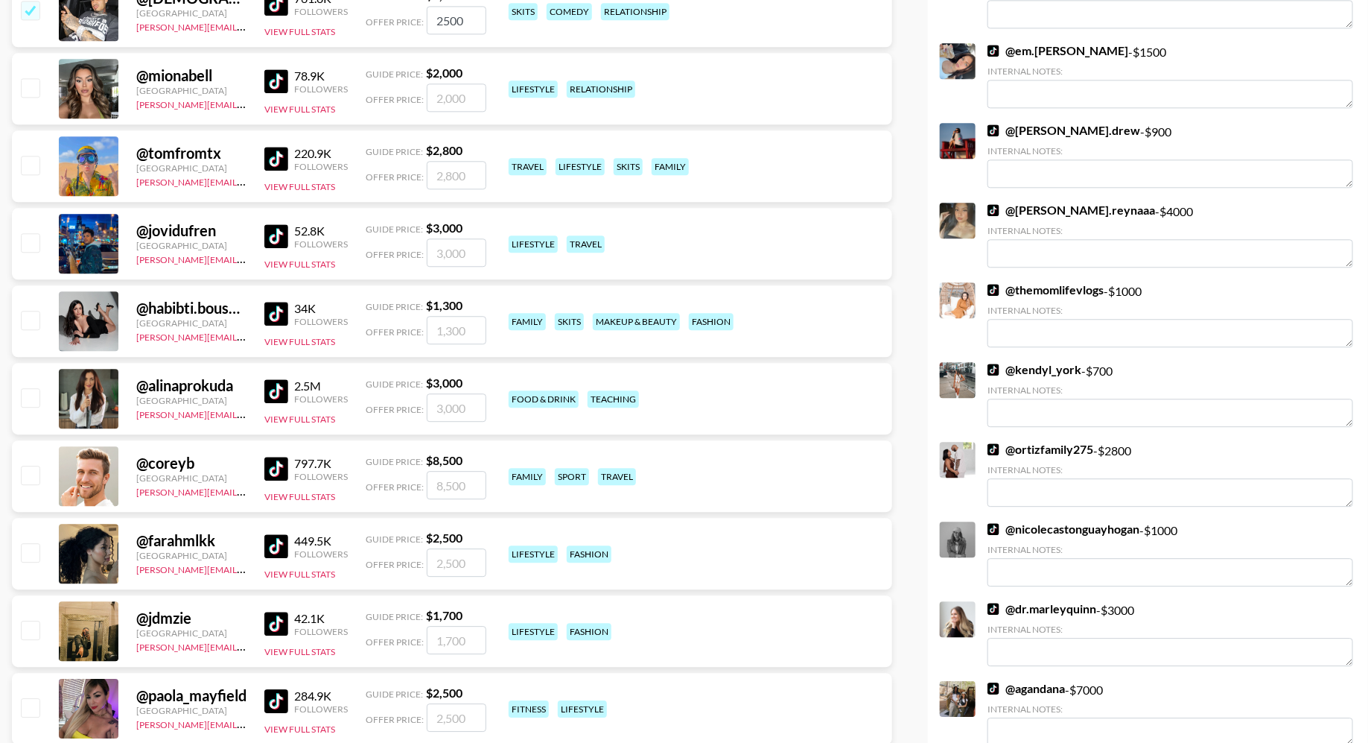
scroll to position [1822, 0]
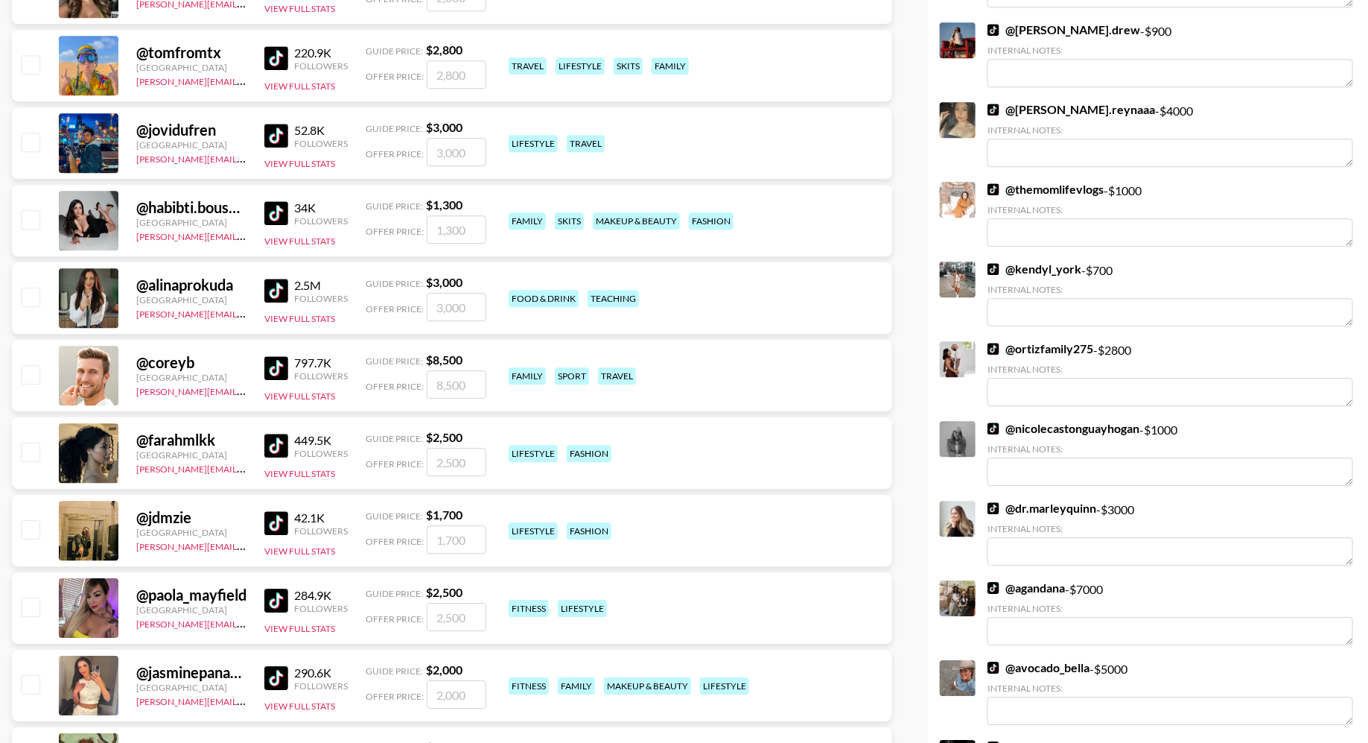
click at [28, 224] on input "checkbox" at bounding box center [30, 219] width 18 height 18
checkbox input "true"
type input "1300"
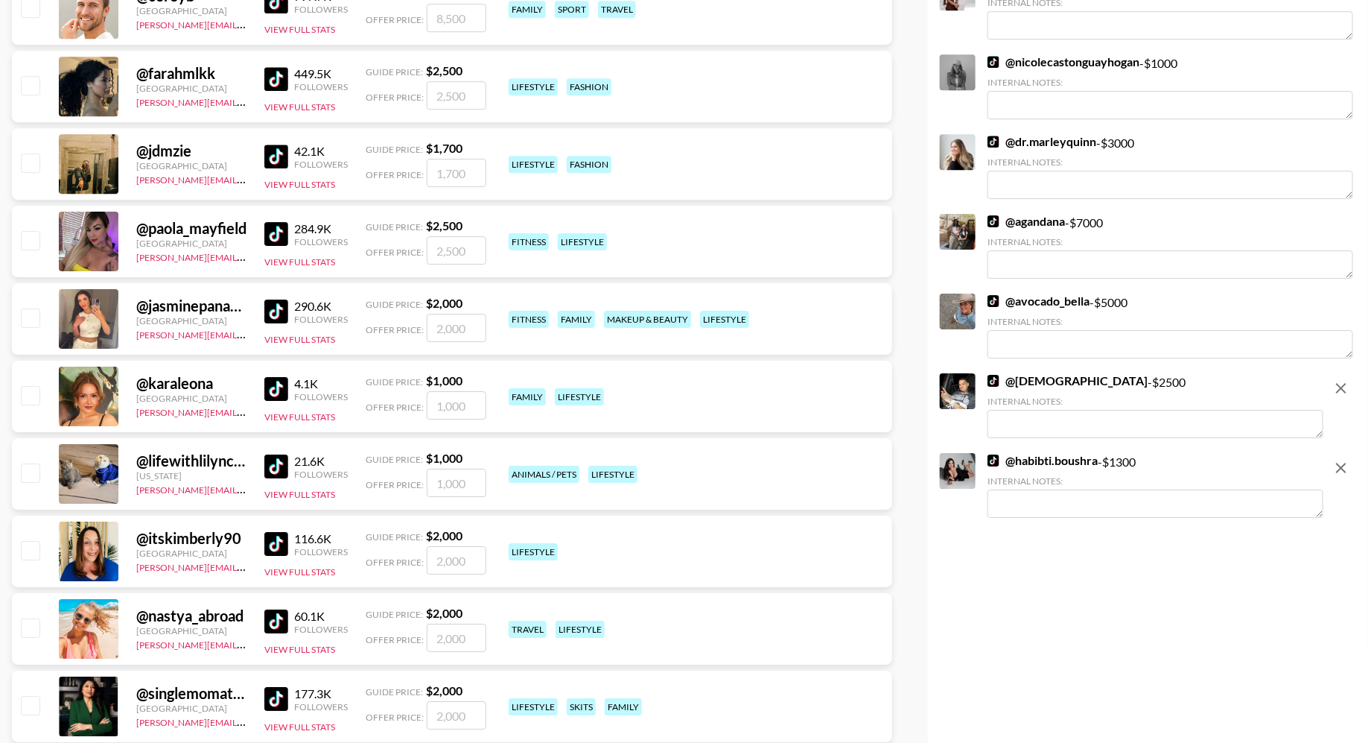
scroll to position [2273, 0]
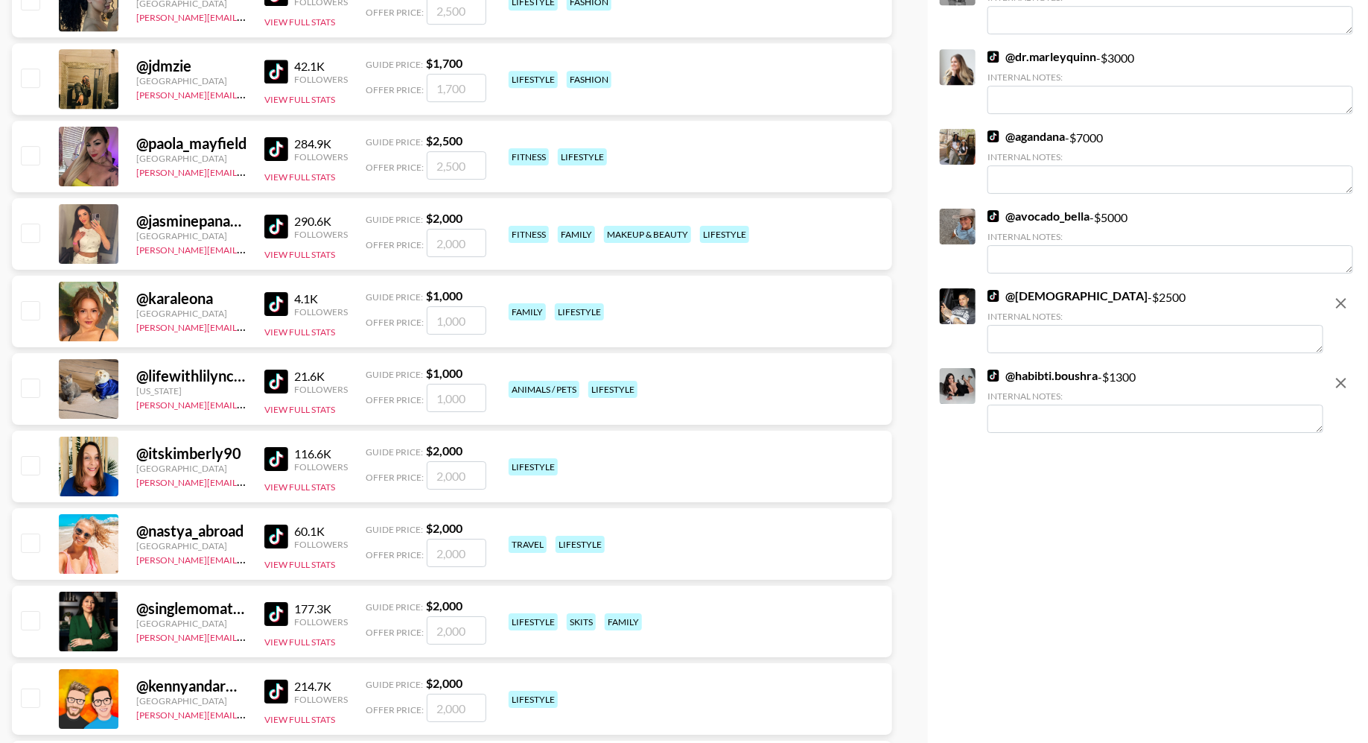
click at [30, 225] on input "checkbox" at bounding box center [30, 232] width 18 height 18
checkbox input "true"
type input "2000"
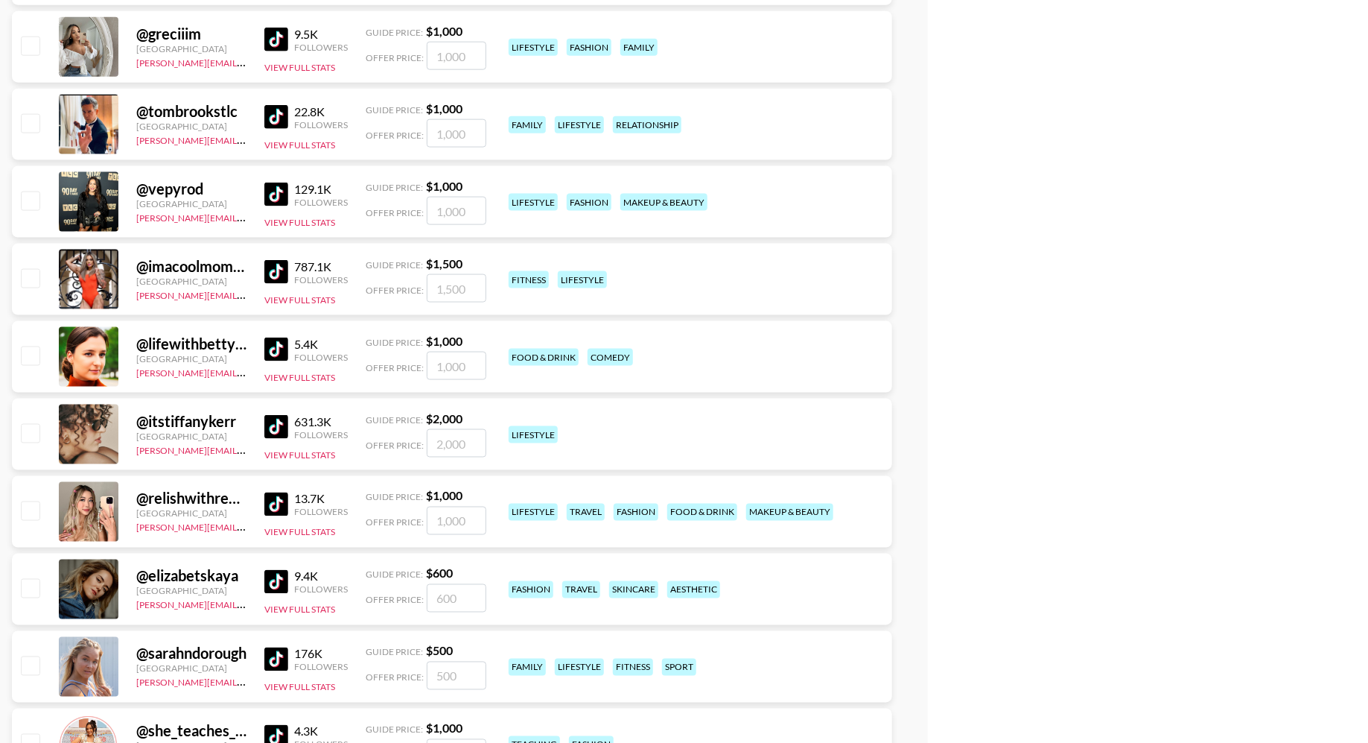
scroll to position [3667, 0]
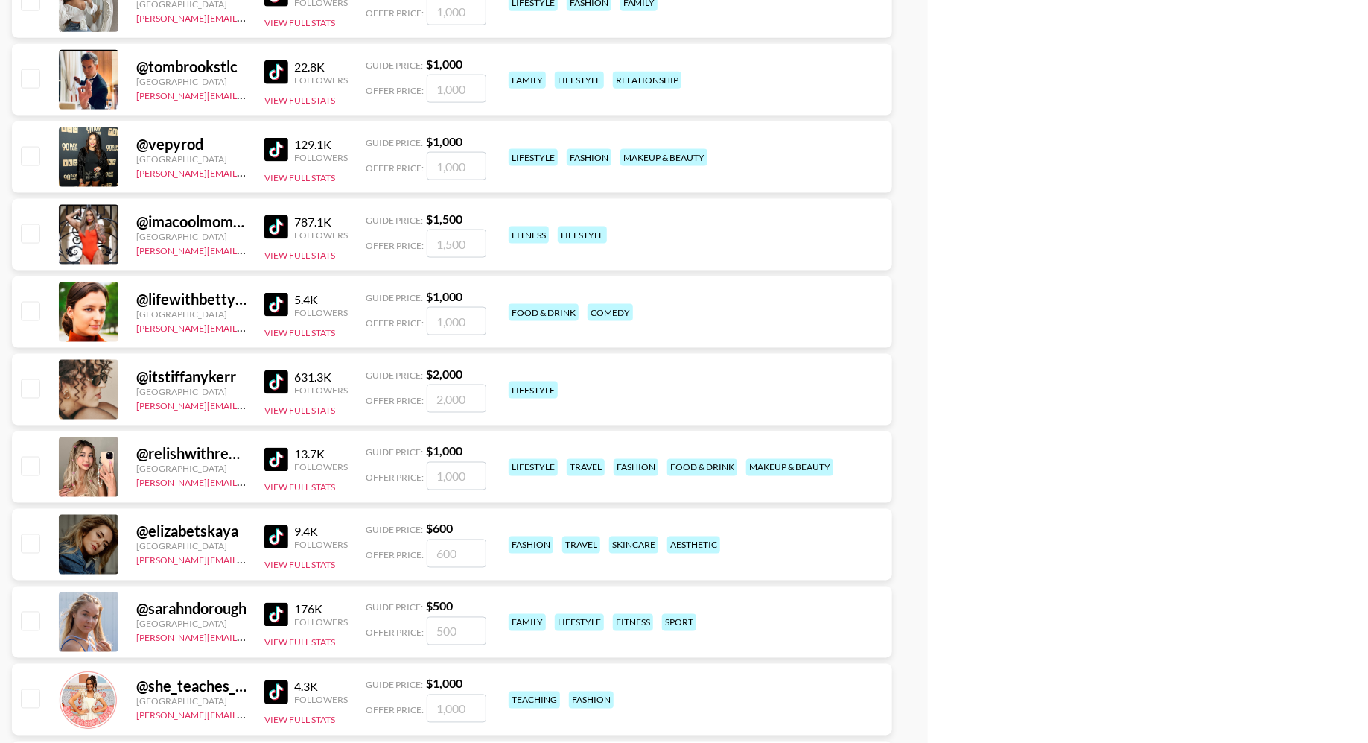
click at [30, 157] on input "checkbox" at bounding box center [30, 156] width 18 height 18
checkbox input "true"
type input "1000"
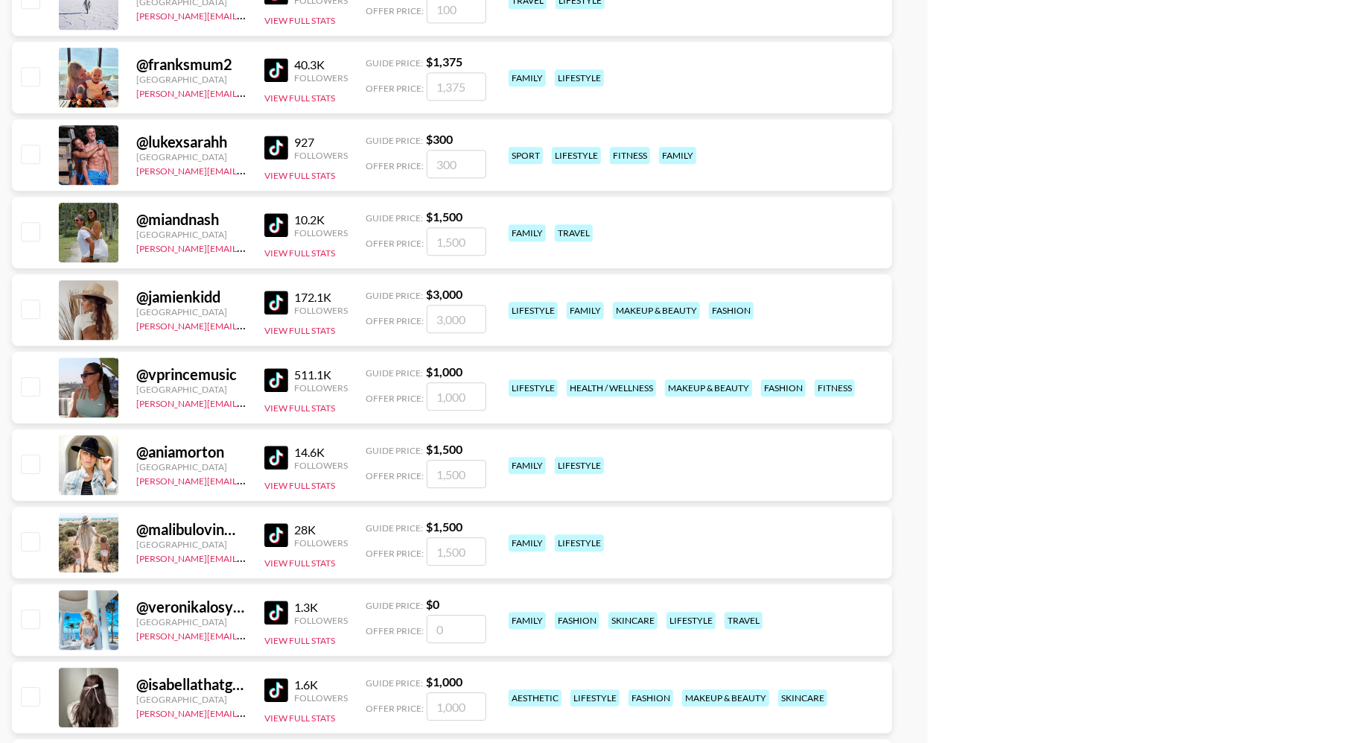
scroll to position [4558, 0]
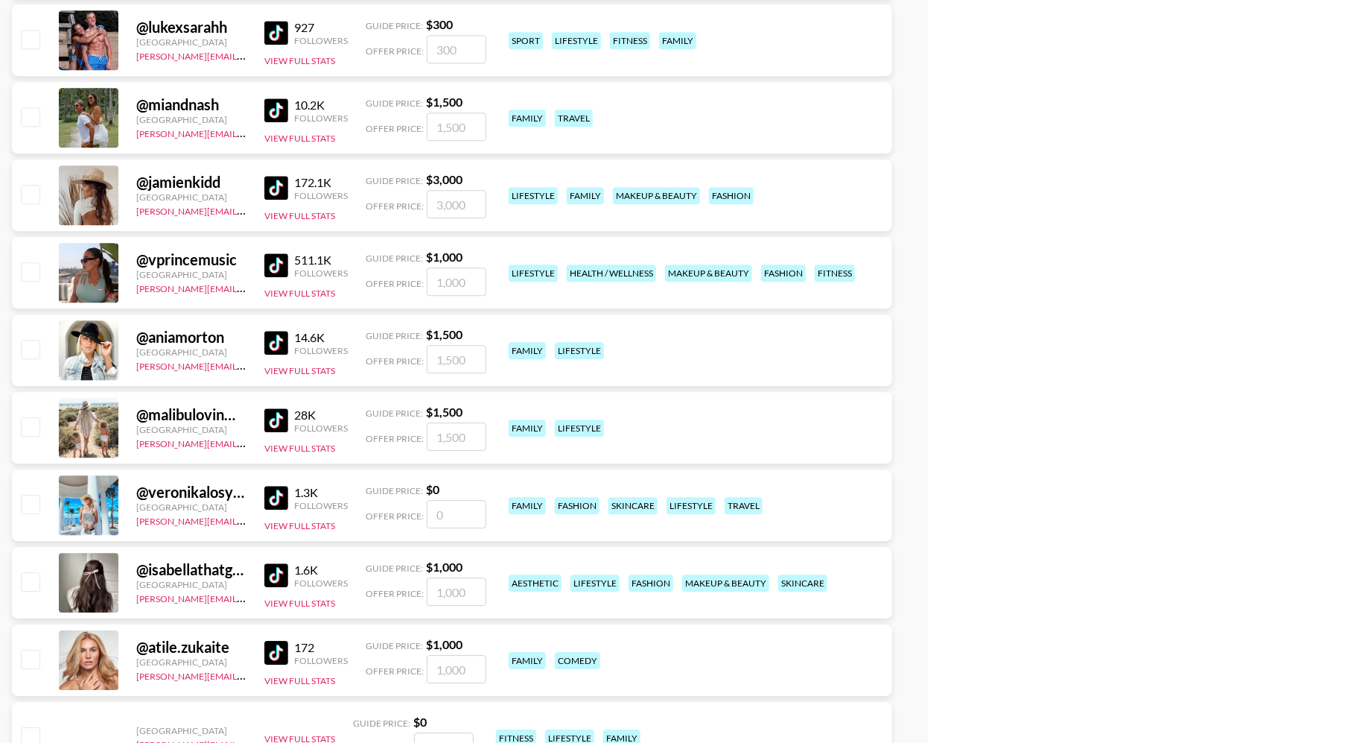
click at [36, 110] on input "checkbox" at bounding box center [30, 116] width 18 height 18
checkbox input "true"
type input "1500"
click at [33, 197] on input "checkbox" at bounding box center [30, 194] width 18 height 18
checkbox input "true"
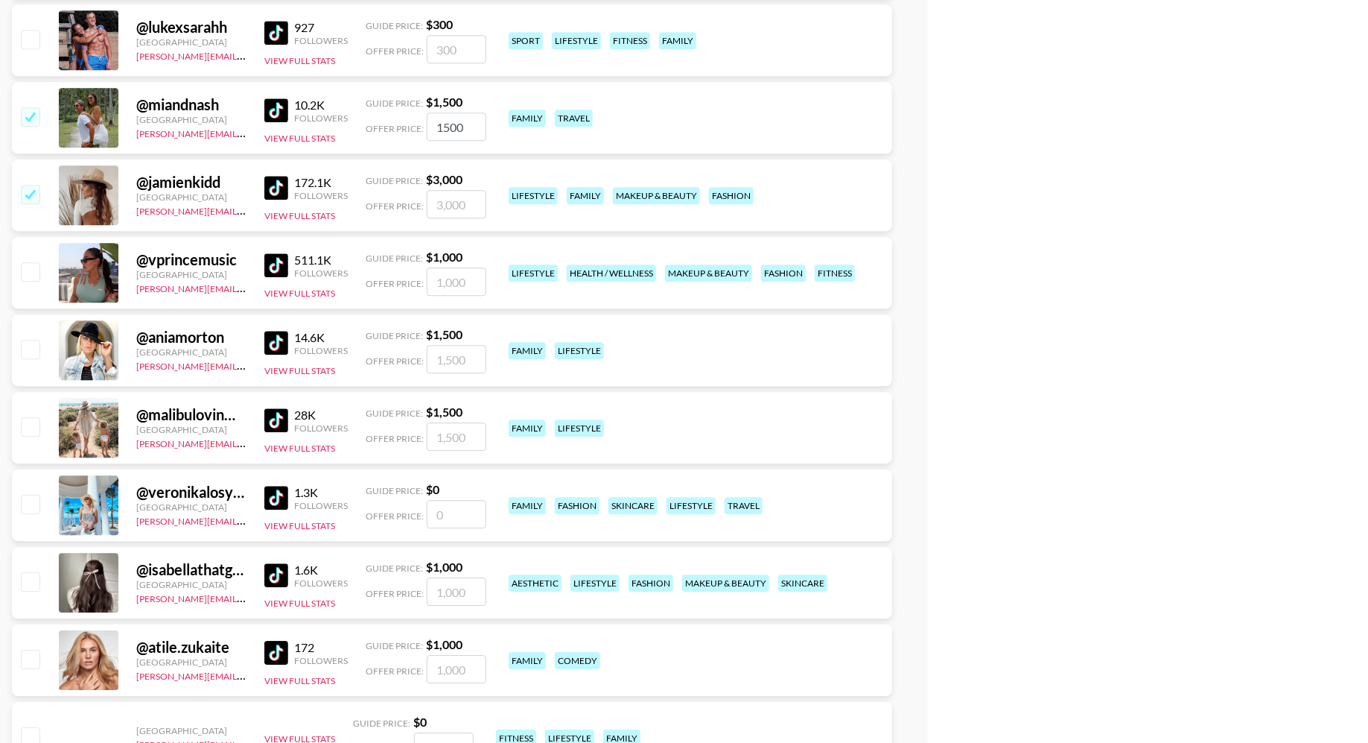
type input "3000"
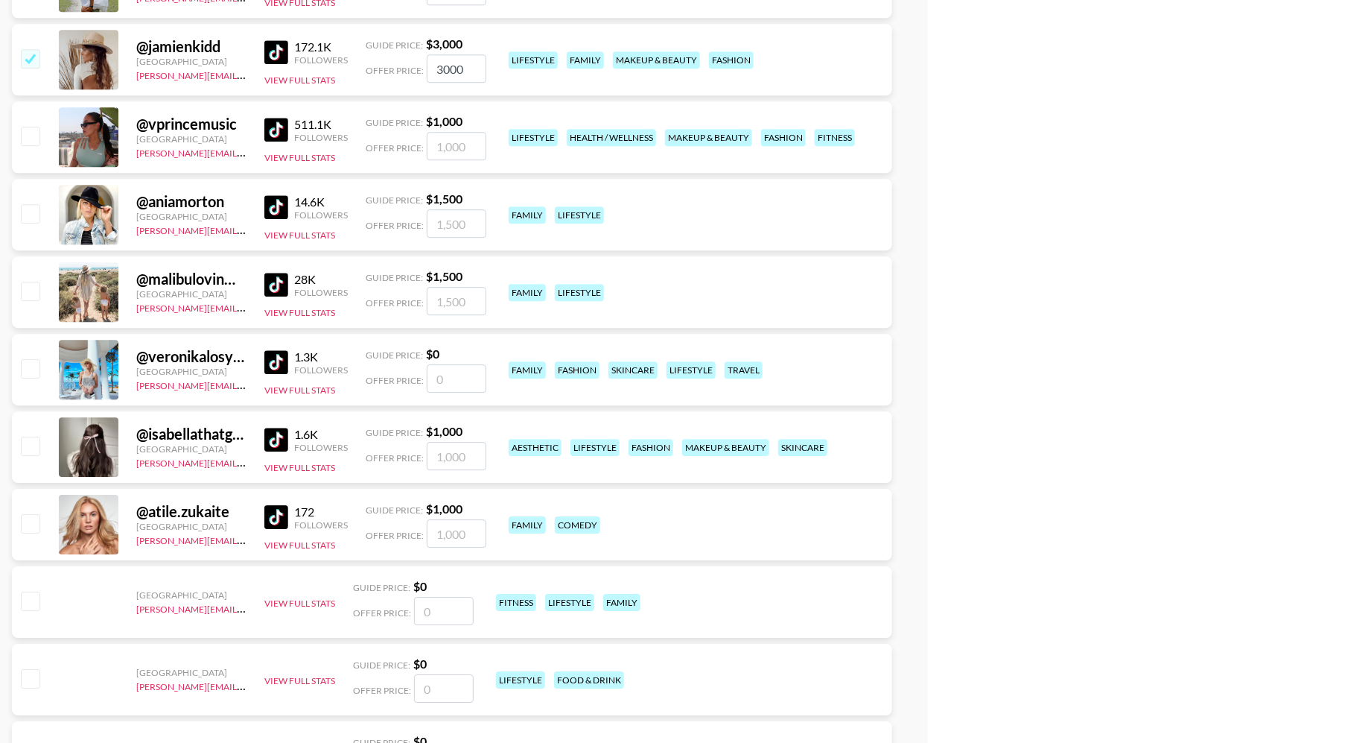
click at [33, 212] on input "checkbox" at bounding box center [30, 213] width 18 height 18
checkbox input "true"
type input "1500"
click at [34, 289] on input "checkbox" at bounding box center [30, 291] width 18 height 18
checkbox input "true"
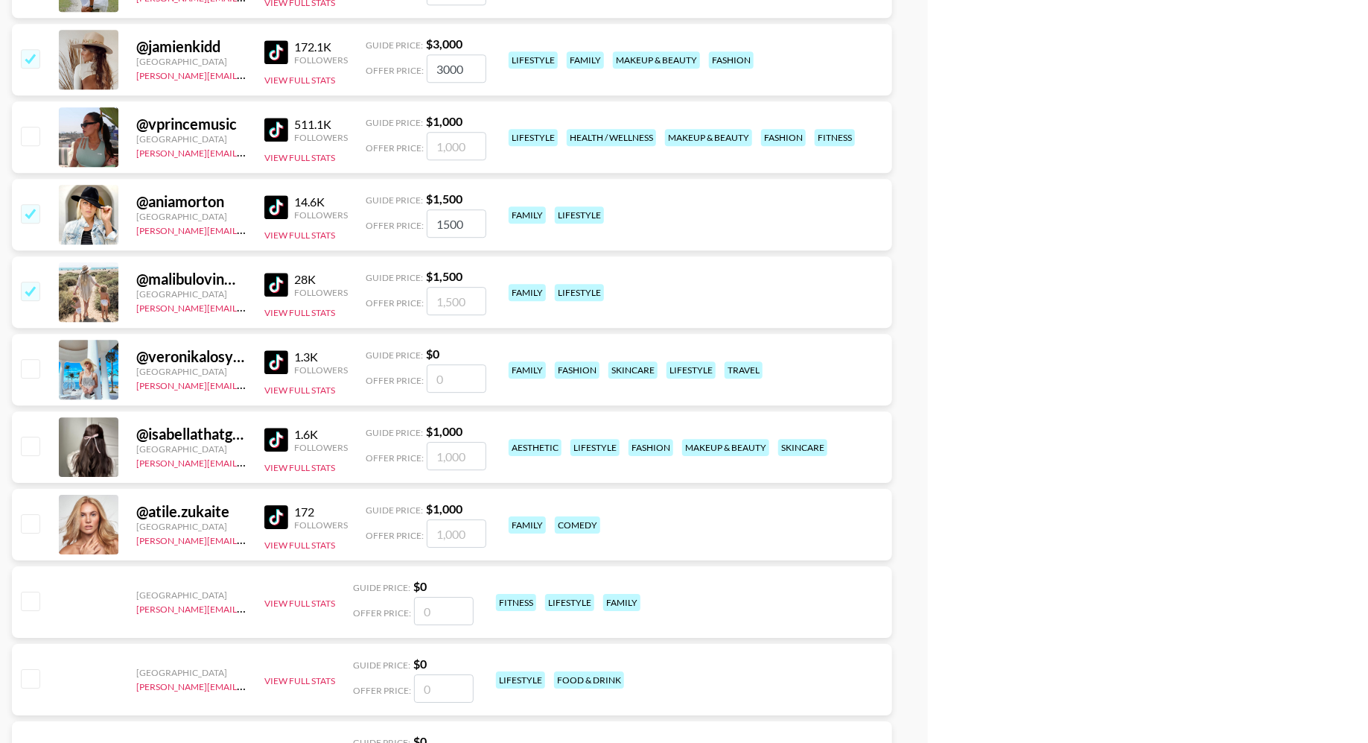
type input "1500"
click at [28, 369] on input "checkbox" at bounding box center [30, 368] width 18 height 18
checkbox input "false"
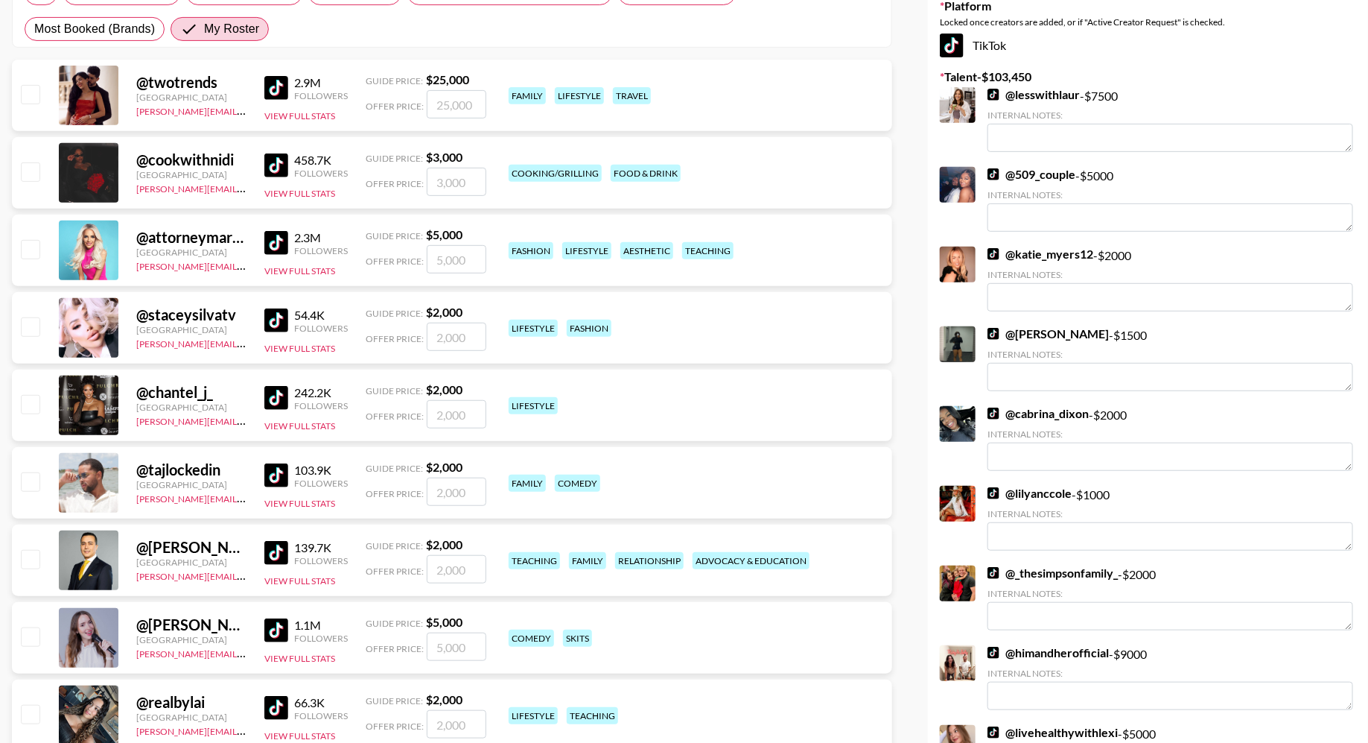
scroll to position [0, 0]
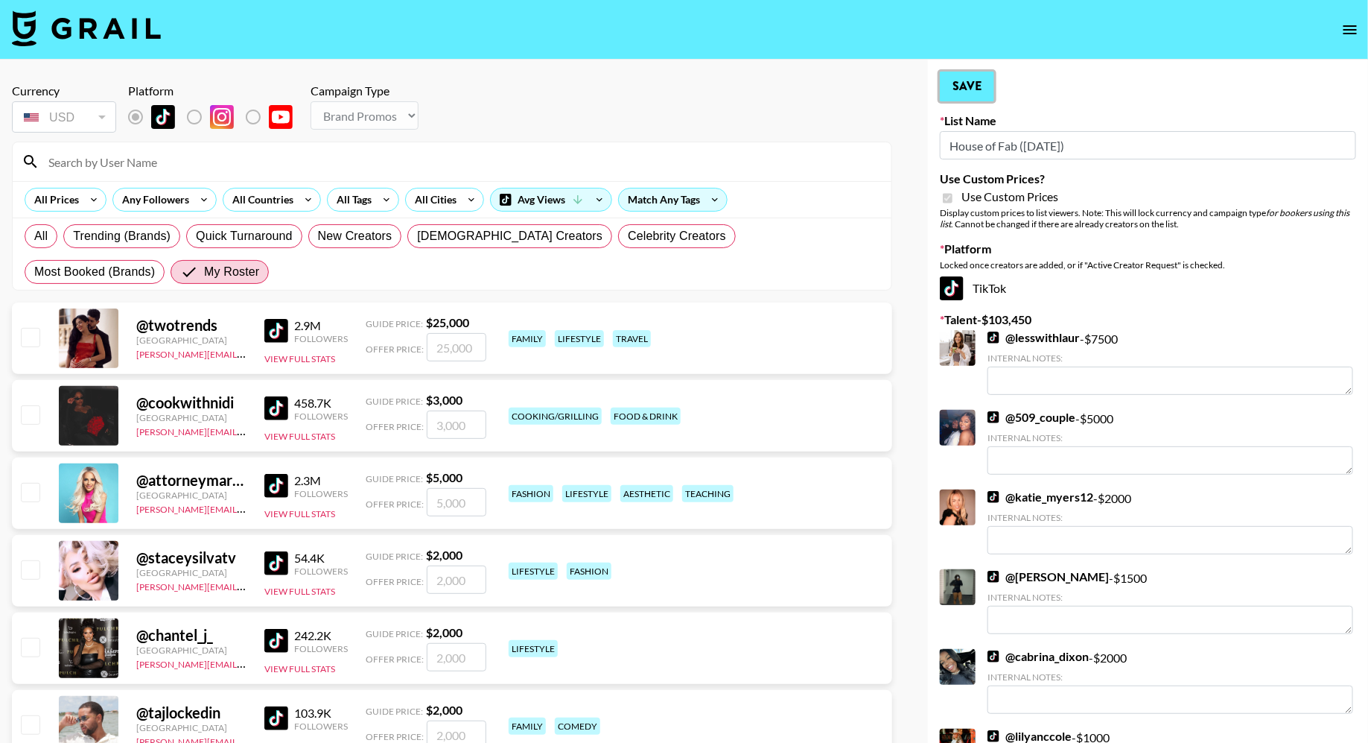
click at [965, 86] on button "Save" at bounding box center [967, 87] width 54 height 30
